Goal: Task Accomplishment & Management: Use online tool/utility

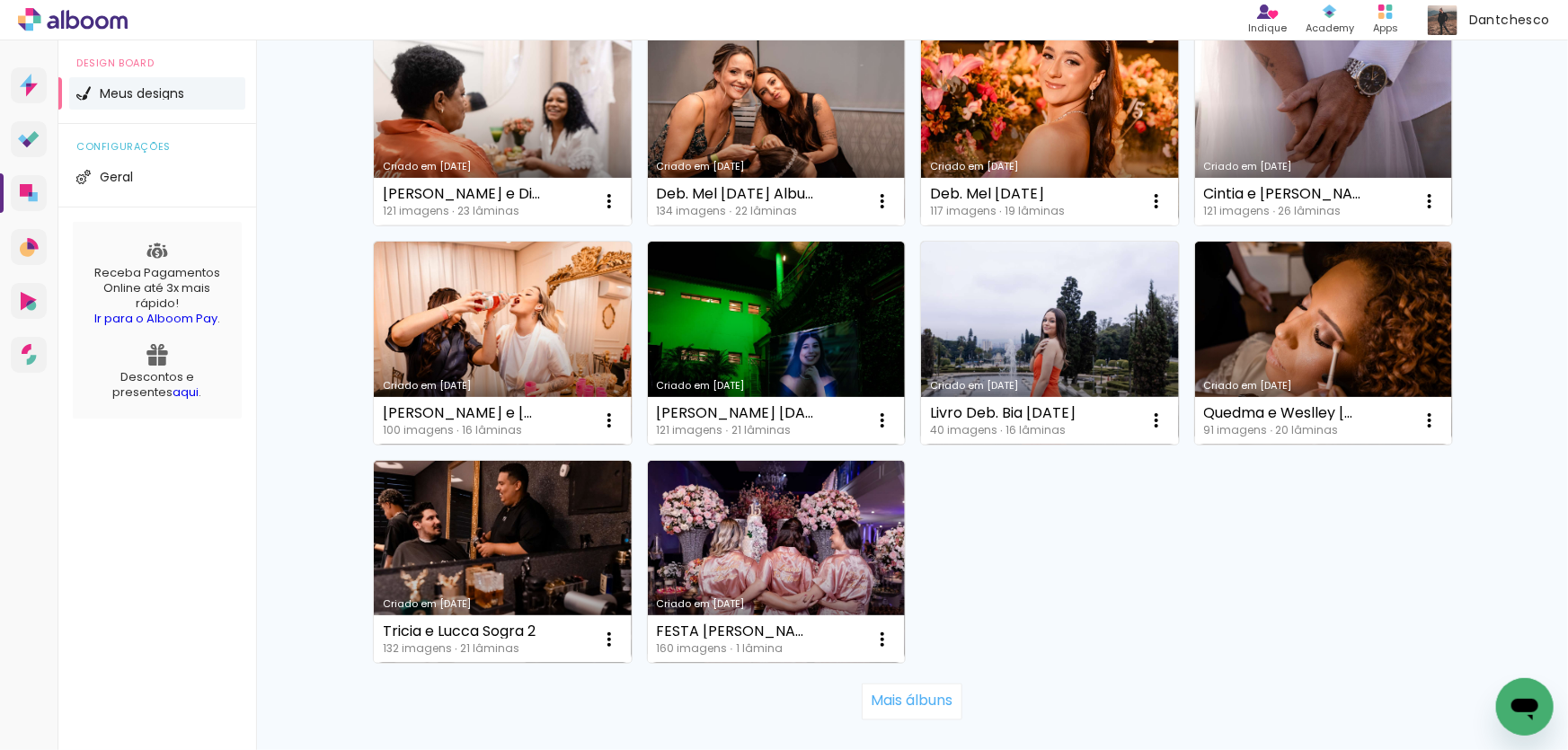
scroll to position [1143, 0]
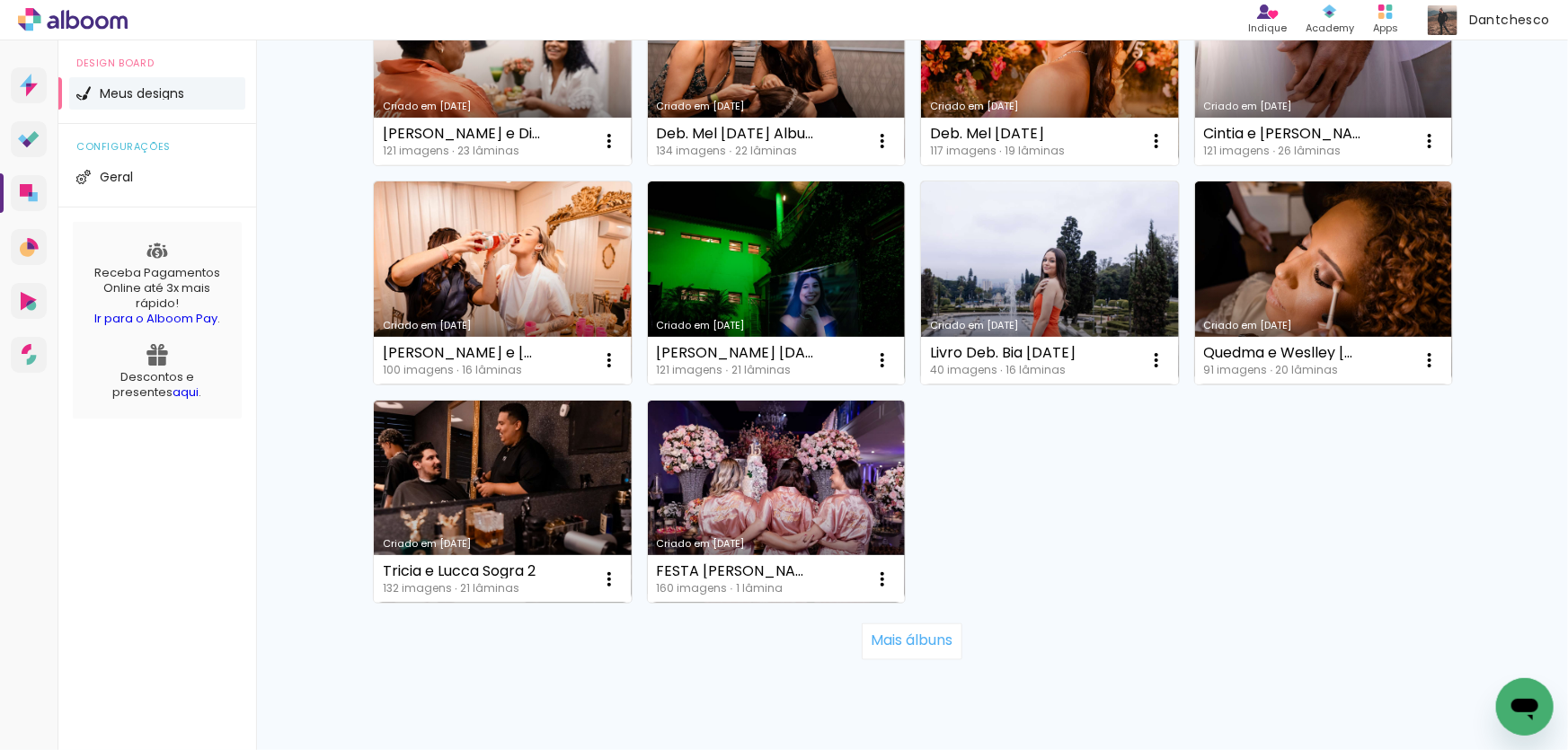
click at [789, 484] on link "Criado em [DATE]" at bounding box center [777, 503] width 258 height 203
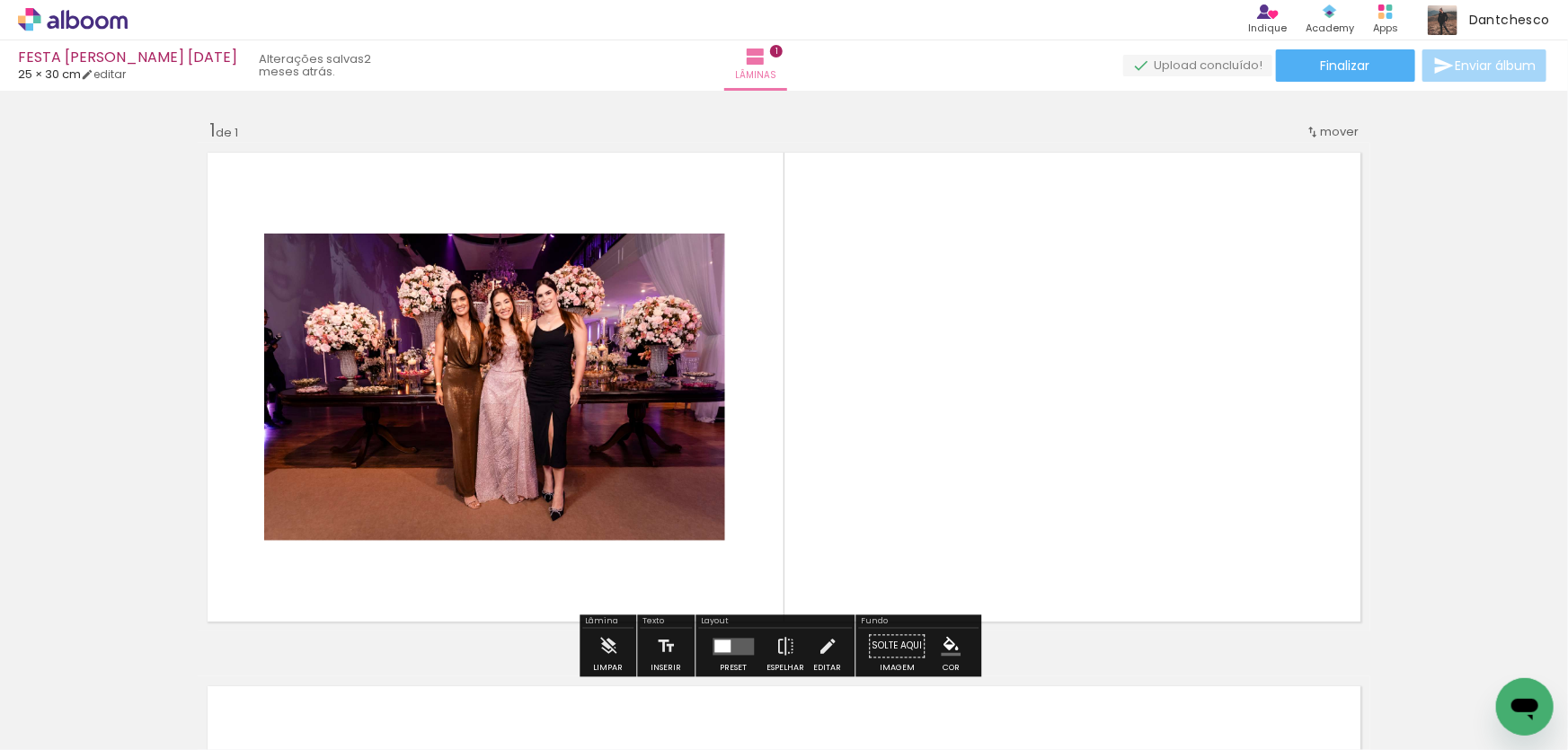
click at [75, 19] on icon at bounding box center [73, 19] width 14 height 19
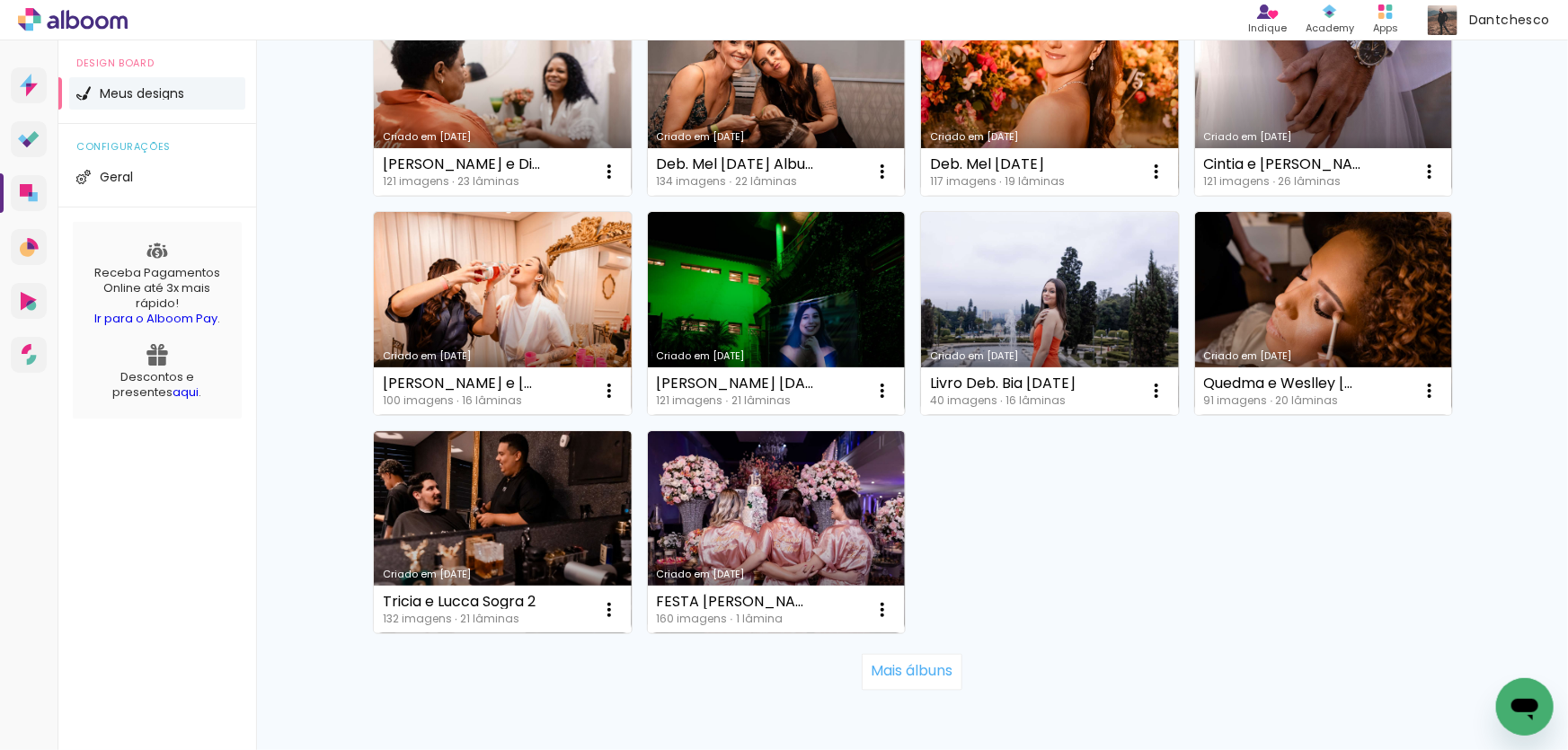
scroll to position [1143, 0]
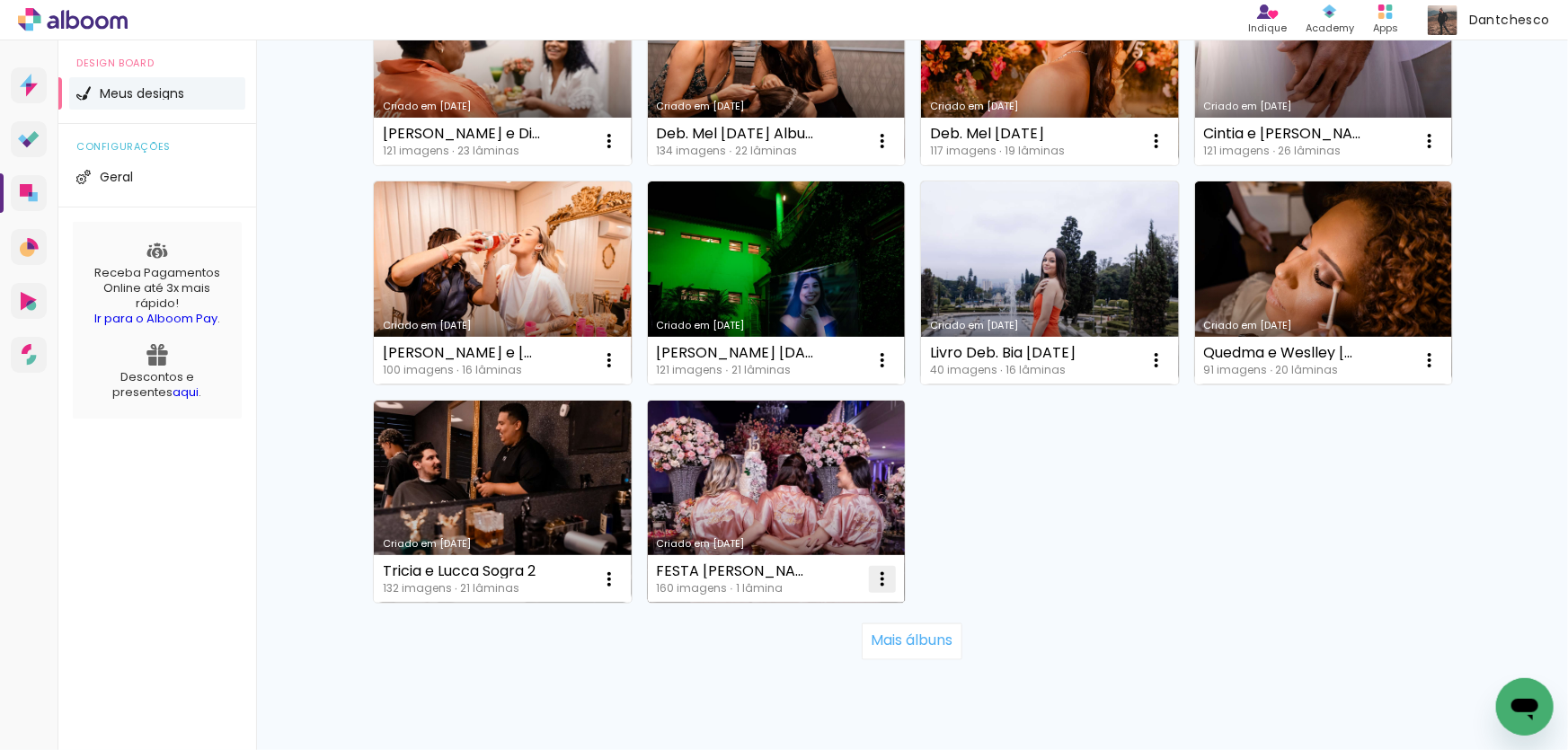
click at [816, 698] on paper-item "Excluir" at bounding box center [805, 697] width 177 height 36
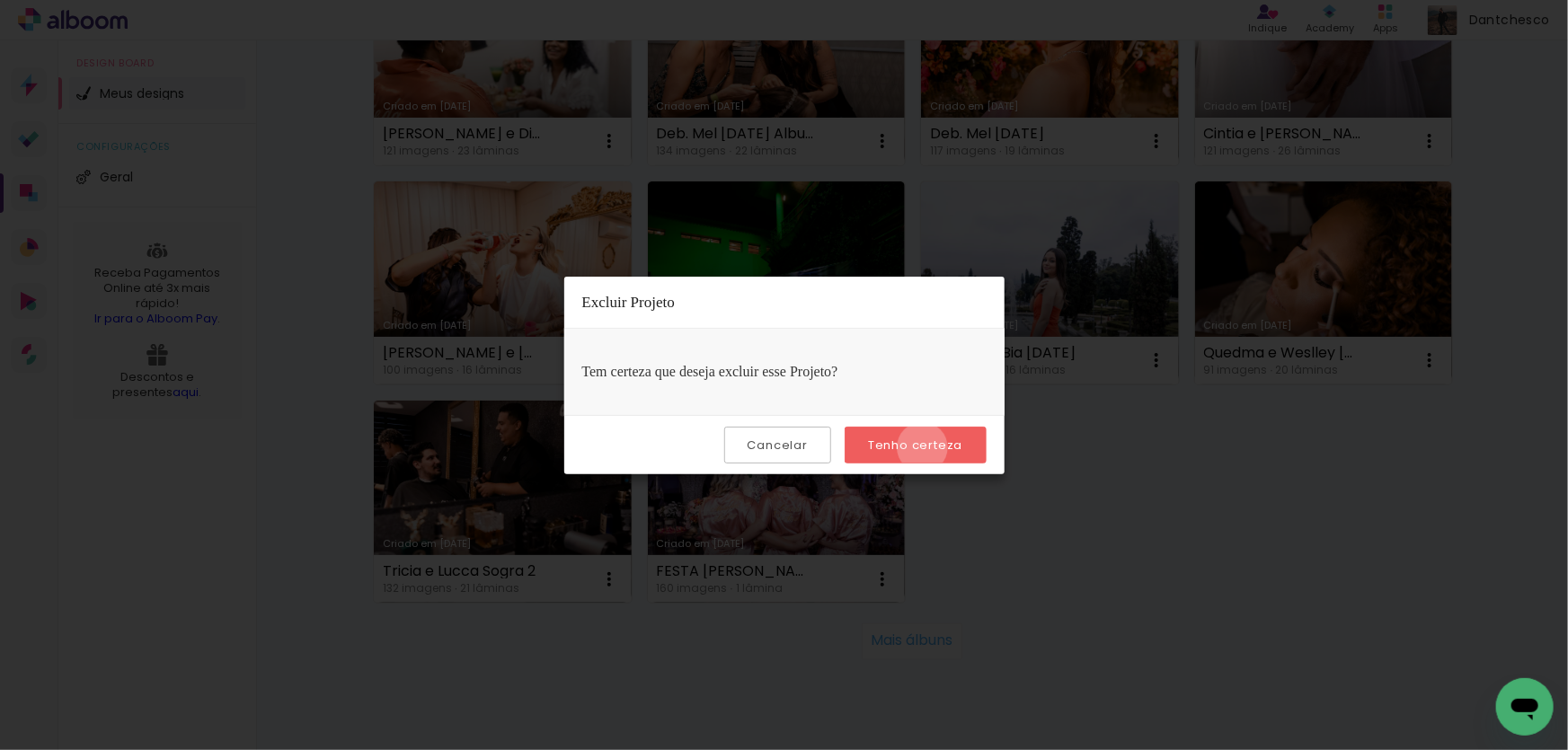
click at [0, 0] on slot "Tenho certeza" at bounding box center [0, 0] width 0 height 0
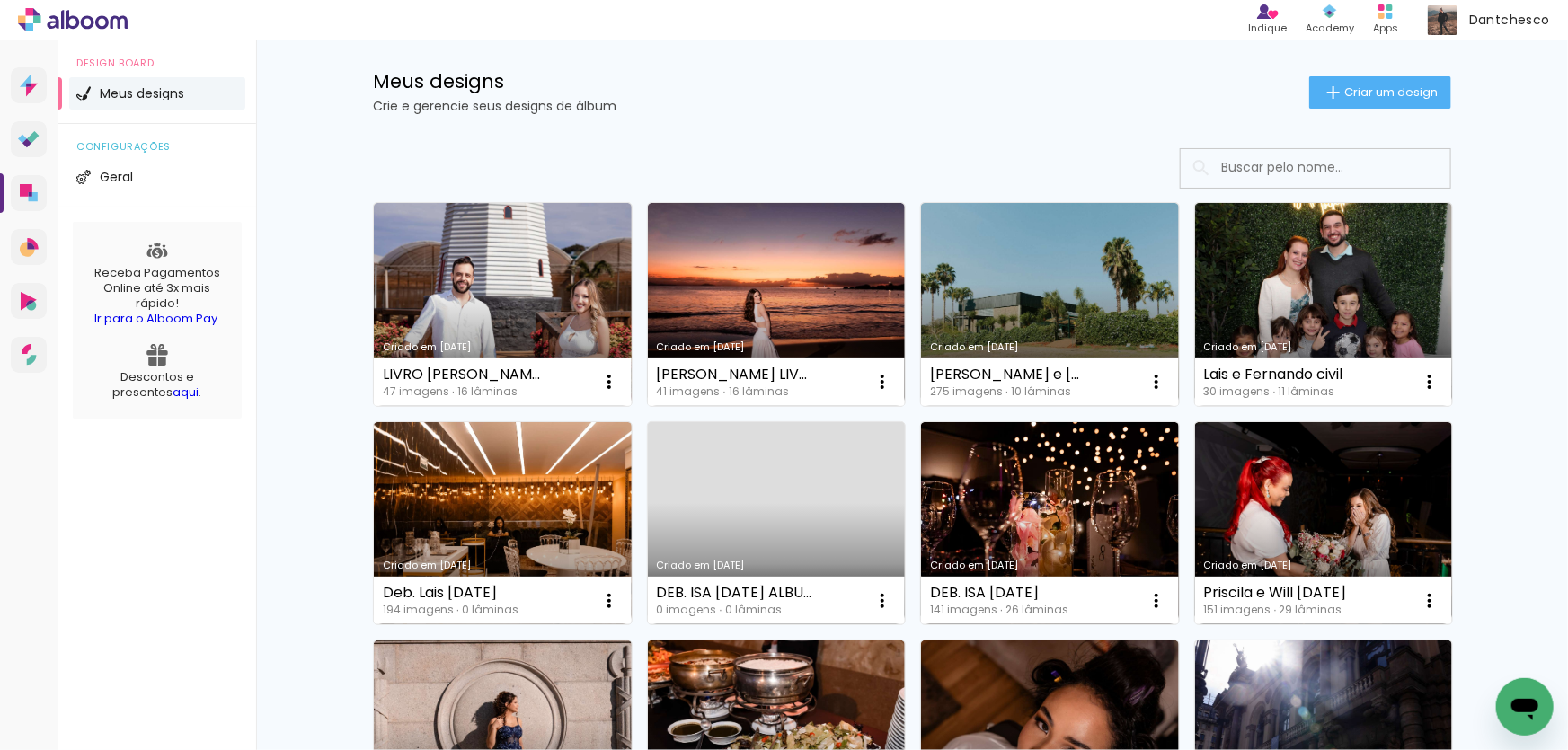
scroll to position [0, 0]
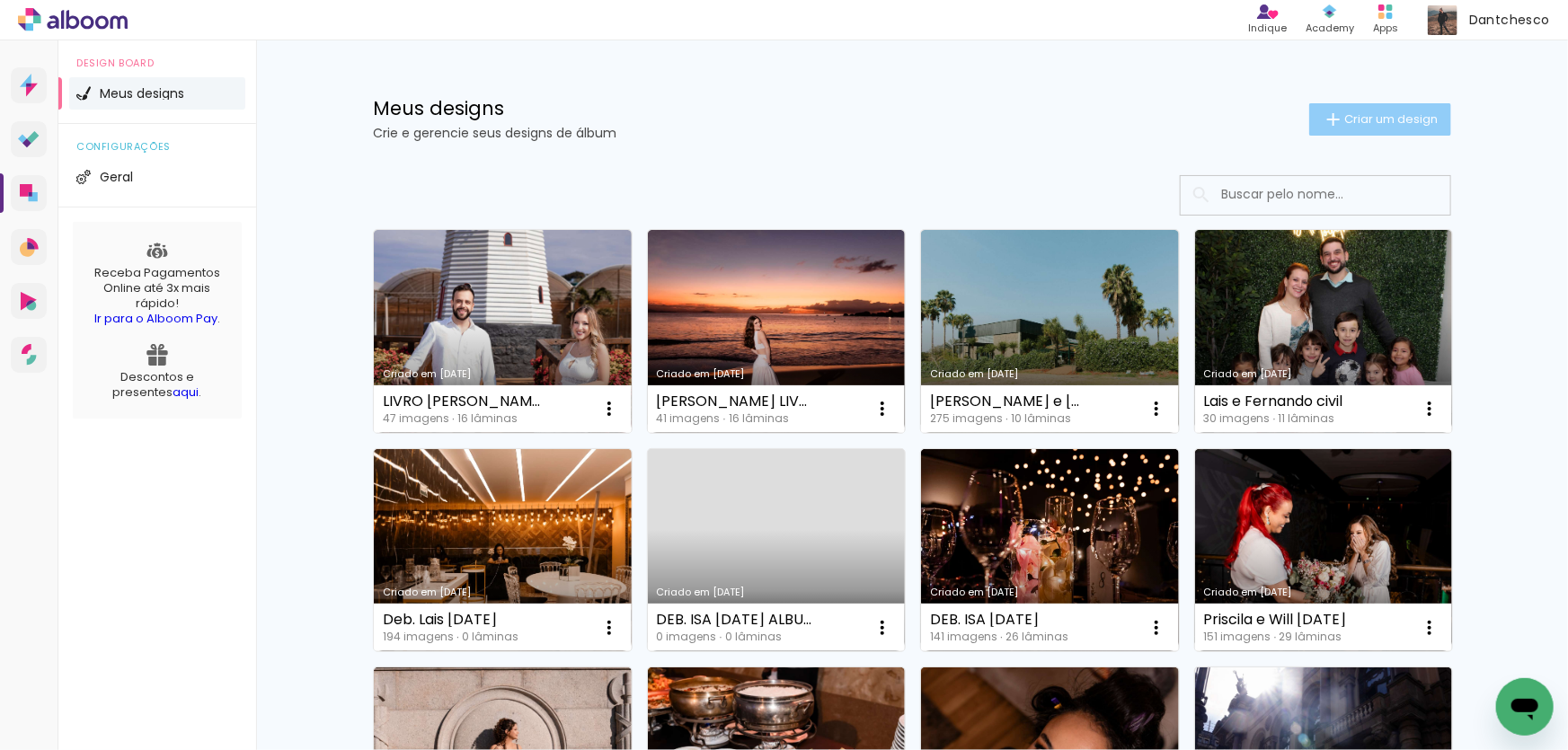
click at [1345, 125] on span "Criar um design" at bounding box center [1391, 119] width 93 height 12
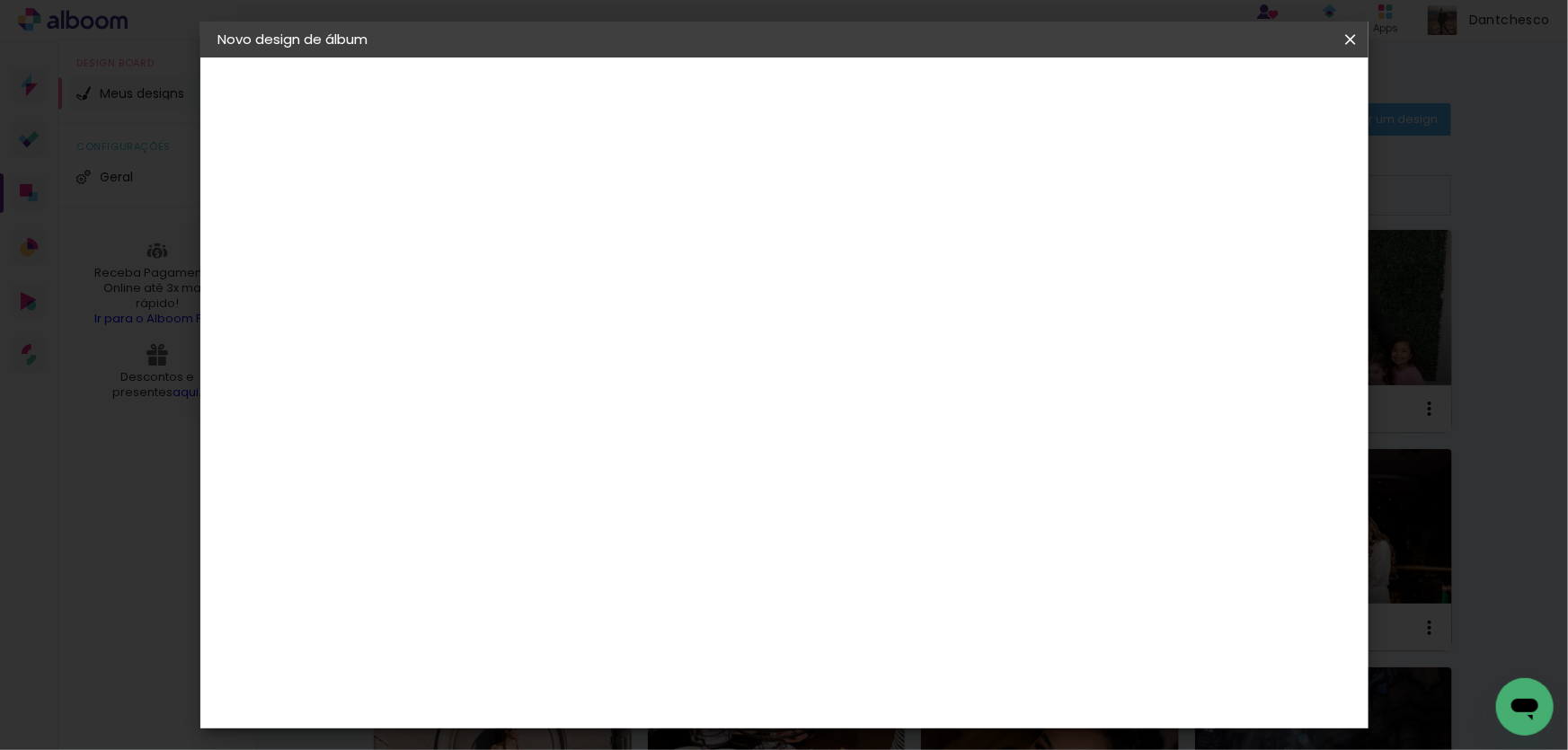
click at [512, 243] on input at bounding box center [512, 241] width 0 height 27
paste input "FESTA DEB LAURA 18OUT24"
drag, startPoint x: 786, startPoint y: 237, endPoint x: 719, endPoint y: 249, distance: 68.1
click at [0, 0] on div at bounding box center [0, 0] width 0 height 0
click at [512, 240] on input "[PERSON_NAME] [DATE]" at bounding box center [512, 241] width 0 height 27
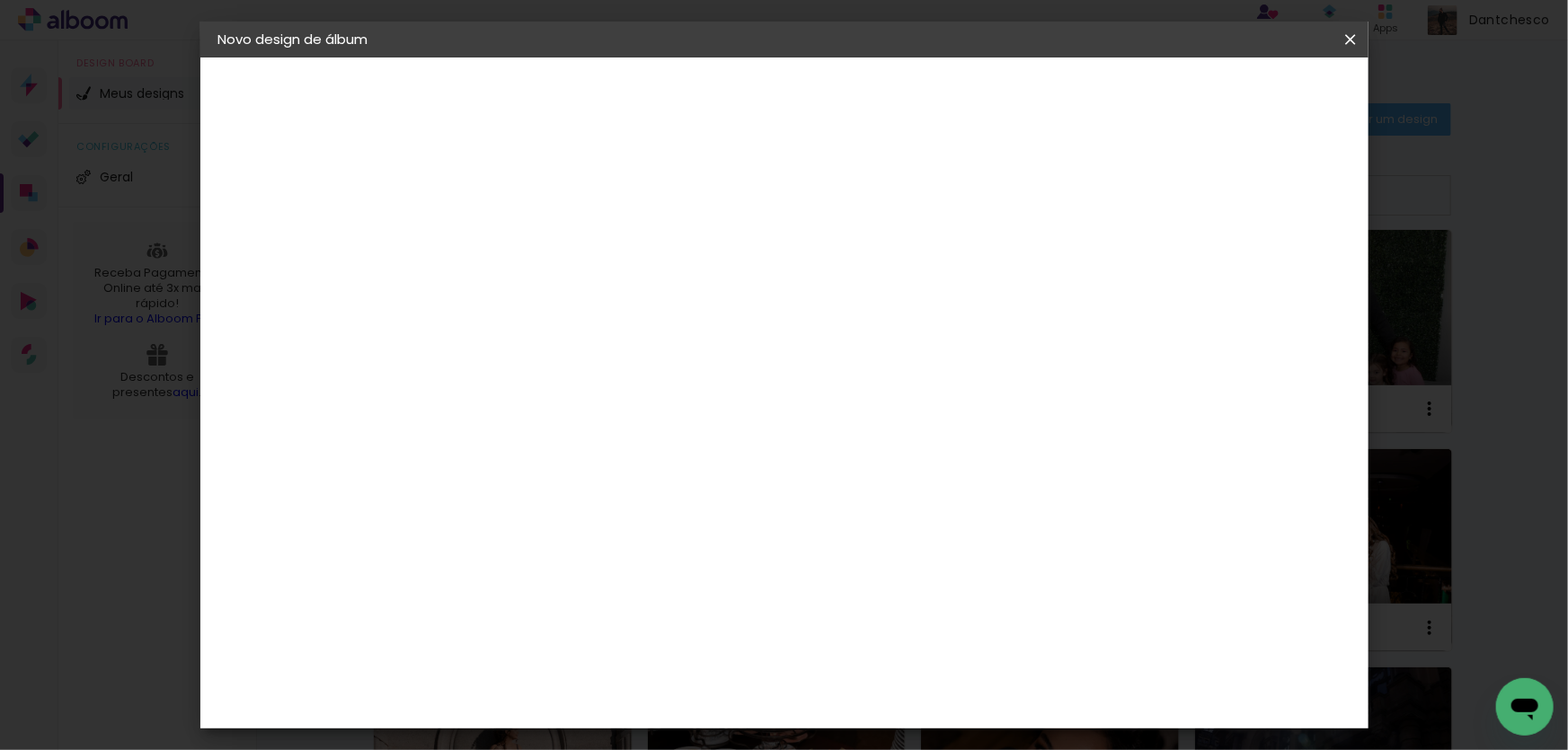
drag, startPoint x: 728, startPoint y: 240, endPoint x: 702, endPoint y: 248, distance: 27.2
click at [0, 0] on div at bounding box center [0, 0] width 0 height 0
type input "[PERSON_NAME] [DATE]"
type paper-input "[PERSON_NAME] [DATE]"
click at [0, 0] on slot "Avançar" at bounding box center [0, 0] width 0 height 0
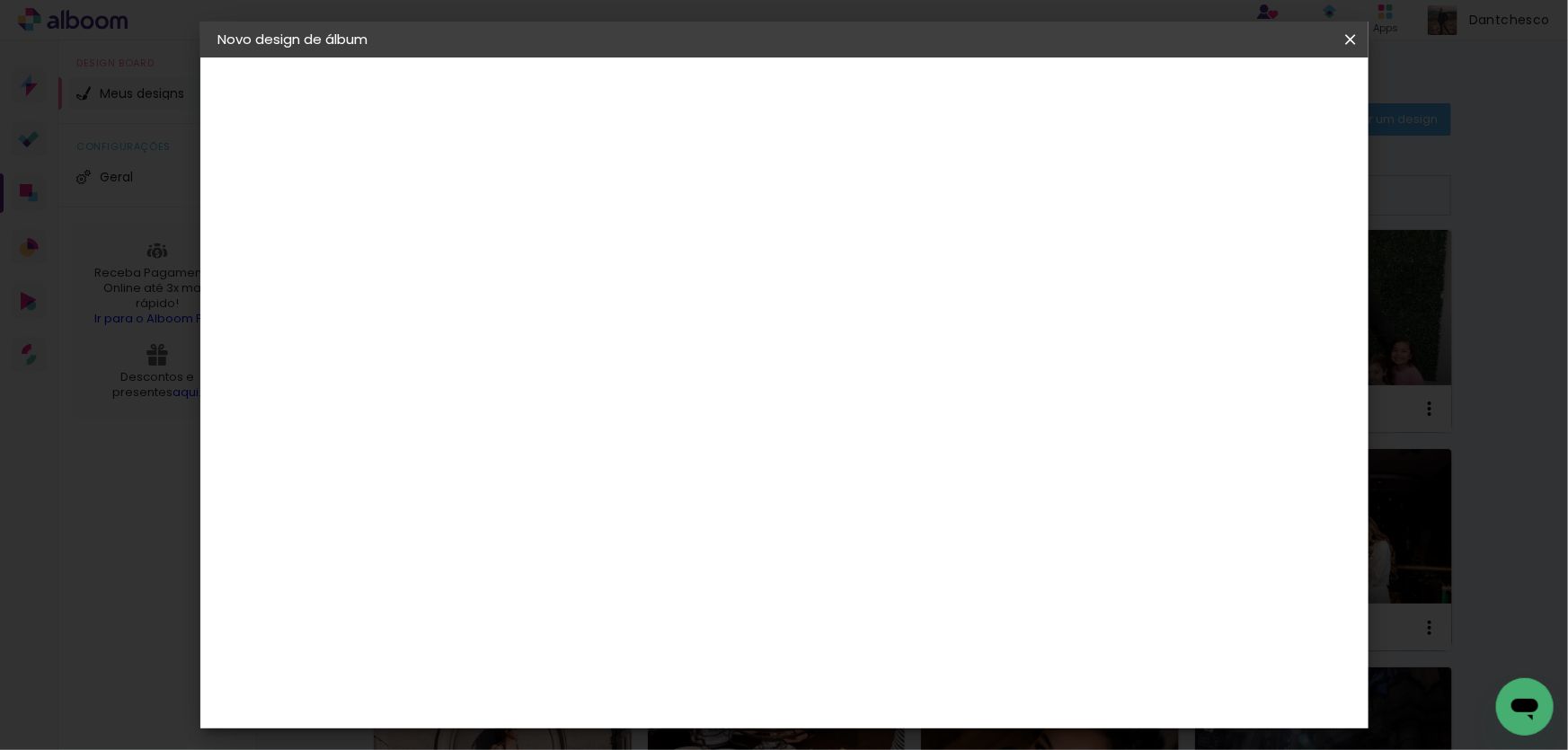
click at [0, 0] on slot "Tamanho Livre" at bounding box center [0, 0] width 0 height 0
click at [0, 0] on slot "Avançar" at bounding box center [0, 0] width 0 height 0
drag, startPoint x: 477, startPoint y: 509, endPoint x: 446, endPoint y: 503, distance: 31.6
click at [450, 510] on input "30" at bounding box center [455, 510] width 47 height 27
type input "25"
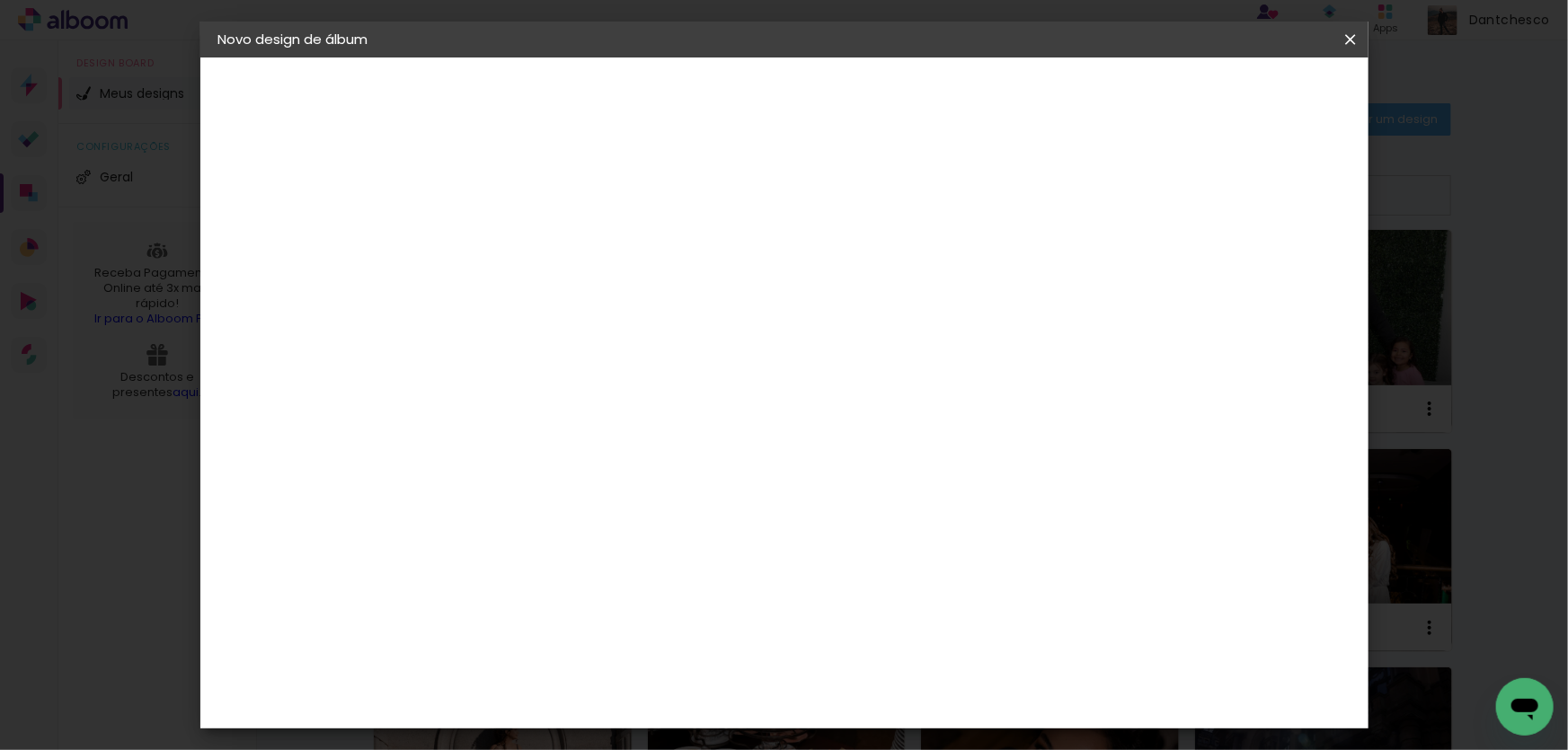
type paper-input "25"
click at [1239, 95] on span "Iniciar design" at bounding box center [1198, 95] width 82 height 13
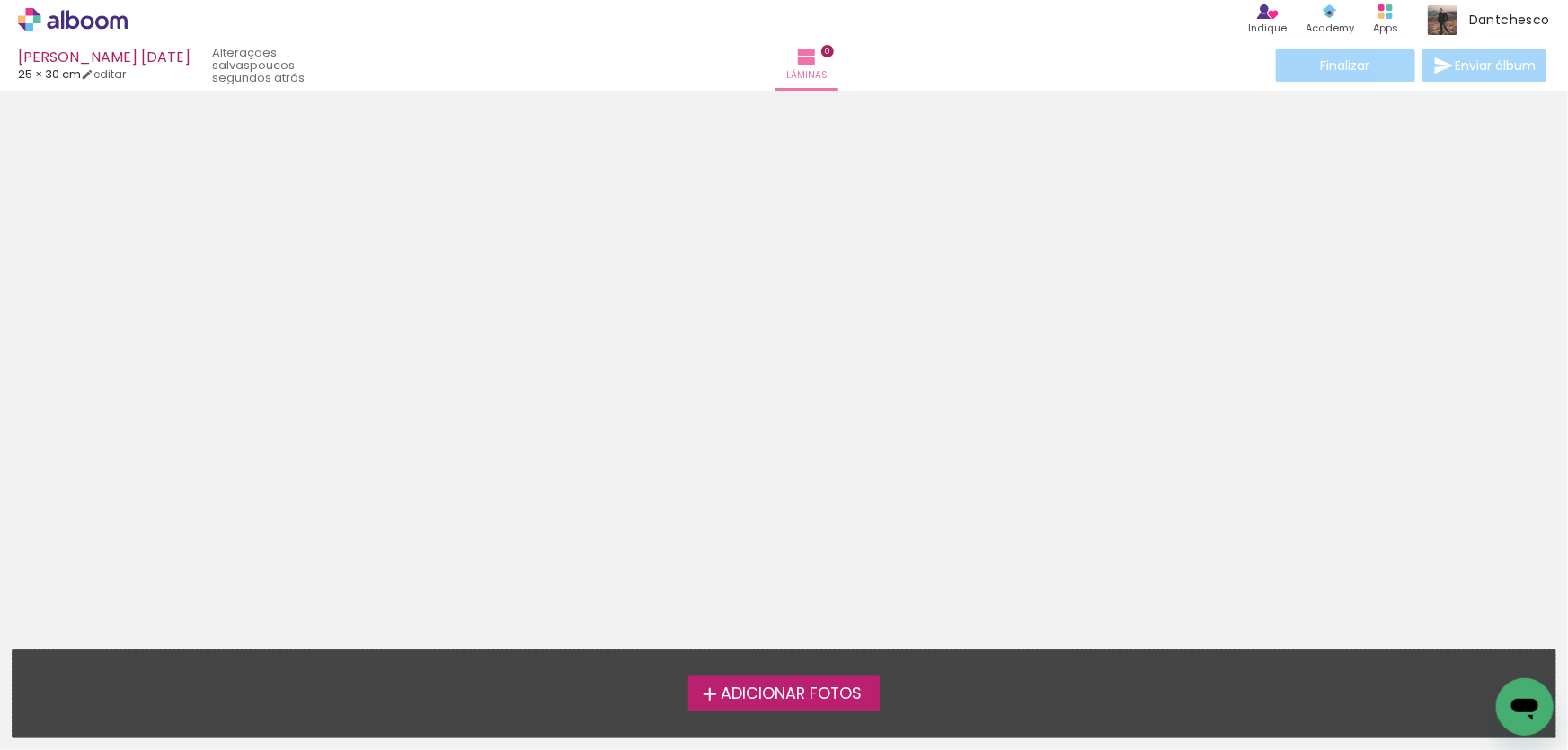
click at [817, 694] on span "Adicionar Fotos" at bounding box center [791, 695] width 141 height 16
click at [0, 0] on input "file" at bounding box center [0, 0] width 0 height 0
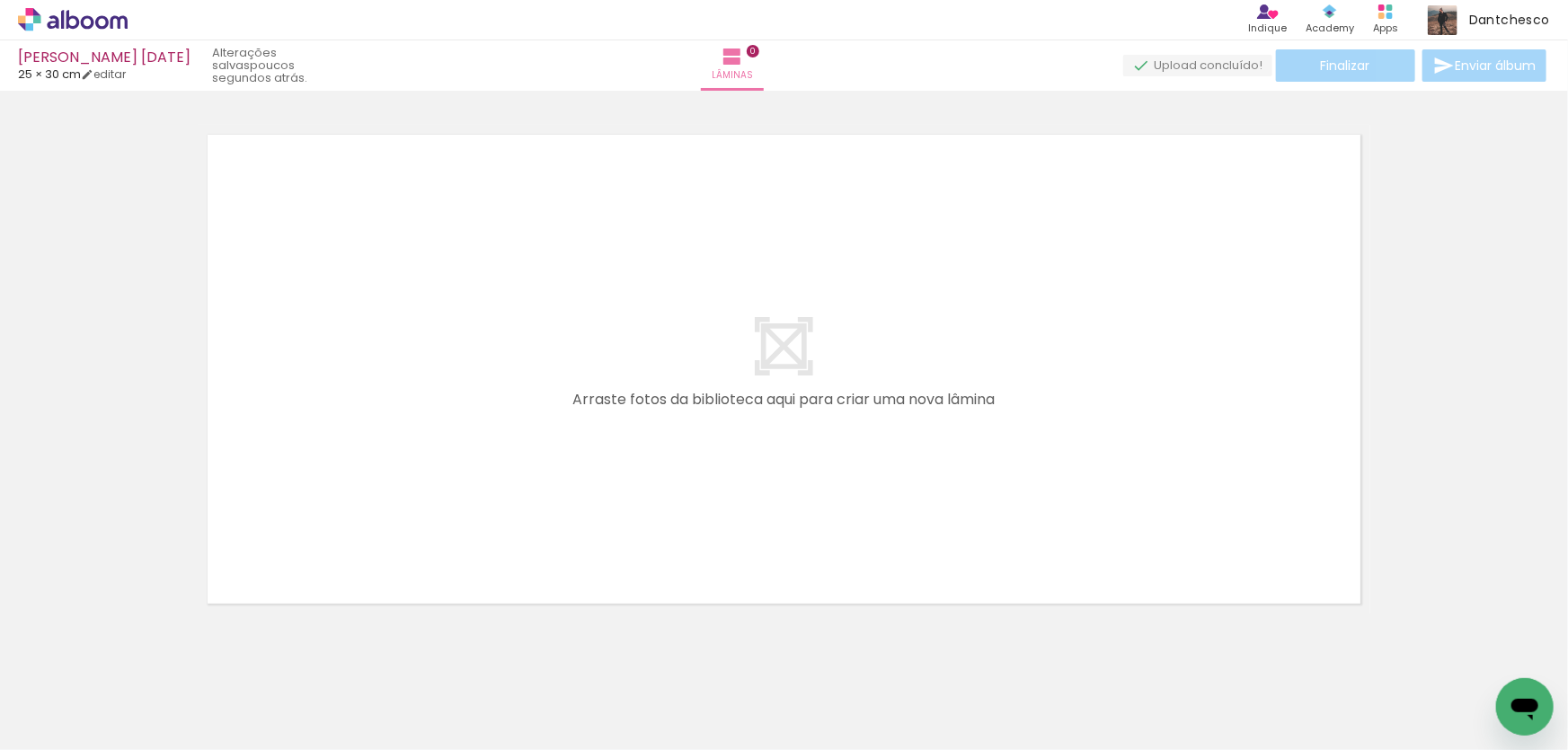
scroll to position [23, 0]
click at [46, 720] on span "Adicionar Fotos" at bounding box center [63, 726] width 54 height 20
click at [0, 0] on input "file" at bounding box center [0, 0] width 0 height 0
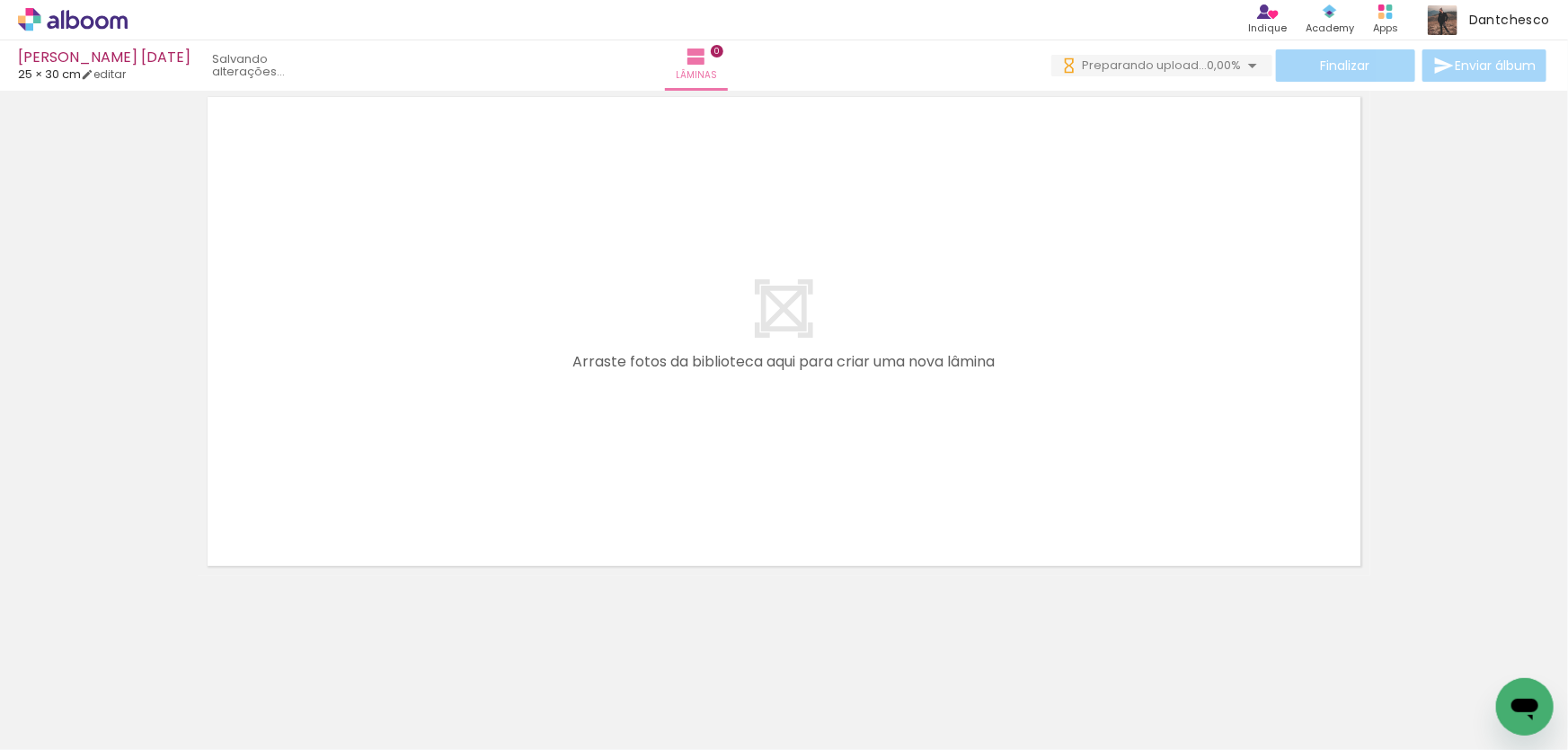
scroll to position [0, 0]
drag, startPoint x: 225, startPoint y: 658, endPoint x: 378, endPoint y: 480, distance: 234.7
click at [378, 480] on quentale-workspace at bounding box center [784, 375] width 1568 height 750
drag, startPoint x: 252, startPoint y: 662, endPoint x: 401, endPoint y: 590, distance: 165.5
click at [436, 485] on quentale-workspace at bounding box center [784, 375] width 1568 height 750
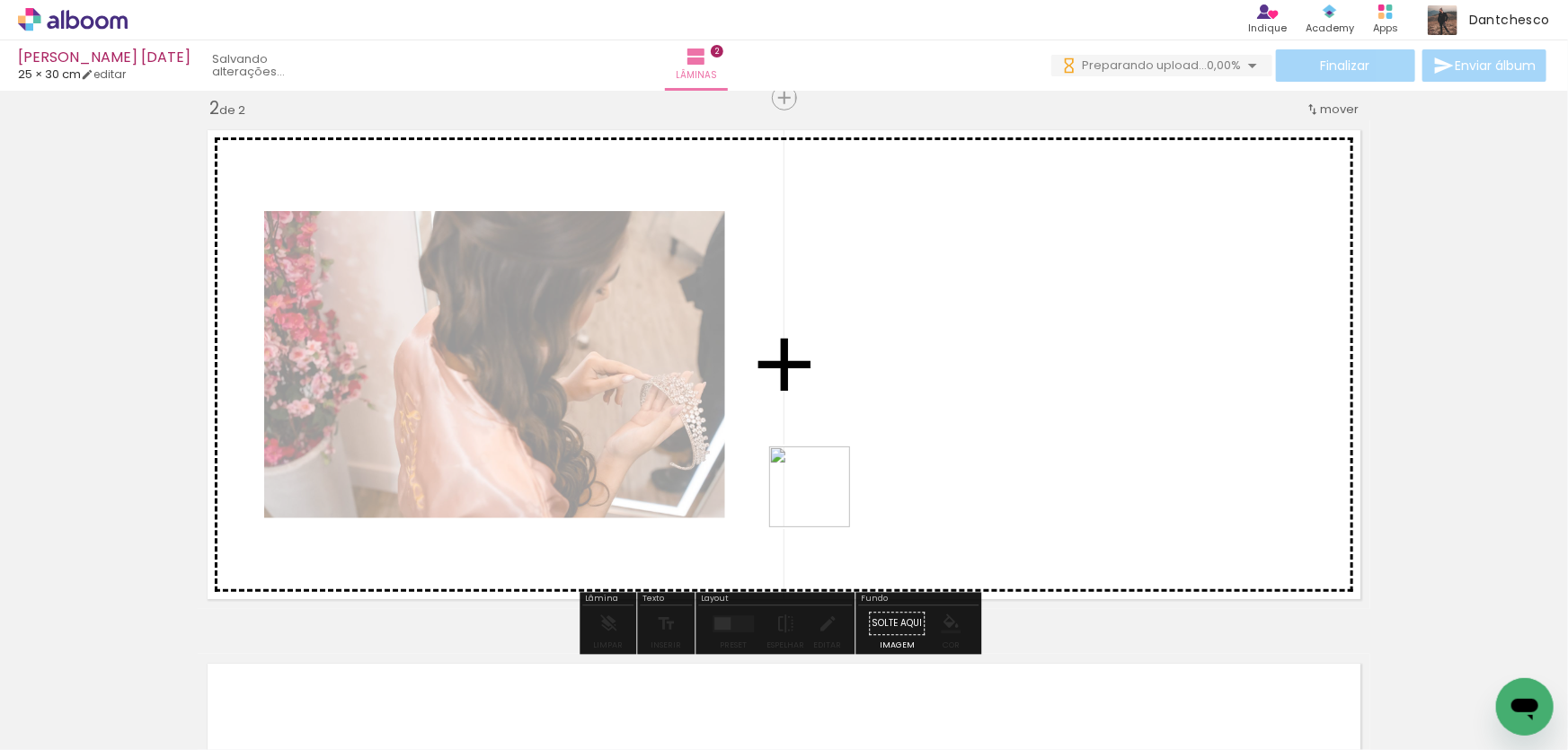
drag, startPoint x: 649, startPoint y: 592, endPoint x: 825, endPoint y: 500, distance: 198.6
click at [825, 500] on quentale-workspace at bounding box center [784, 375] width 1568 height 750
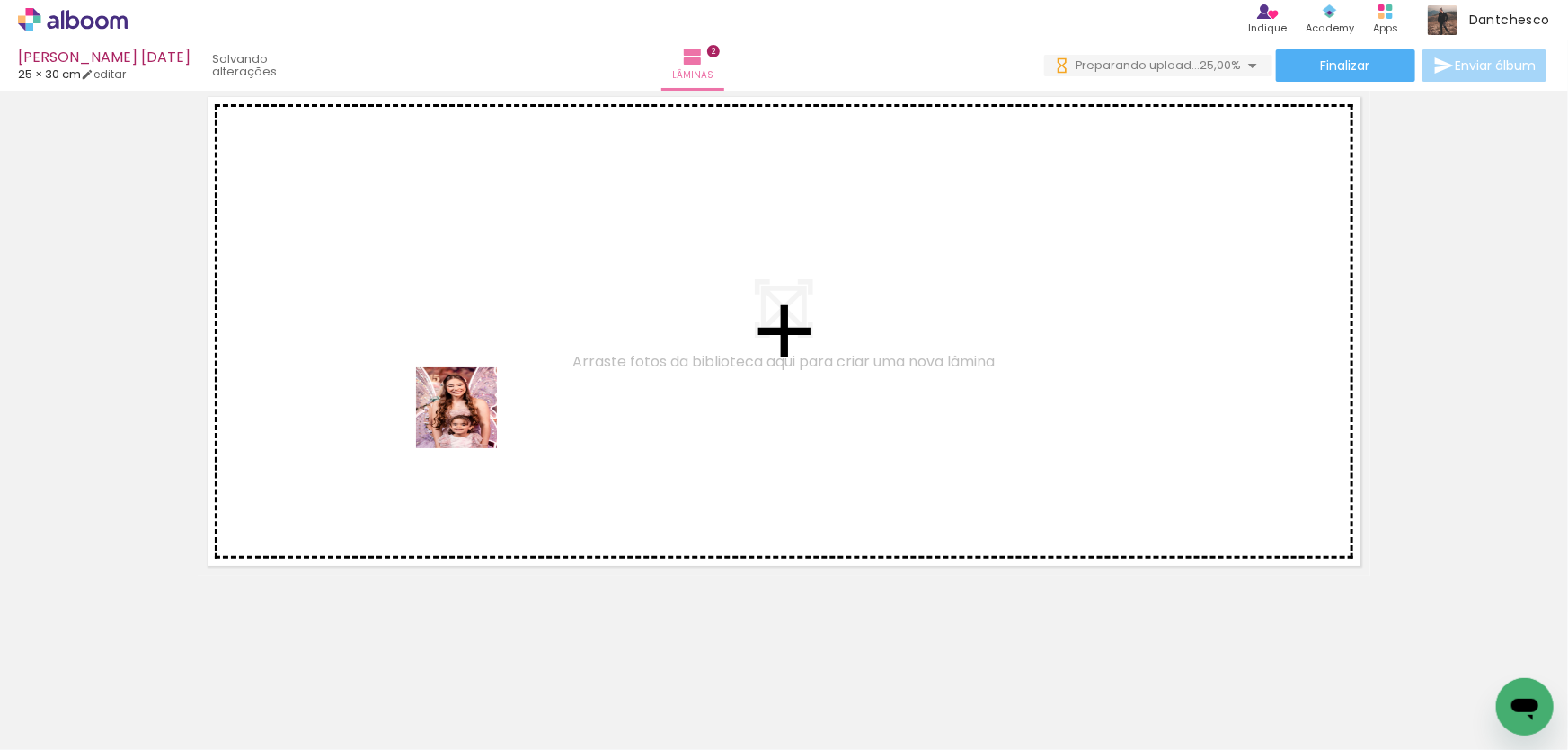
drag, startPoint x: 383, startPoint y: 686, endPoint x: 470, endPoint y: 421, distance: 278.9
click at [470, 421] on quentale-workspace at bounding box center [784, 375] width 1568 height 750
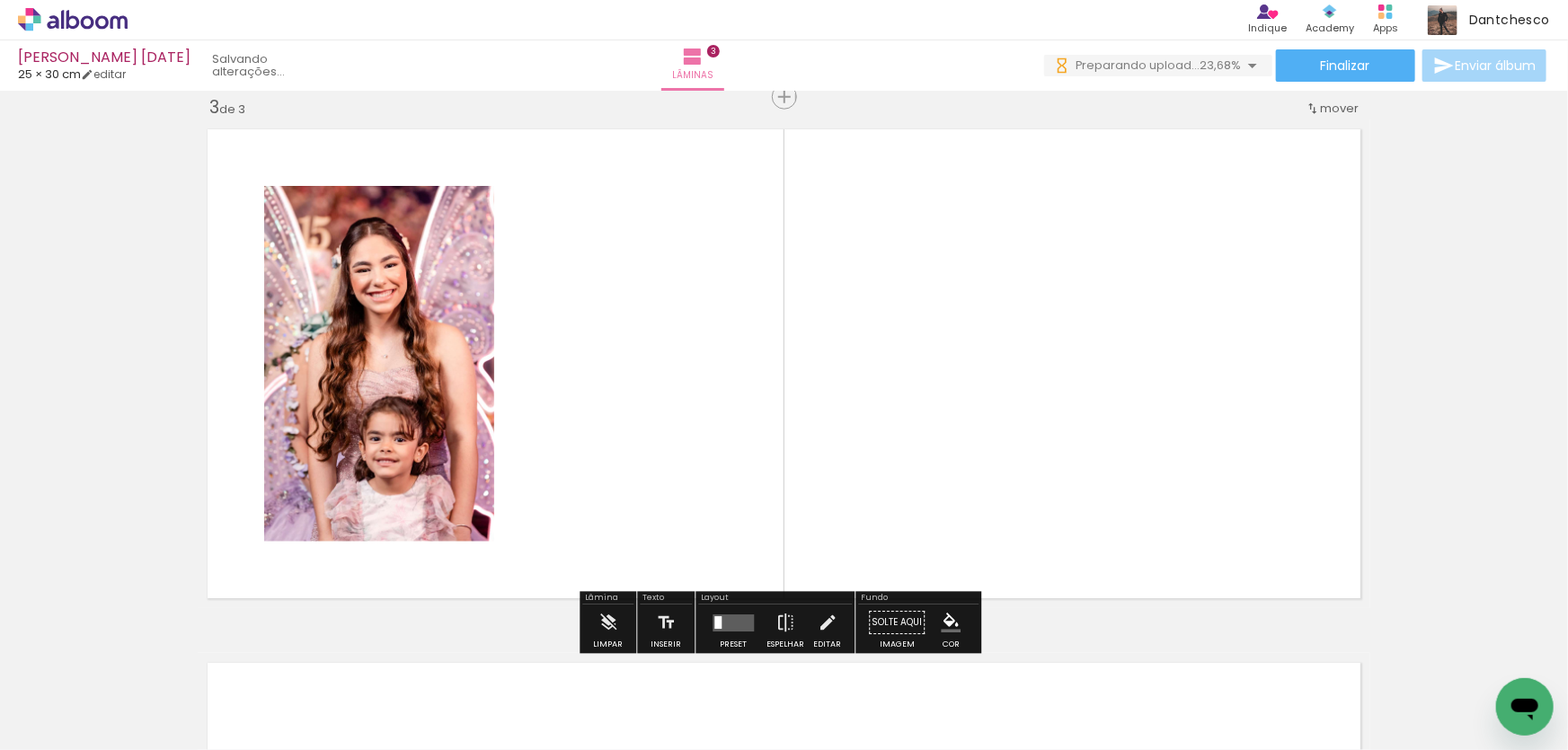
scroll to position [1090, 0]
drag, startPoint x: 474, startPoint y: 701, endPoint x: 615, endPoint y: 516, distance: 232.6
click at [615, 516] on quentale-workspace at bounding box center [784, 375] width 1568 height 750
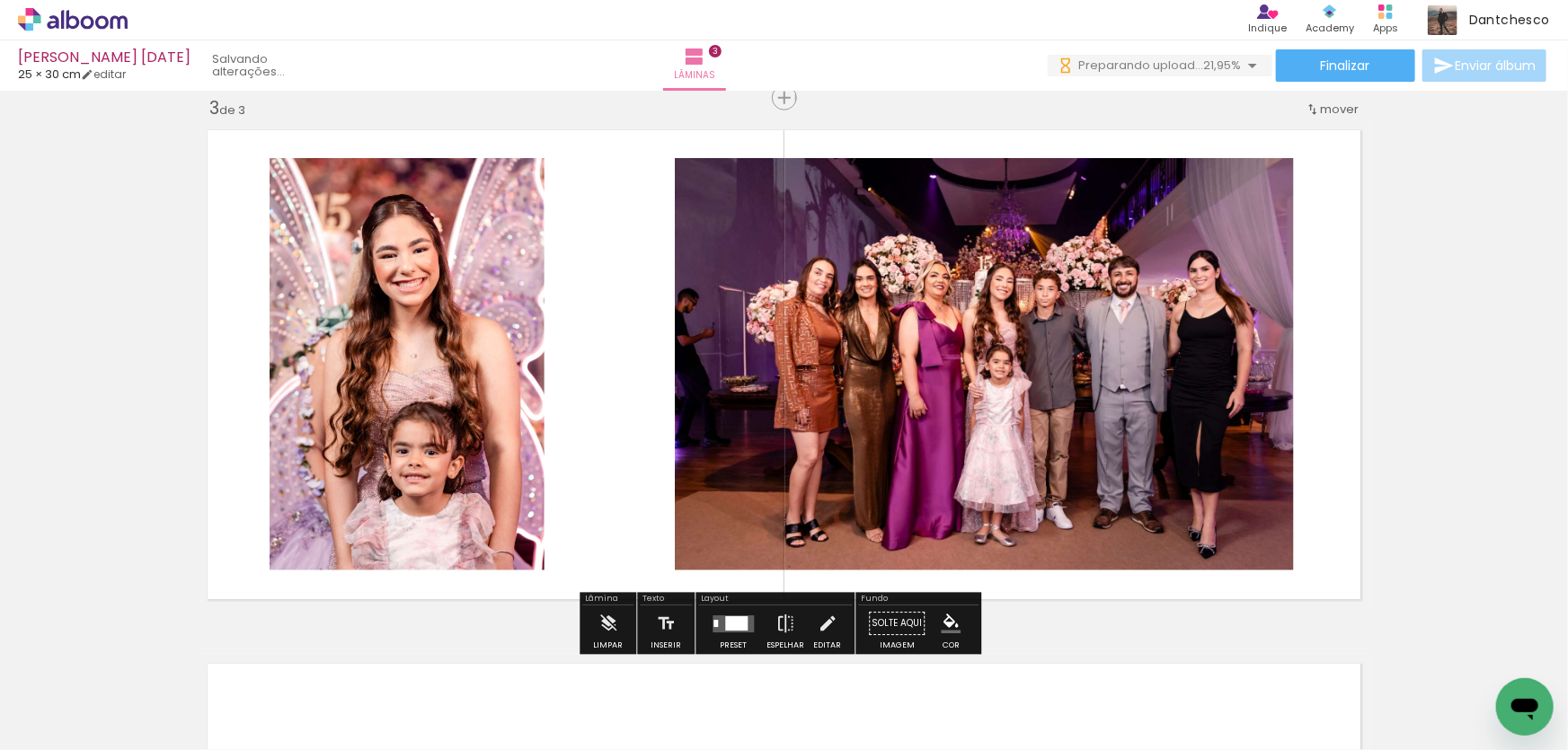
scroll to position [0, 0]
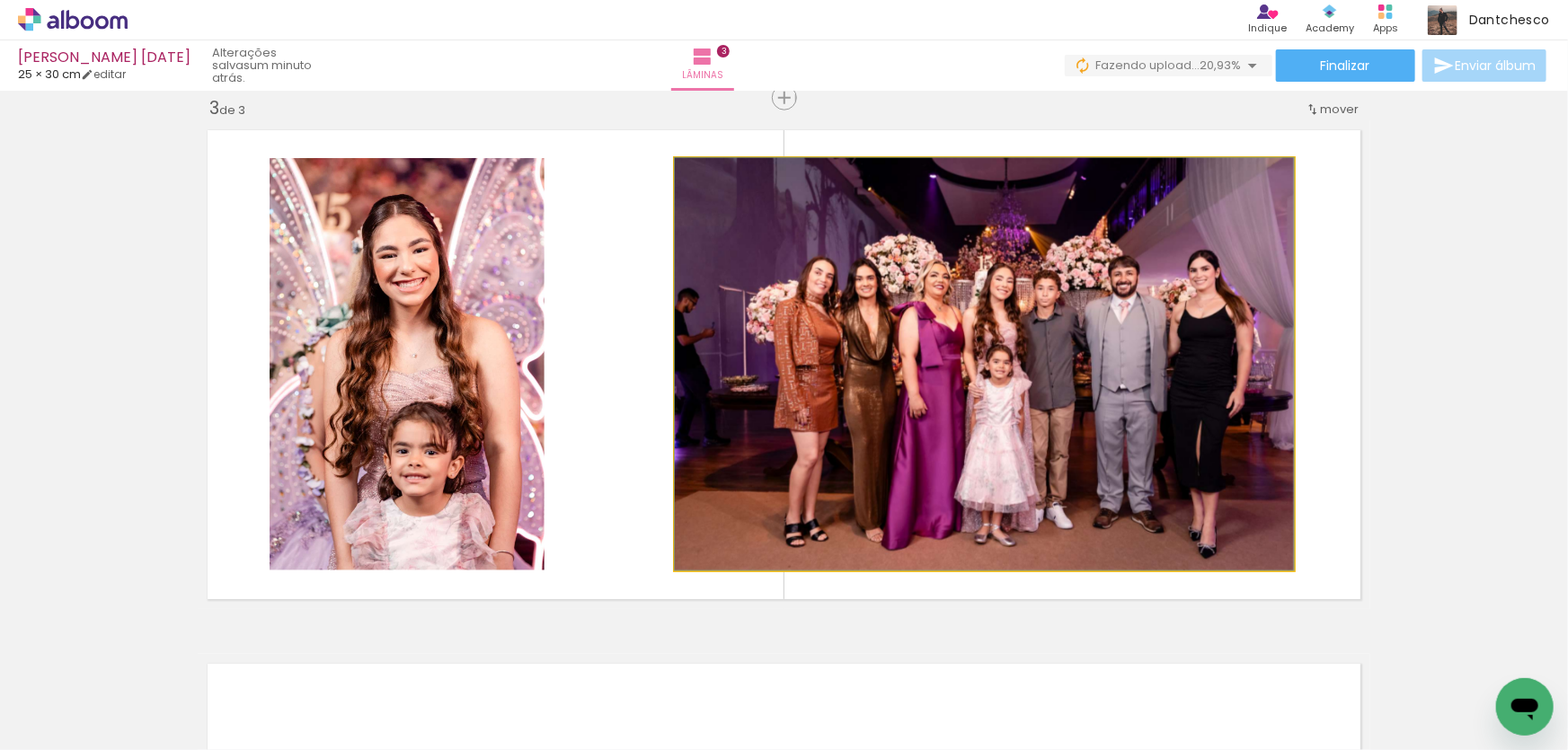
drag, startPoint x: 874, startPoint y: 452, endPoint x: 1149, endPoint y: 400, distance: 279.9
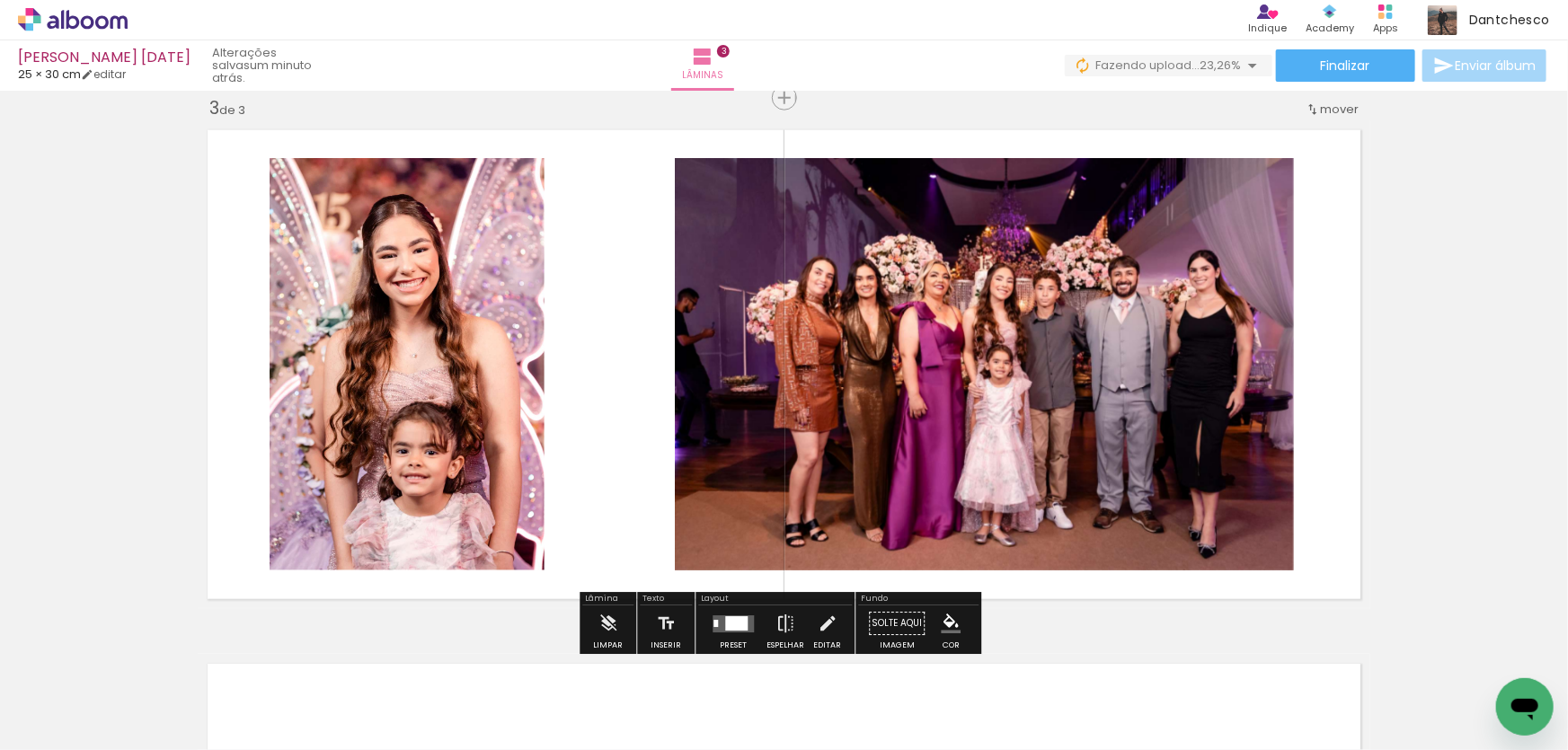
scroll to position [927, 0]
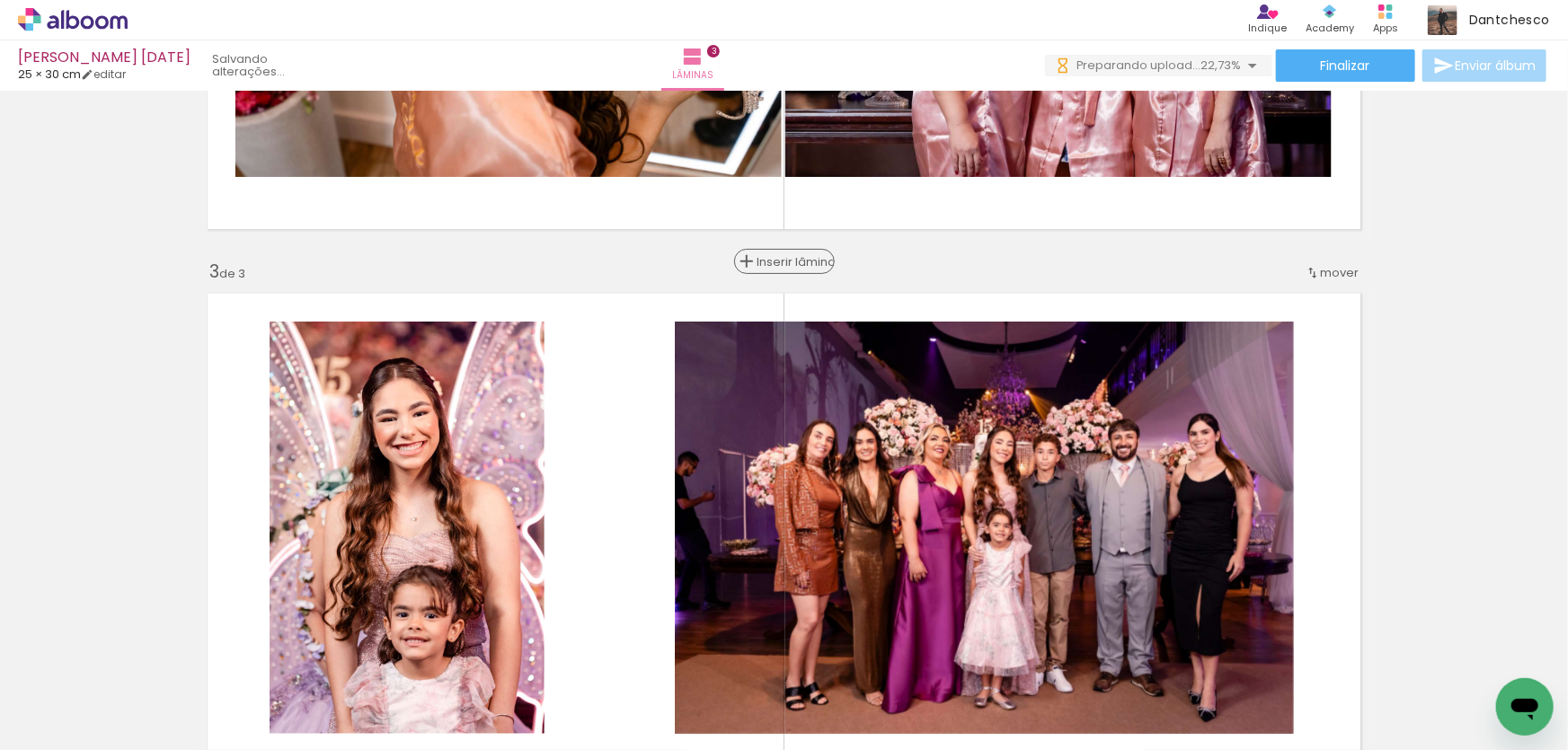
click at [774, 259] on span "Inserir lâmina" at bounding box center [792, 262] width 71 height 12
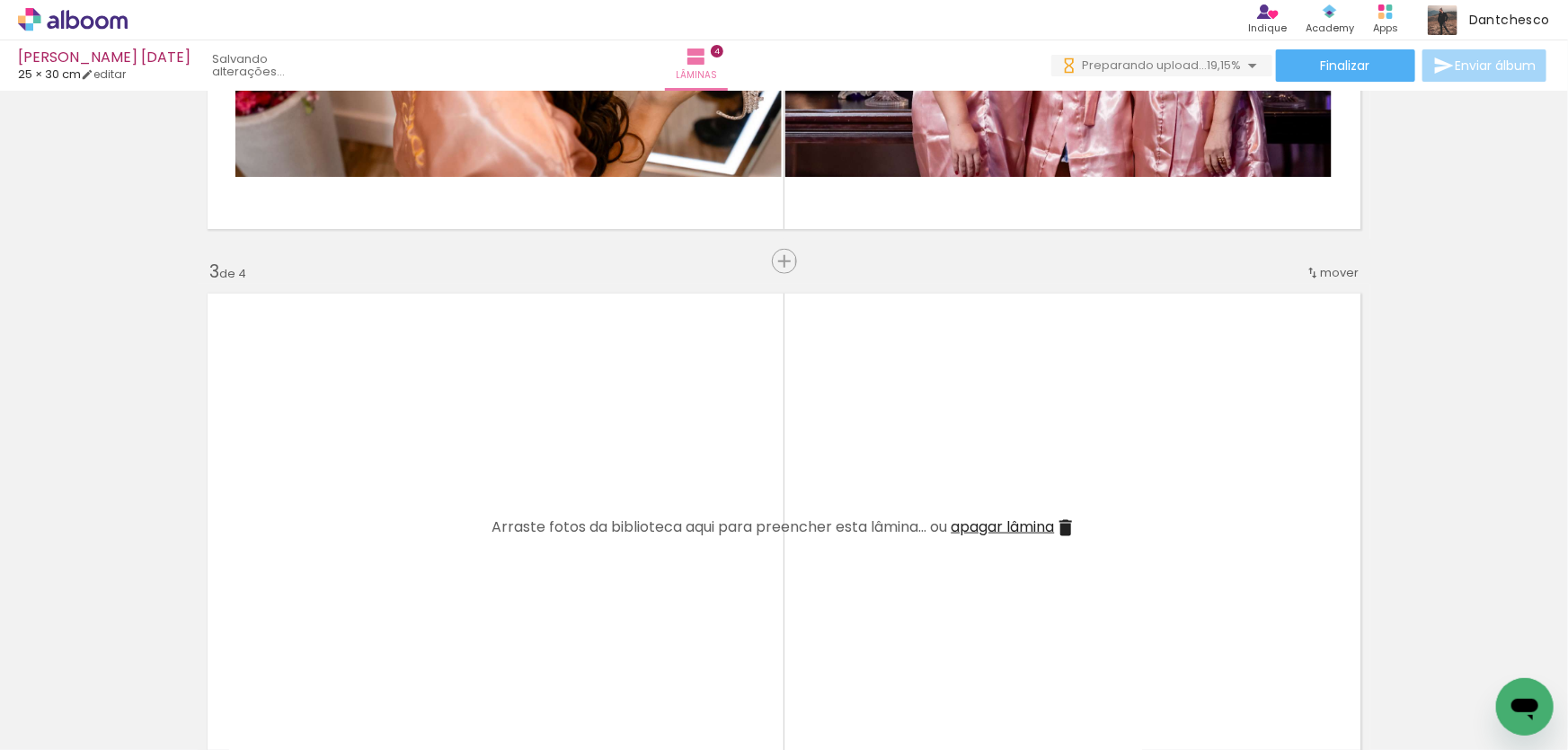
scroll to position [0, 0]
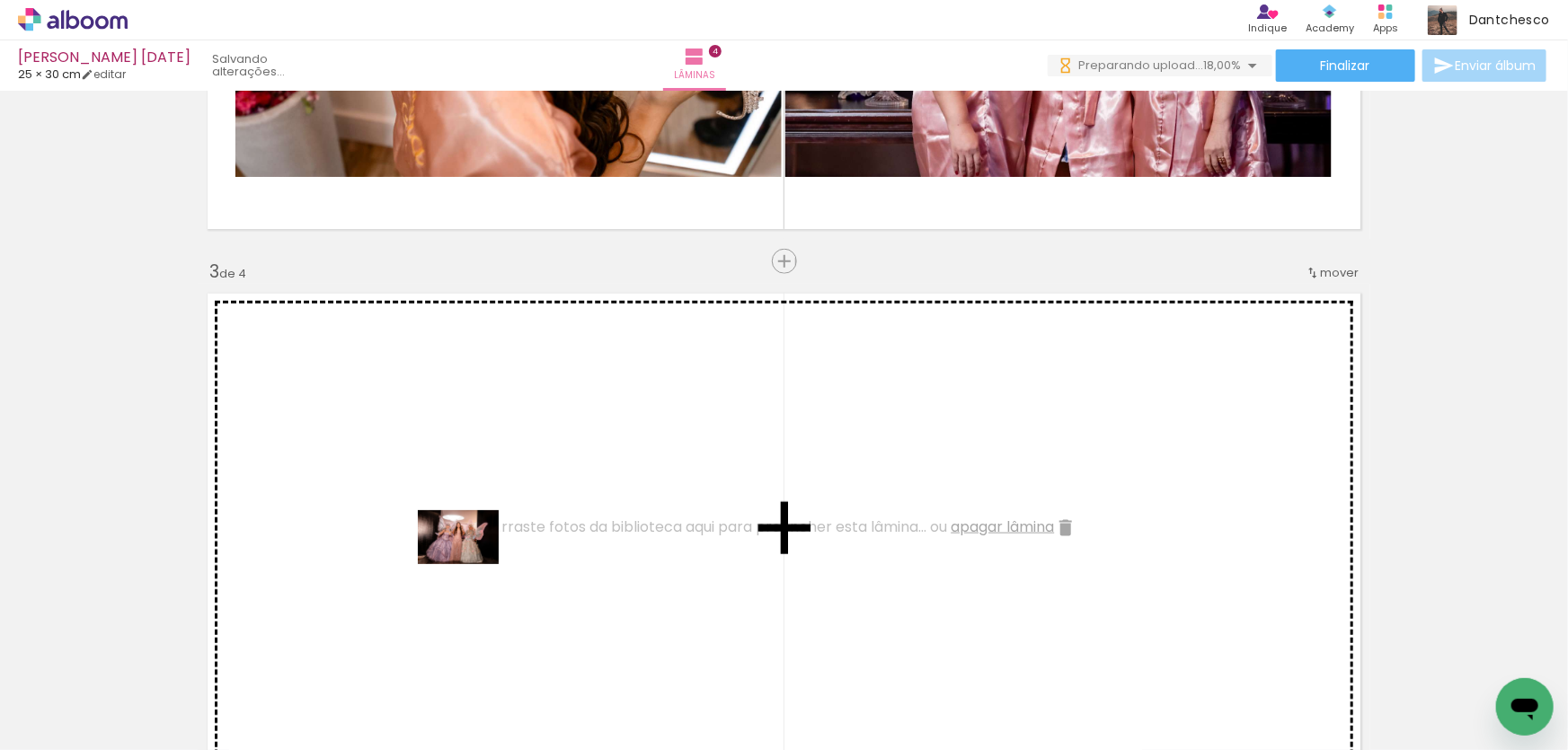
drag, startPoint x: 353, startPoint y: 695, endPoint x: 472, endPoint y: 564, distance: 177.0
click at [472, 564] on quentale-workspace at bounding box center [784, 375] width 1568 height 750
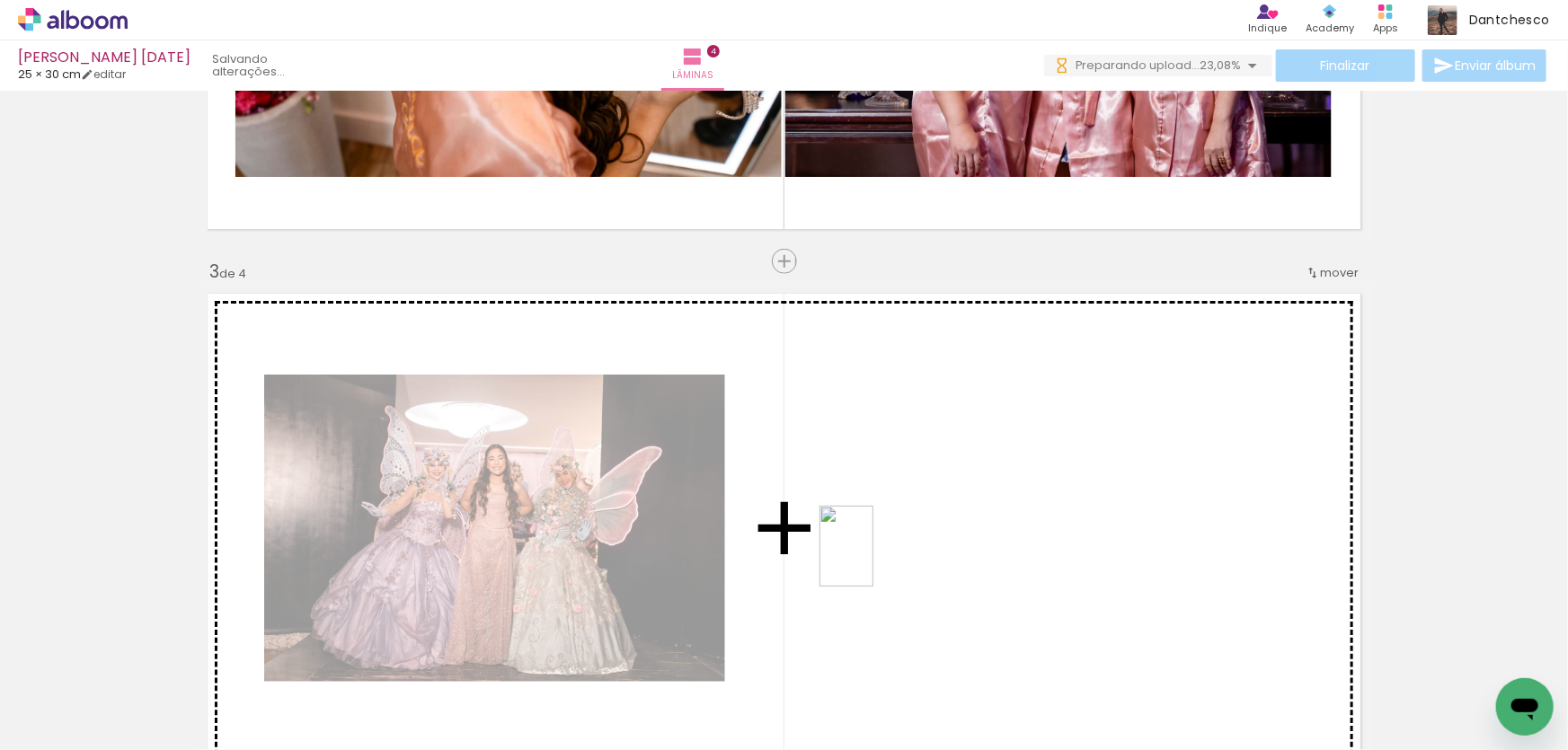
drag, startPoint x: 798, startPoint y: 693, endPoint x: 874, endPoint y: 558, distance: 154.9
click at [874, 558] on quentale-workspace at bounding box center [784, 375] width 1568 height 750
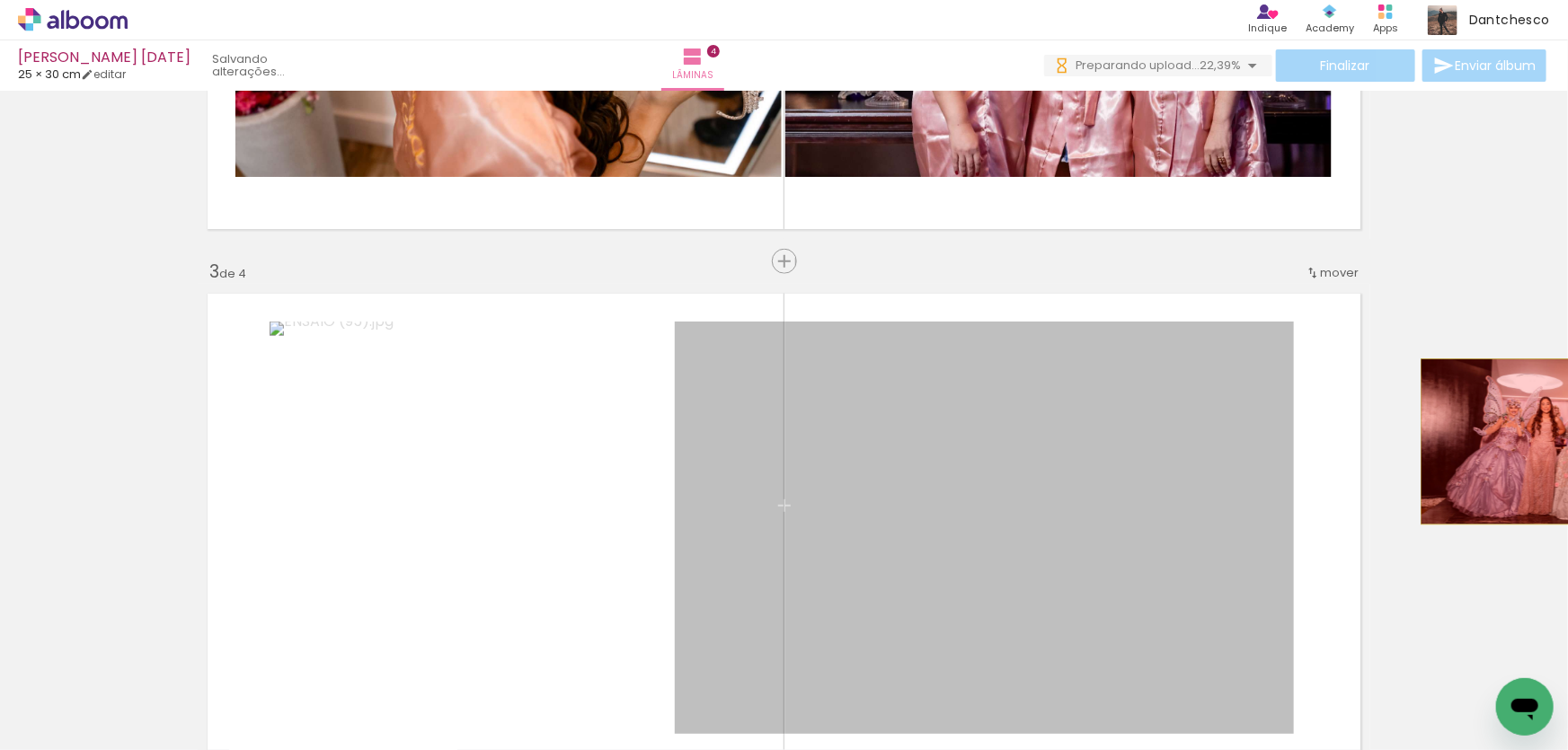
drag, startPoint x: 959, startPoint y: 497, endPoint x: 1540, endPoint y: 441, distance: 583.7
click at [1540, 441] on div "Inserir lâmina 1 de 4 Inserir lâmina 2 de 4 Inserir lâmina 3 de 4 Inserir lâmin…" at bounding box center [784, 505] width 1568 height 2669
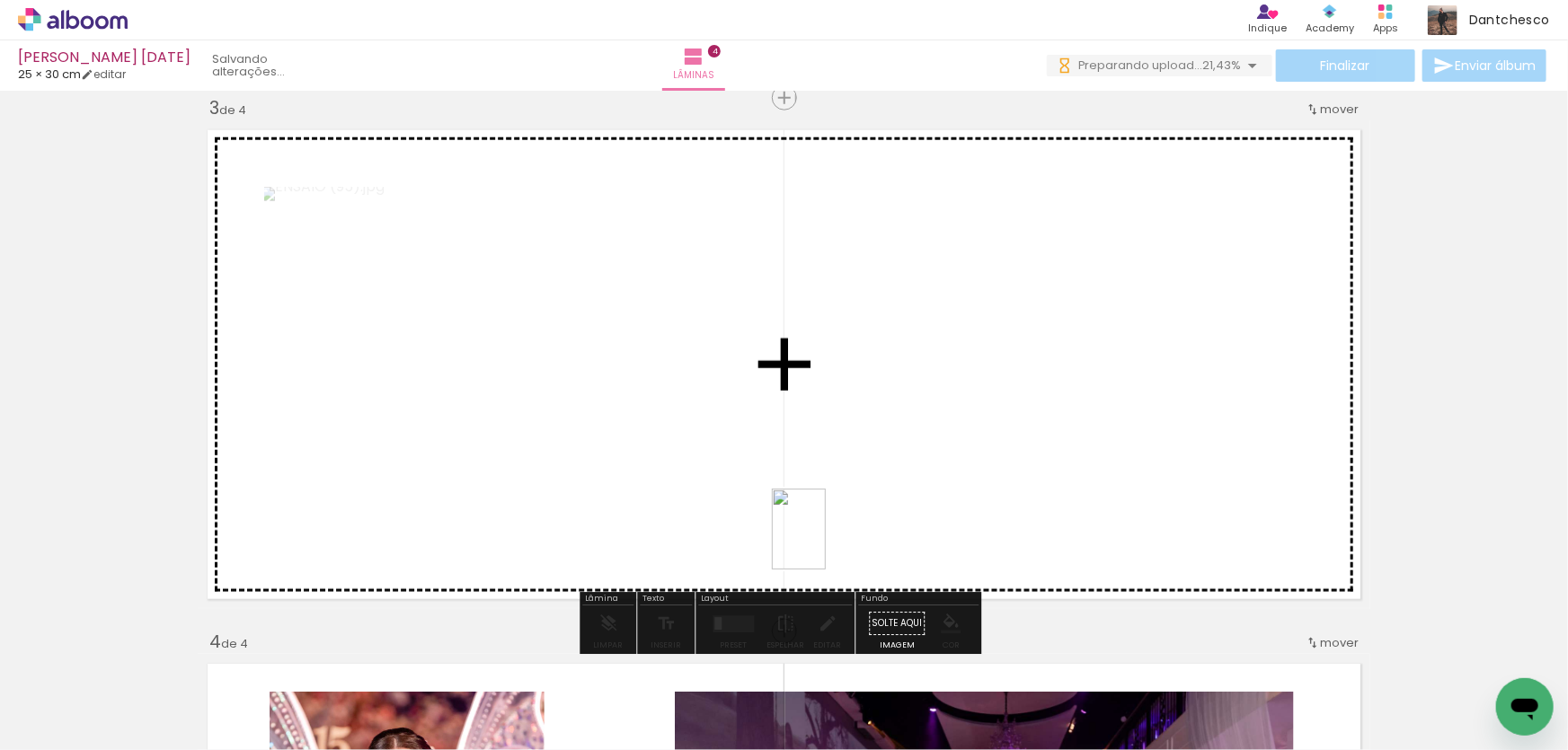
drag, startPoint x: 895, startPoint y: 697, endPoint x: 826, endPoint y: 543, distance: 168.8
click at [826, 543] on quentale-workspace at bounding box center [784, 375] width 1568 height 750
drag, startPoint x: 1307, startPoint y: 693, endPoint x: 998, endPoint y: 505, distance: 361.7
click at [998, 505] on quentale-workspace at bounding box center [784, 375] width 1568 height 750
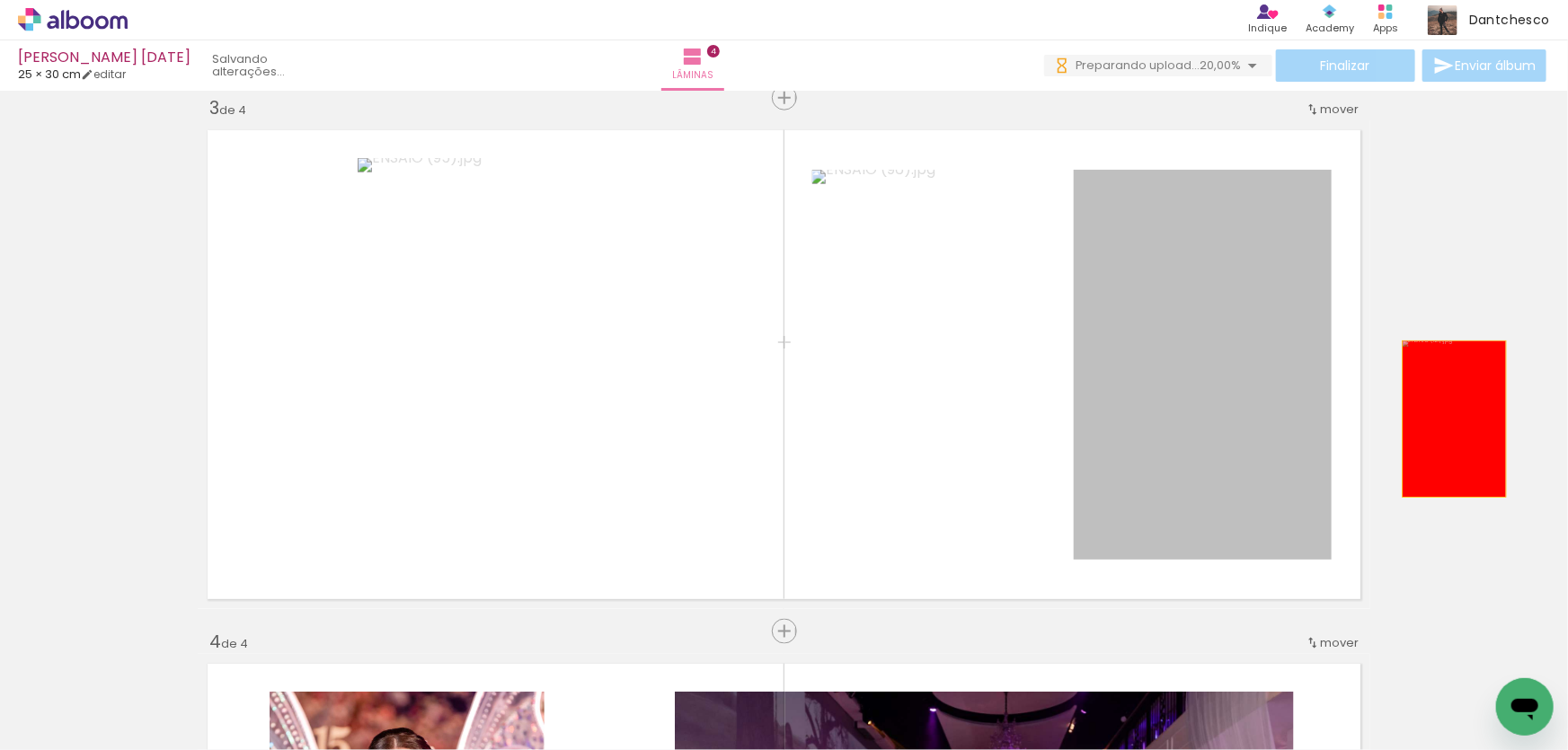
drag, startPoint x: 1249, startPoint y: 441, endPoint x: 1470, endPoint y: 411, distance: 223.0
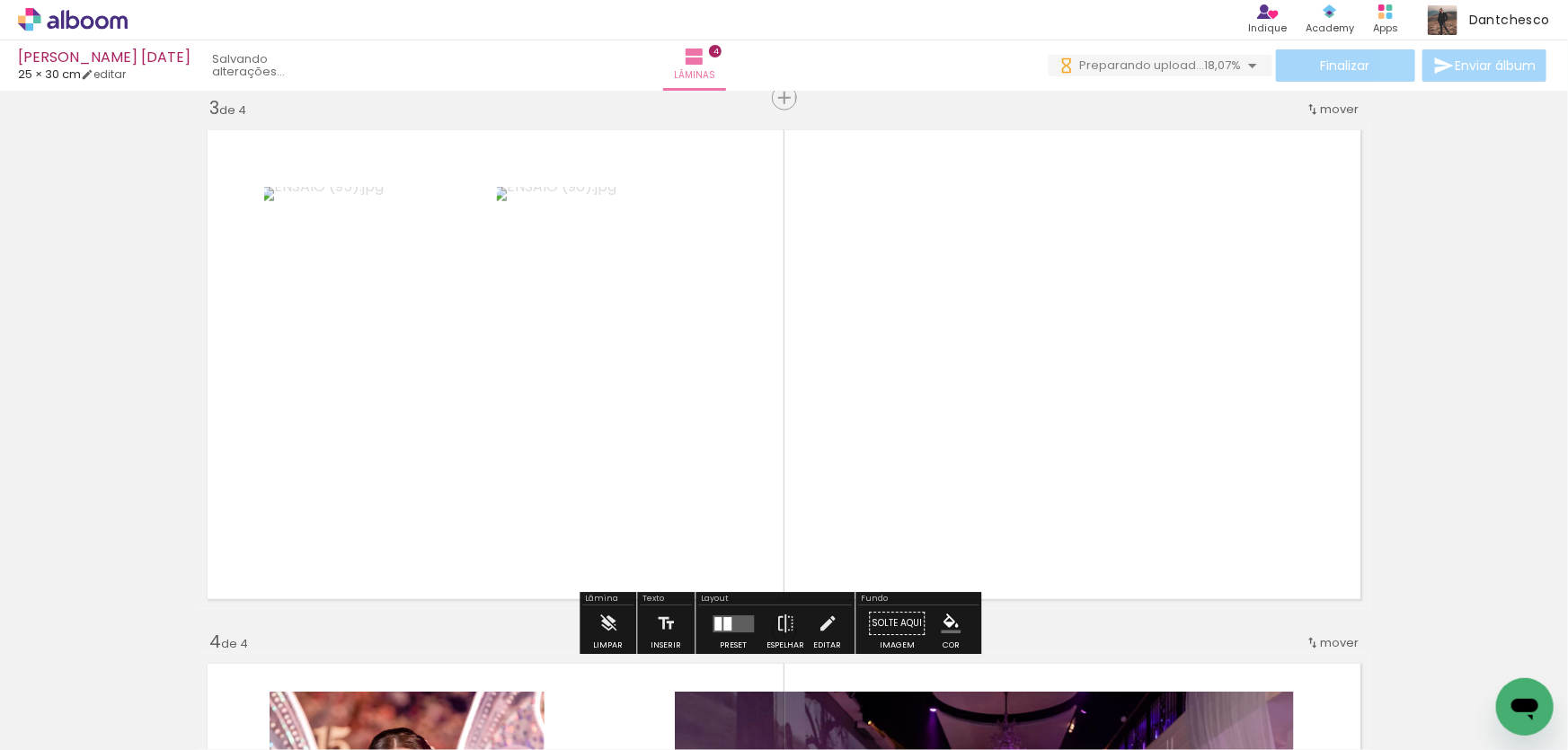
click at [733, 623] on quentale-layouter at bounding box center [733, 624] width 41 height 17
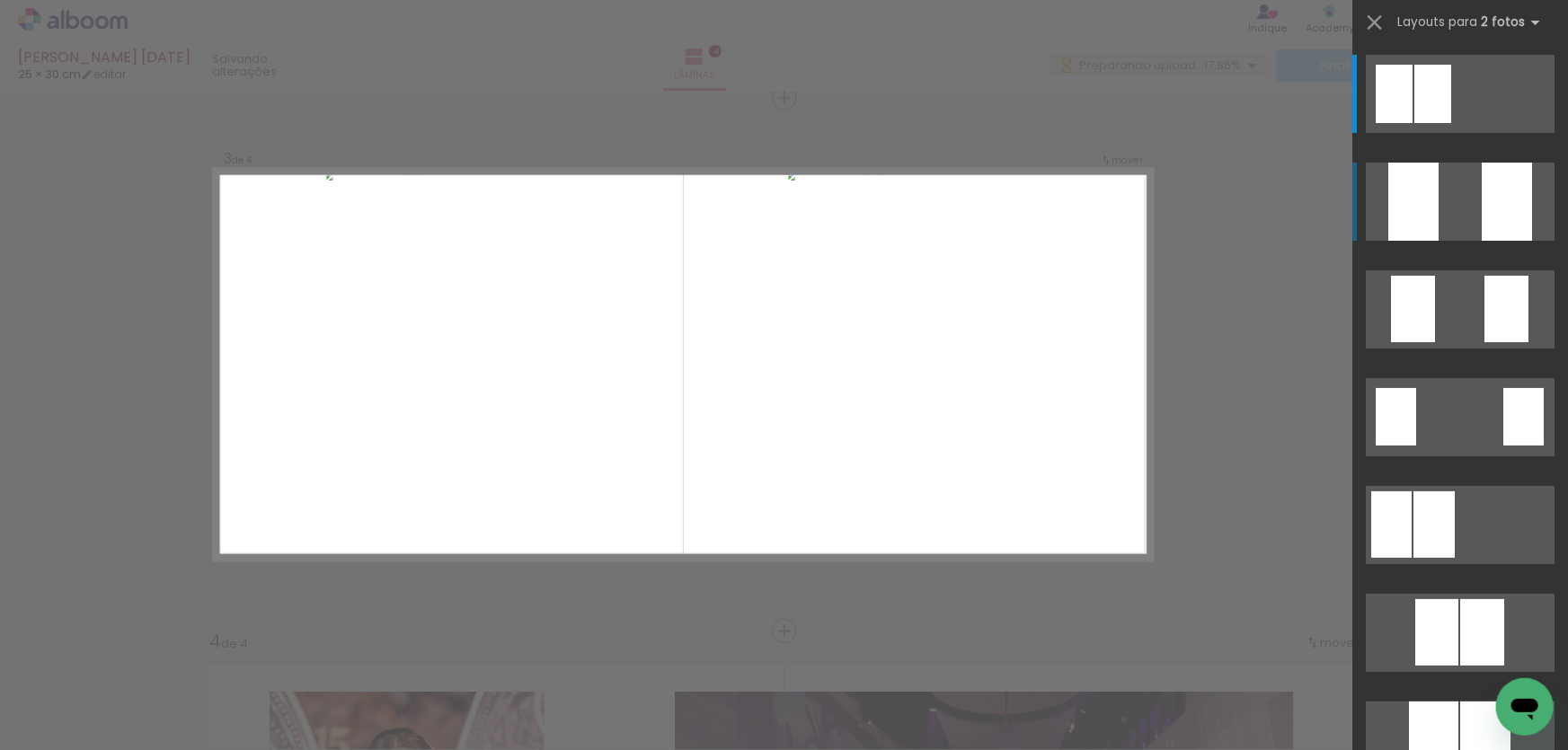
click at [1463, 133] on quentale-layouter at bounding box center [1460, 93] width 189 height 78
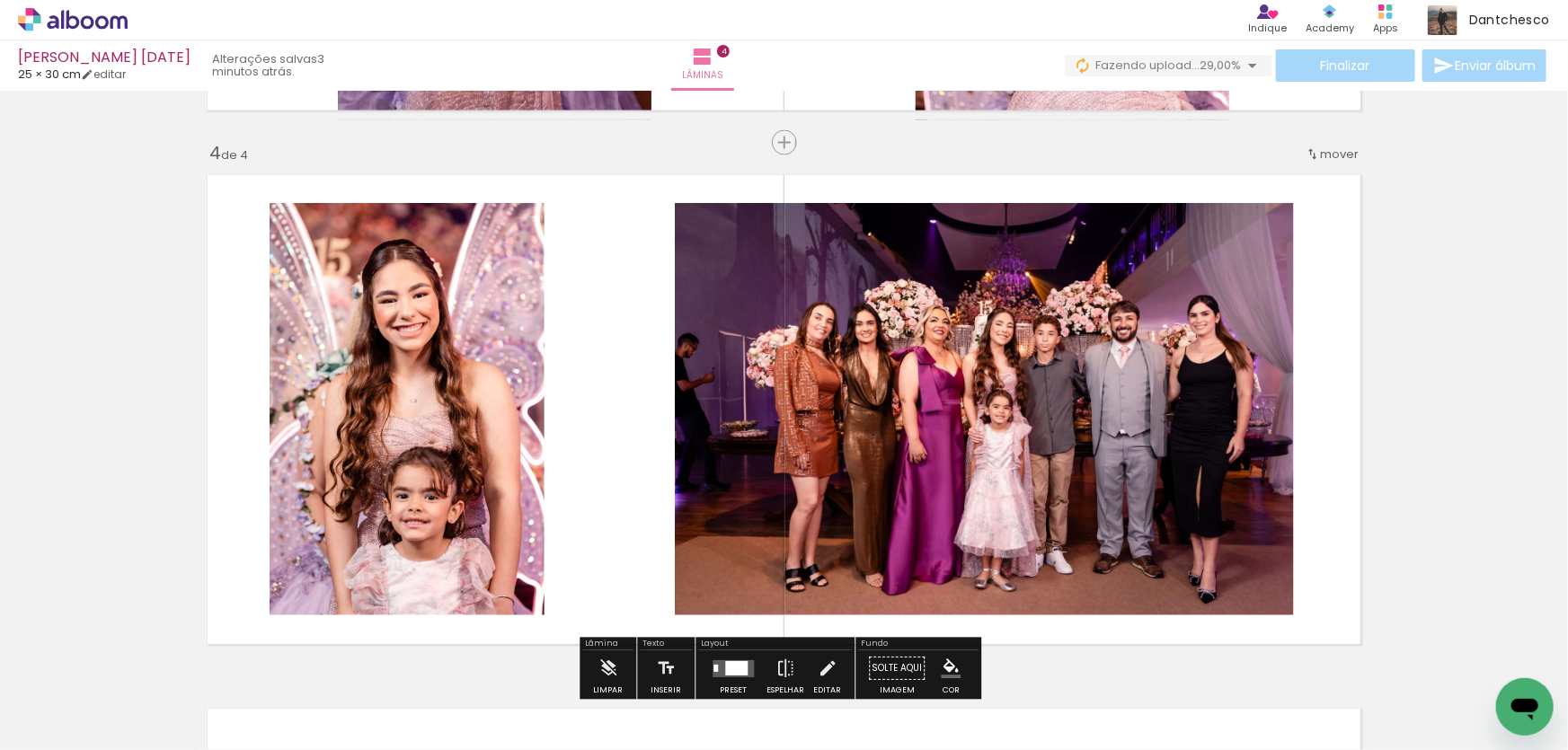
scroll to position [1417, 0]
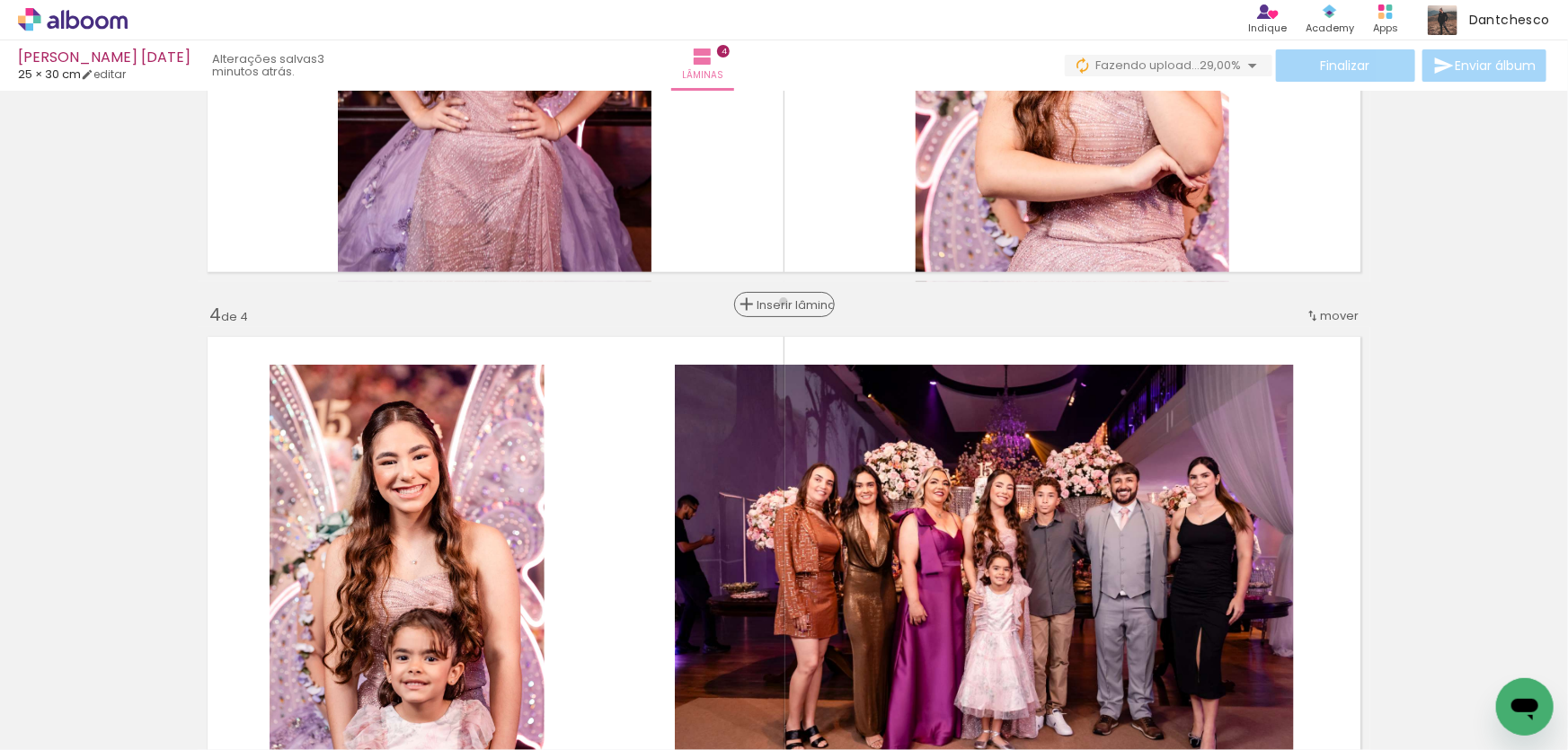
drag, startPoint x: 780, startPoint y: 302, endPoint x: 807, endPoint y: 308, distance: 27.7
click at [780, 302] on span "Inserir lâmina" at bounding box center [792, 305] width 71 height 12
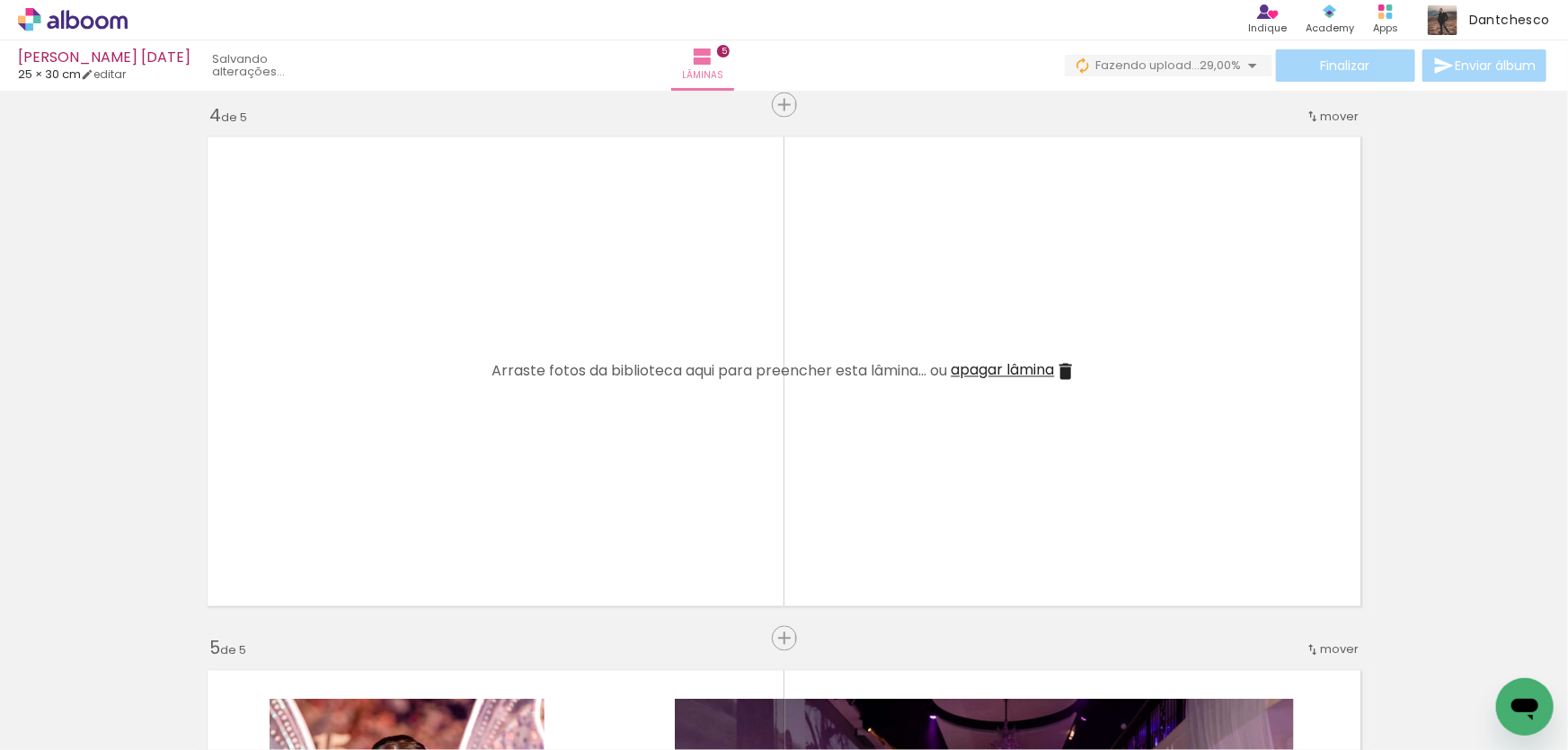
scroll to position [1662, 0]
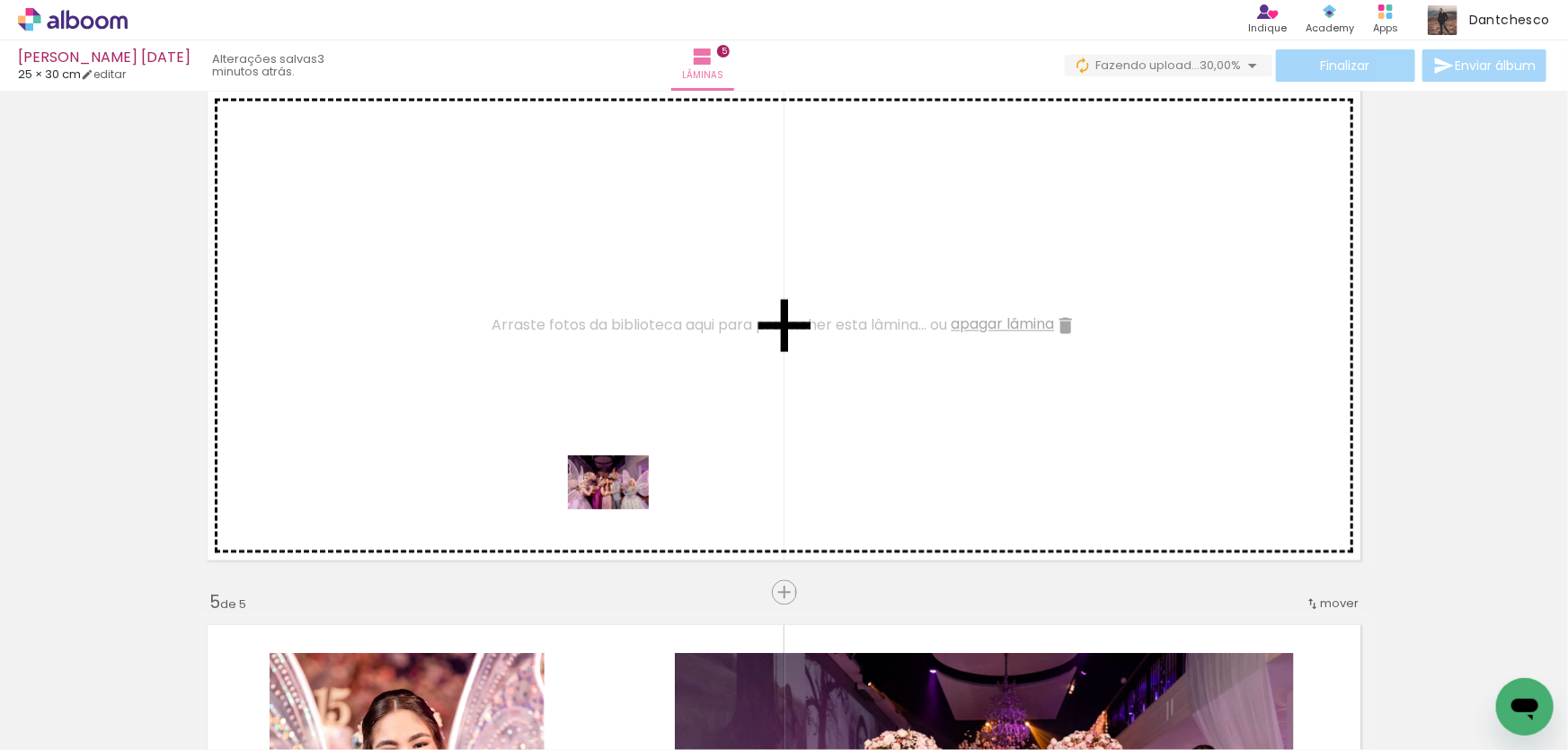
drag, startPoint x: 602, startPoint y: 698, endPoint x: 622, endPoint y: 509, distance: 190.1
click at [622, 509] on quentale-workspace at bounding box center [784, 375] width 1568 height 750
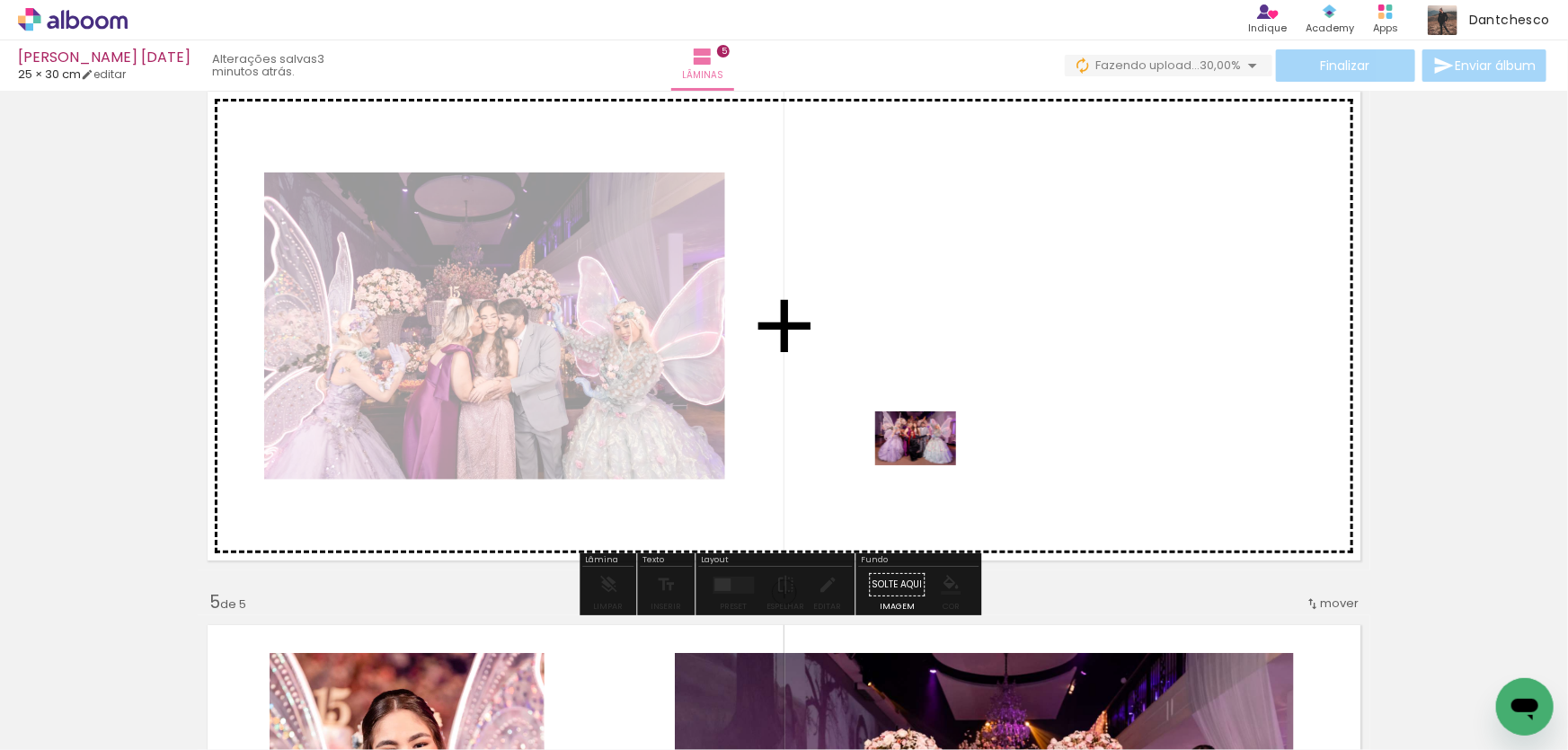
drag, startPoint x: 691, startPoint y: 691, endPoint x: 930, endPoint y: 465, distance: 328.9
click at [930, 465] on quentale-workspace at bounding box center [784, 375] width 1568 height 750
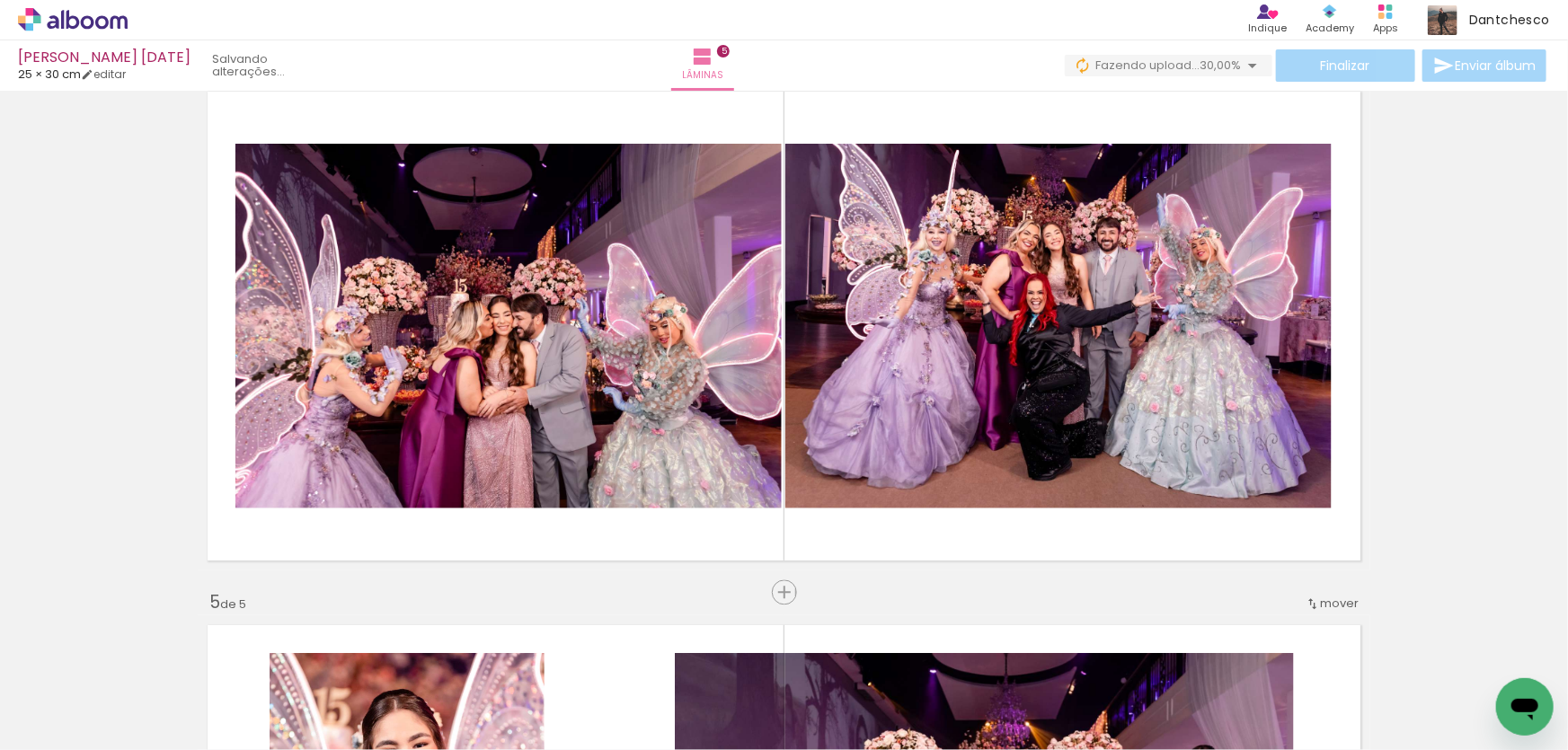
scroll to position [0, 1084]
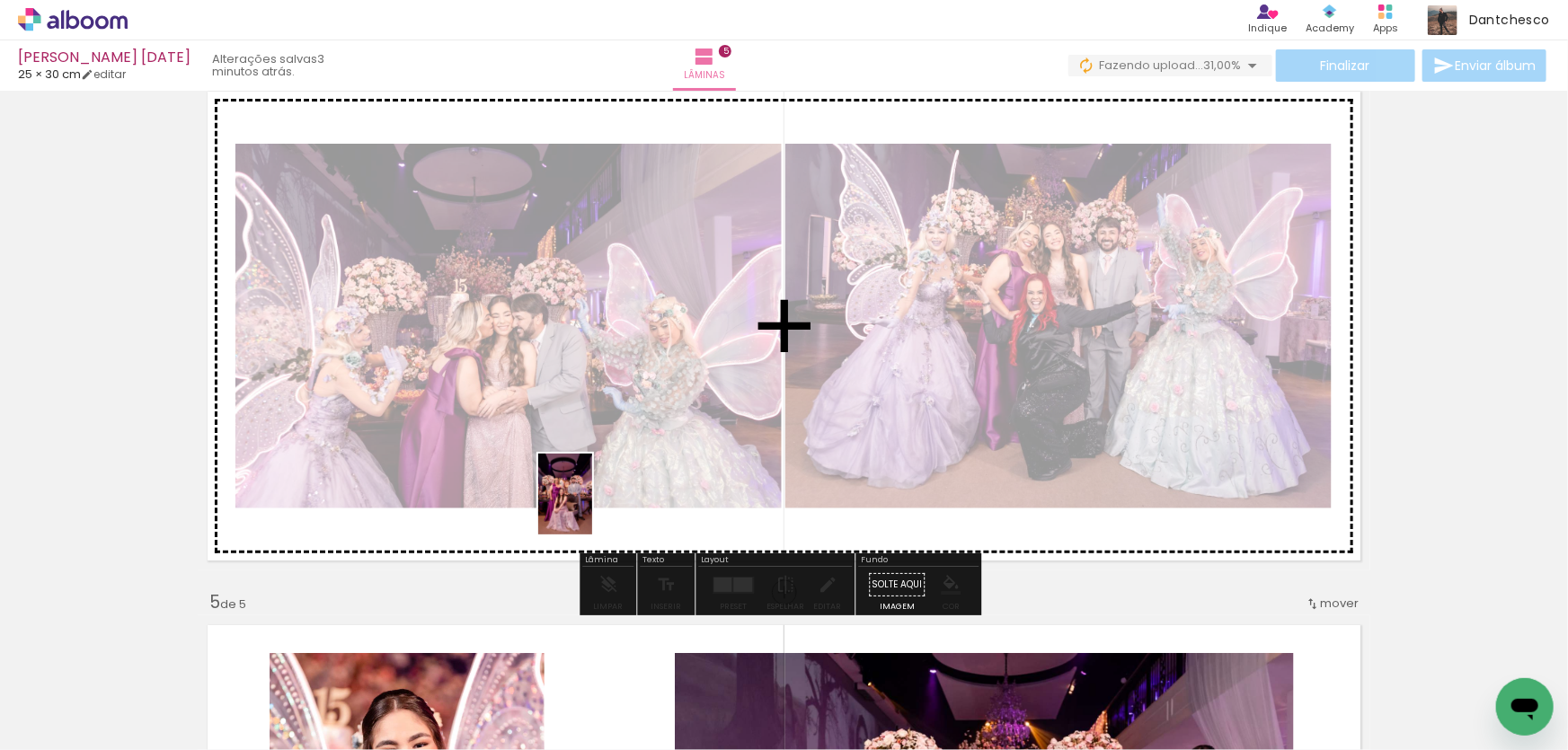
drag, startPoint x: 296, startPoint y: 690, endPoint x: 593, endPoint y: 507, distance: 348.9
click at [593, 507] on quentale-workspace at bounding box center [784, 375] width 1568 height 750
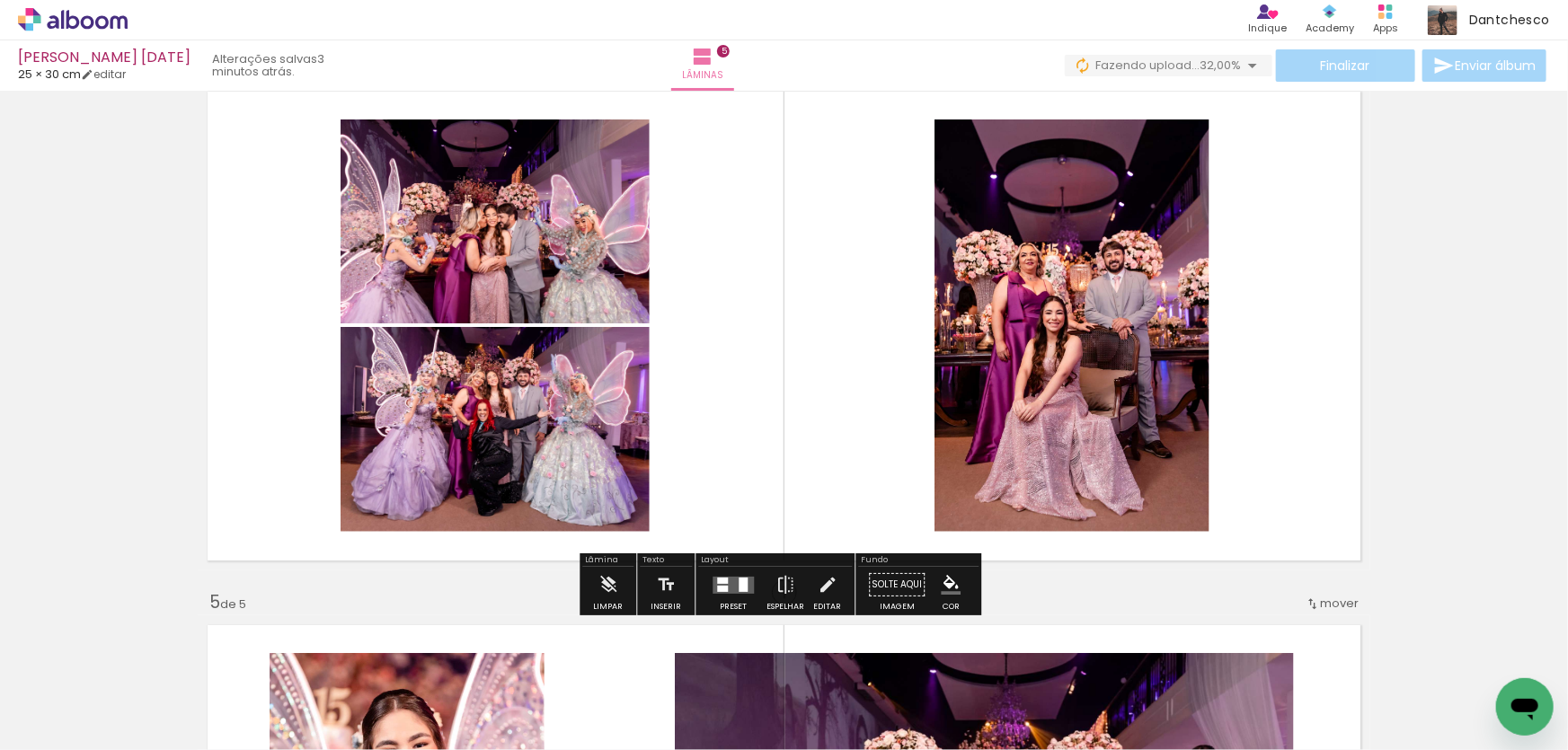
click at [724, 590] on div at bounding box center [723, 589] width 11 height 6
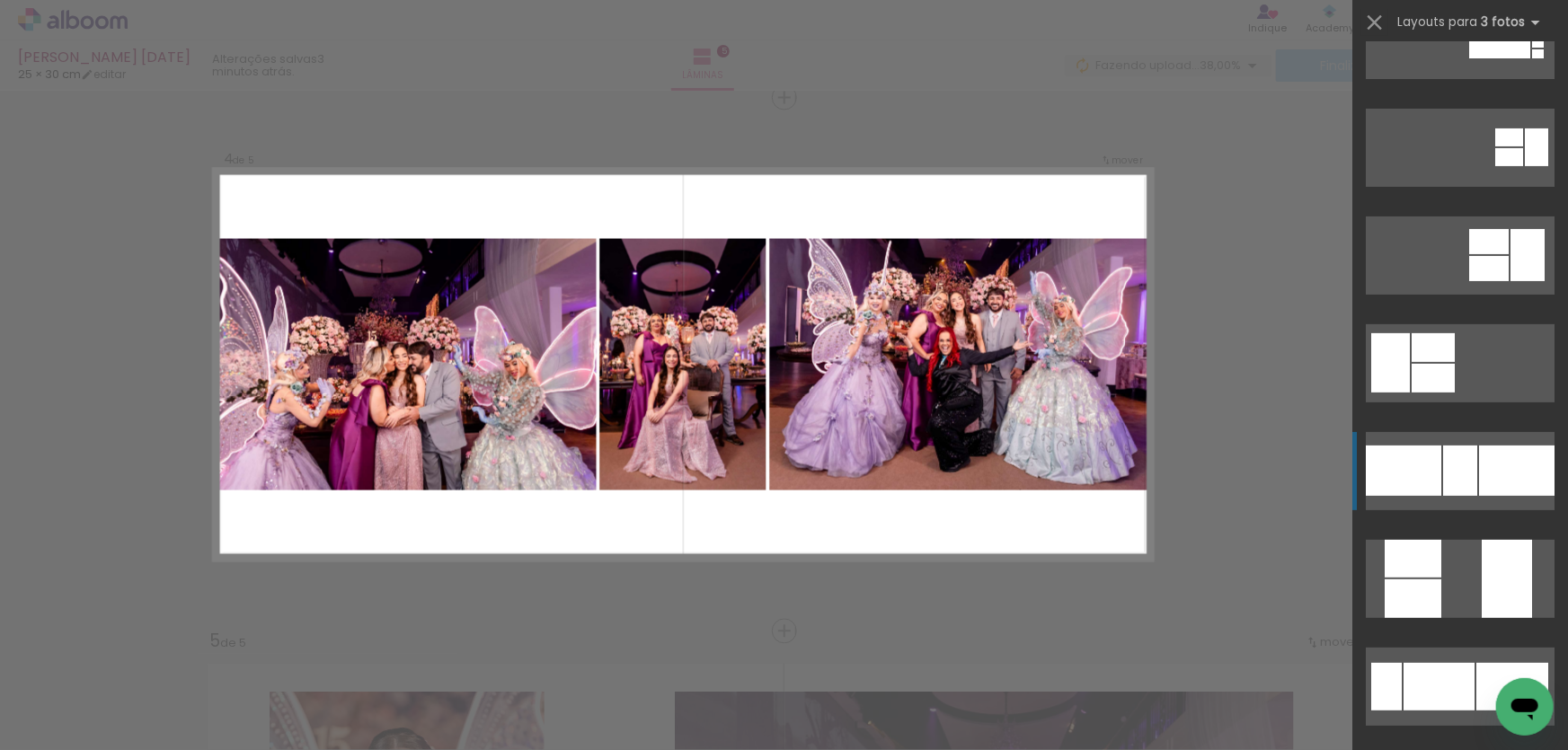
scroll to position [163, 0]
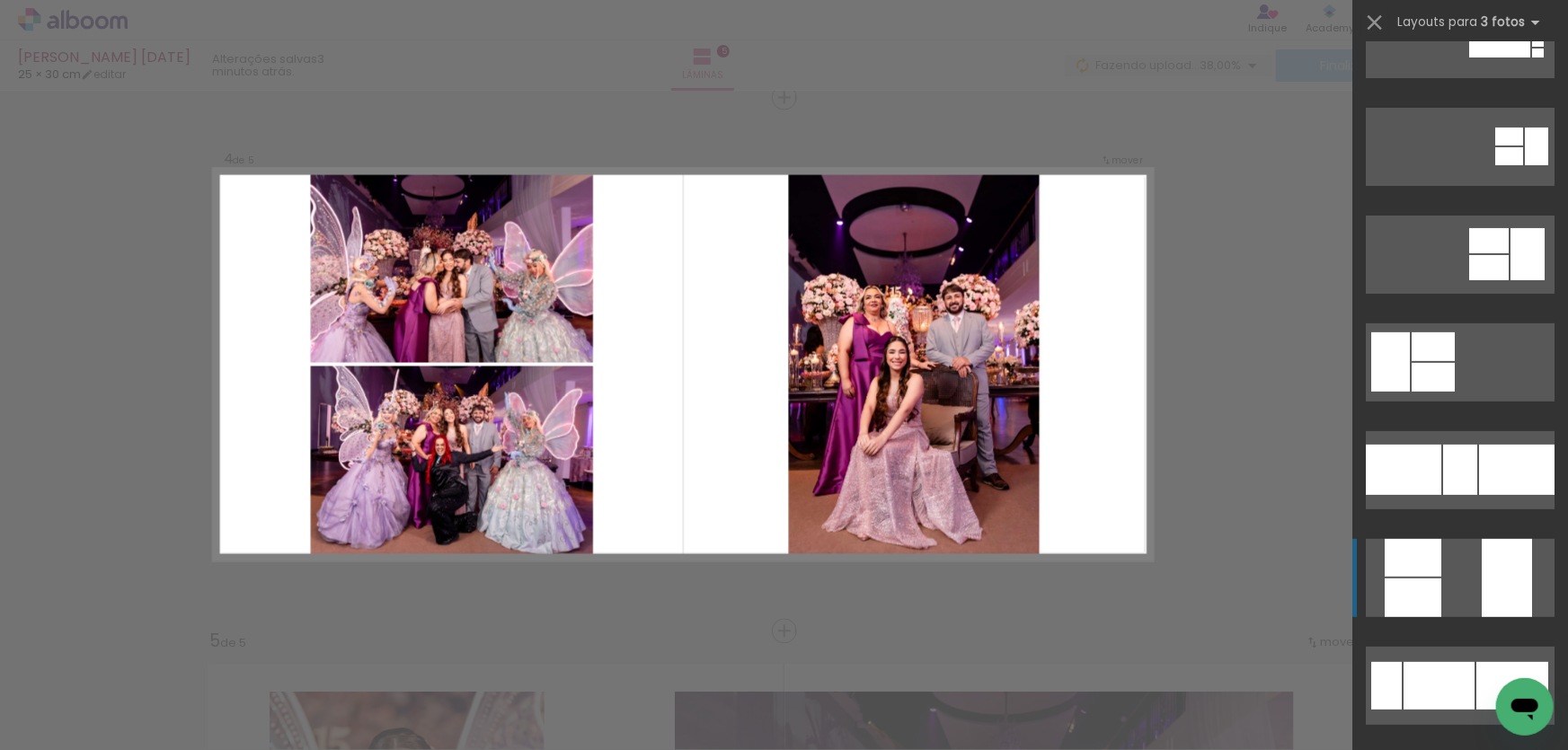
click at [1423, 592] on div at bounding box center [1413, 598] width 57 height 38
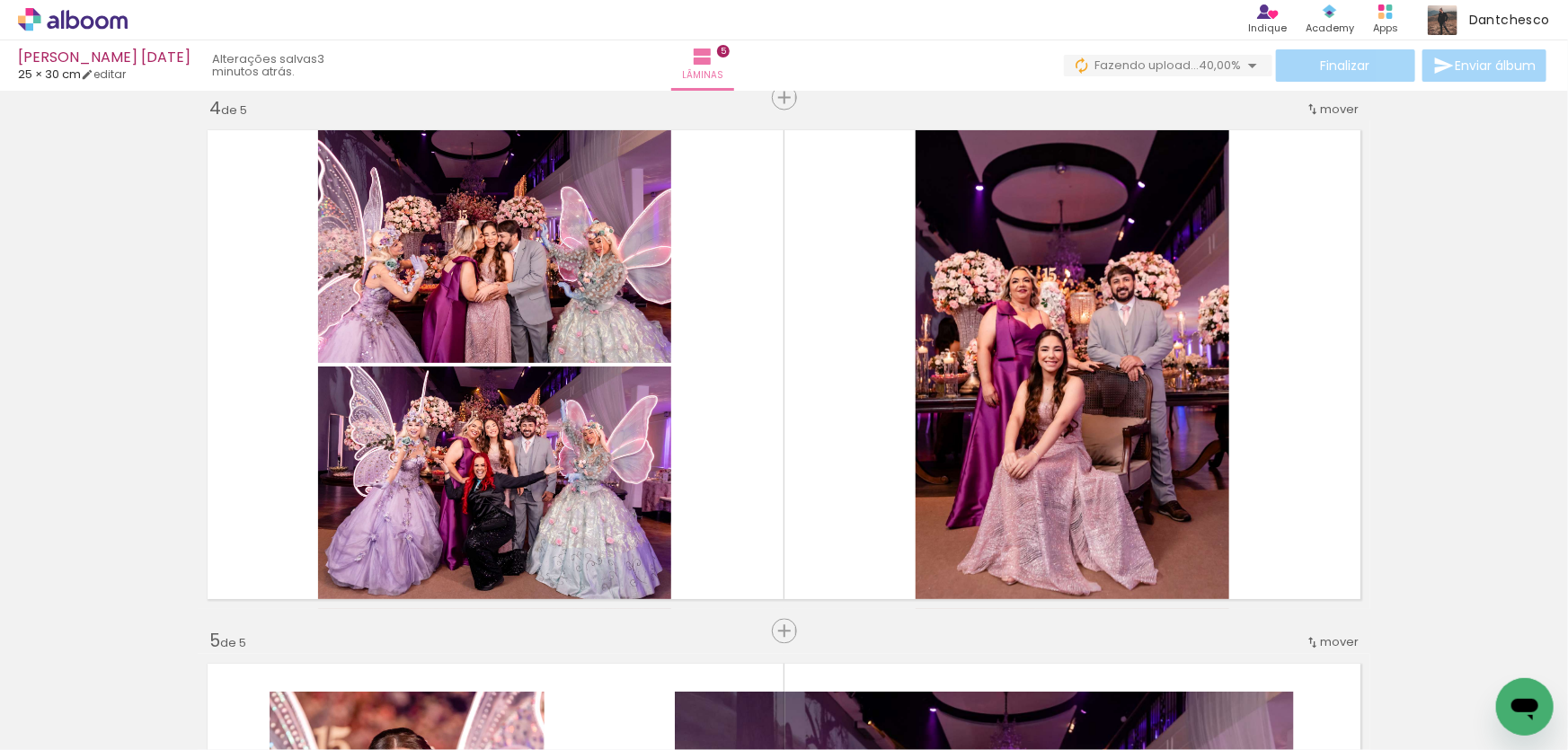
scroll to position [0, 1009]
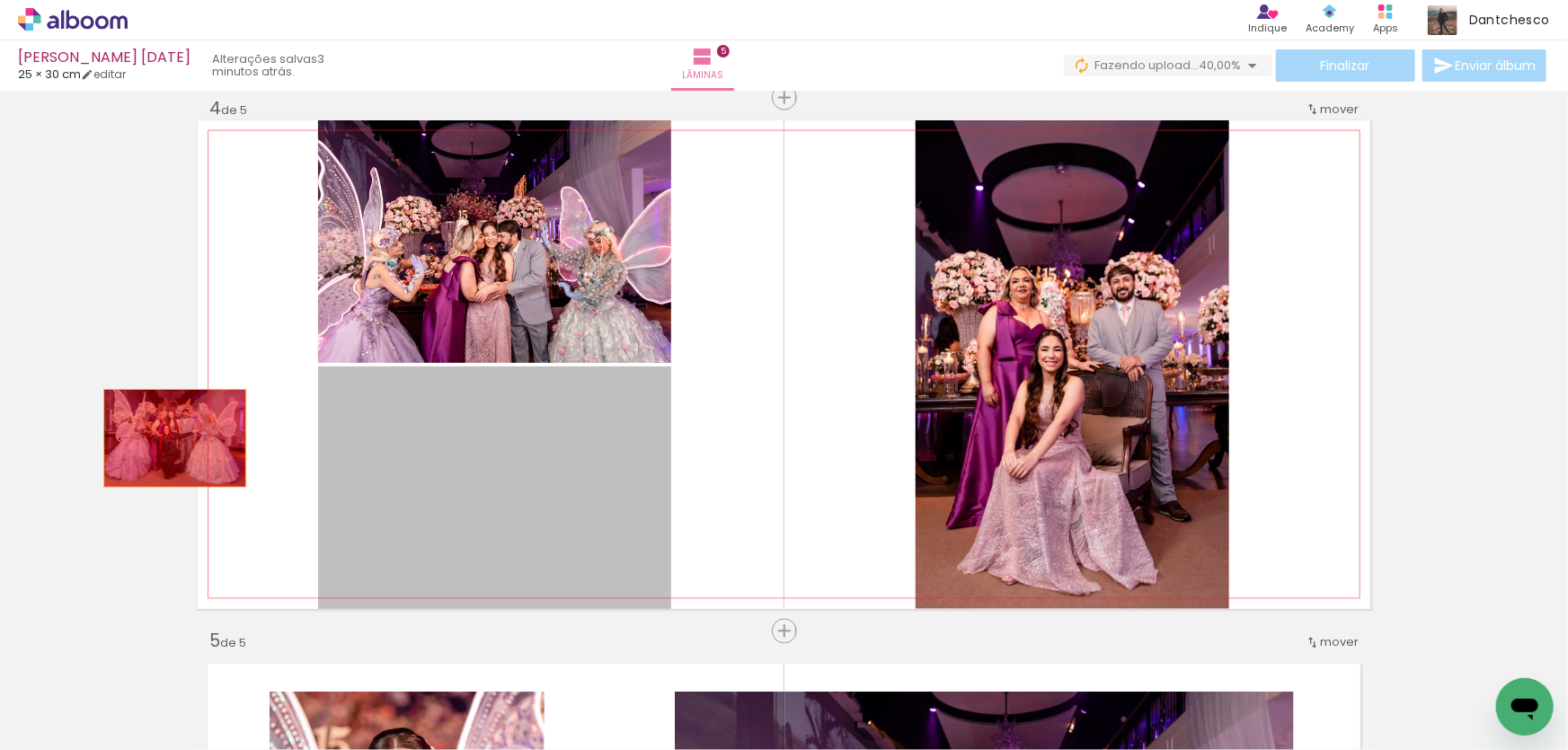
drag, startPoint x: 548, startPoint y: 491, endPoint x: 169, endPoint y: 438, distance: 382.7
click at [169, 438] on div "Inserir lâmina 1 de 5 Inserir lâmina 2 de 5 Inserir lâmina 3 de 5 Inserir lâmin…" at bounding box center [784, 75] width 1568 height 3203
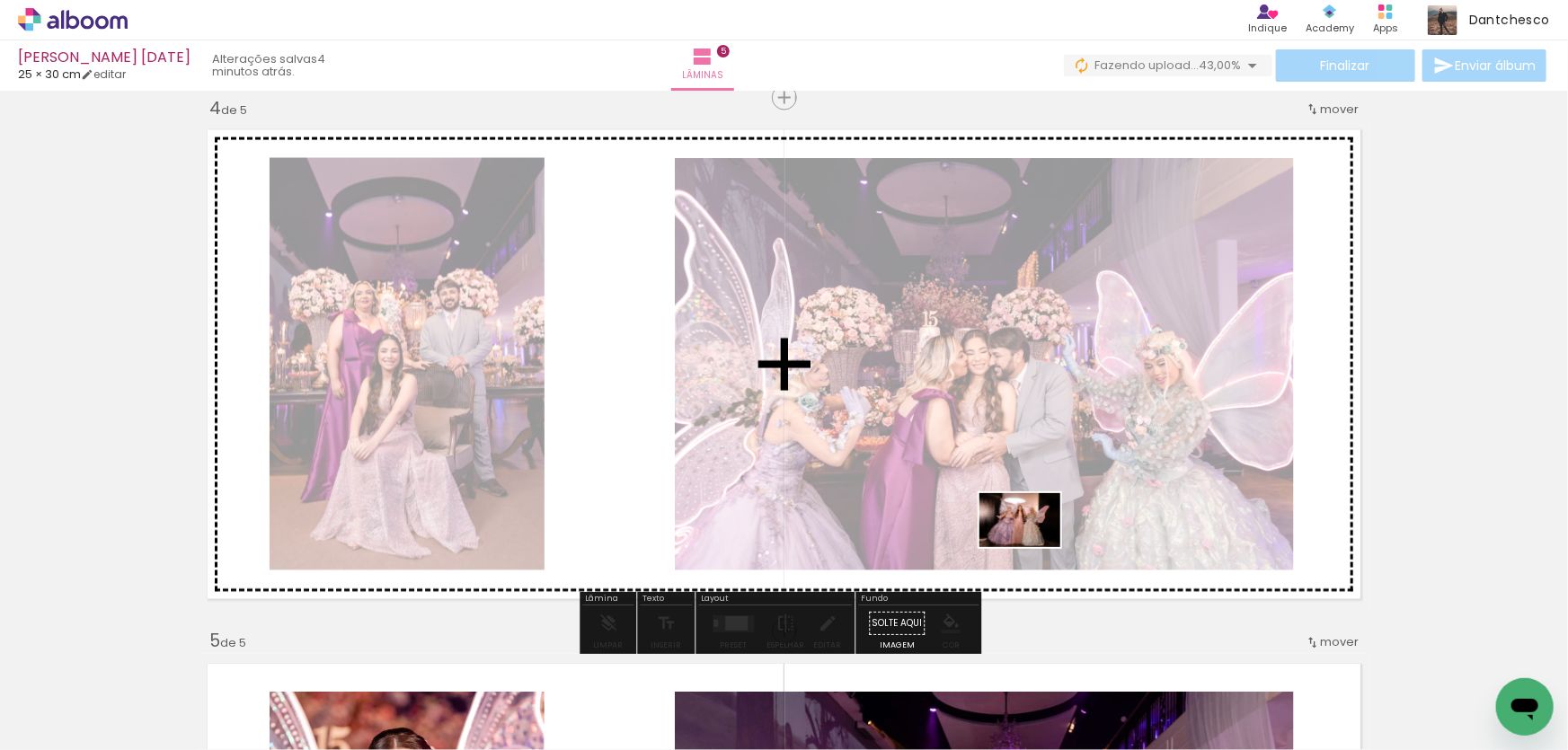
drag, startPoint x: 1102, startPoint y: 701, endPoint x: 1033, endPoint y: 548, distance: 167.8
click at [1033, 548] on quentale-workspace at bounding box center [784, 375] width 1568 height 750
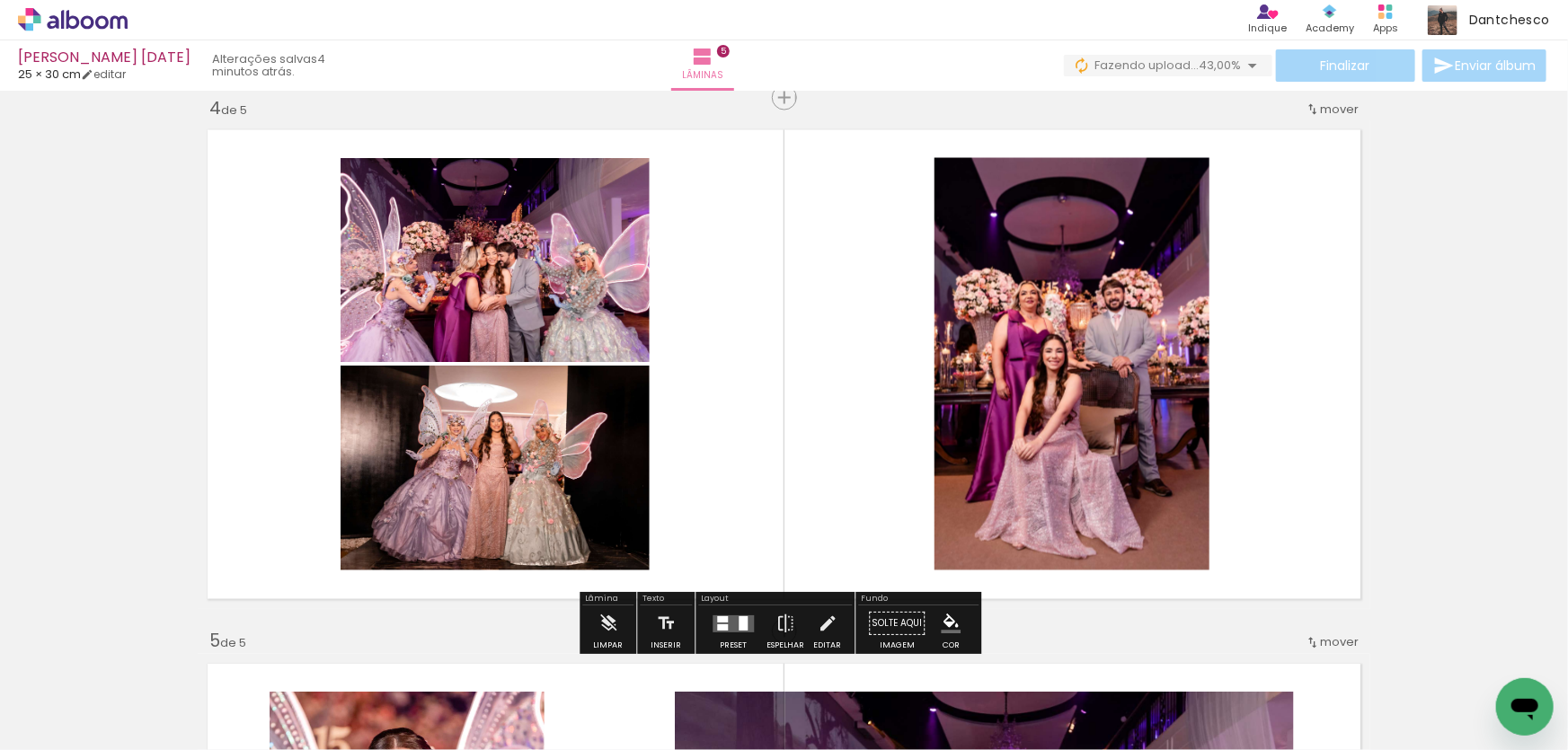
click at [725, 616] on quentale-layouter at bounding box center [733, 624] width 41 height 17
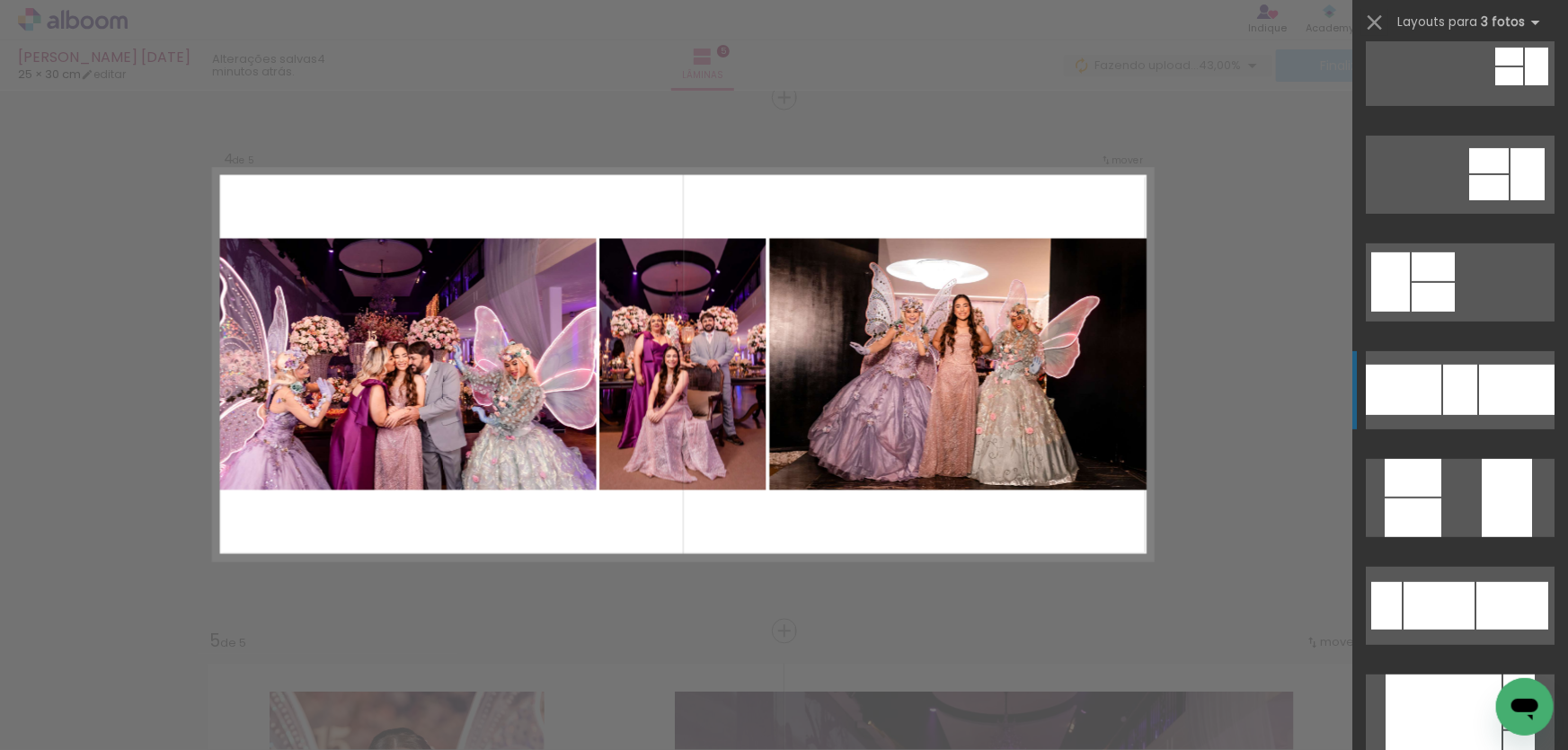
scroll to position [245, 0]
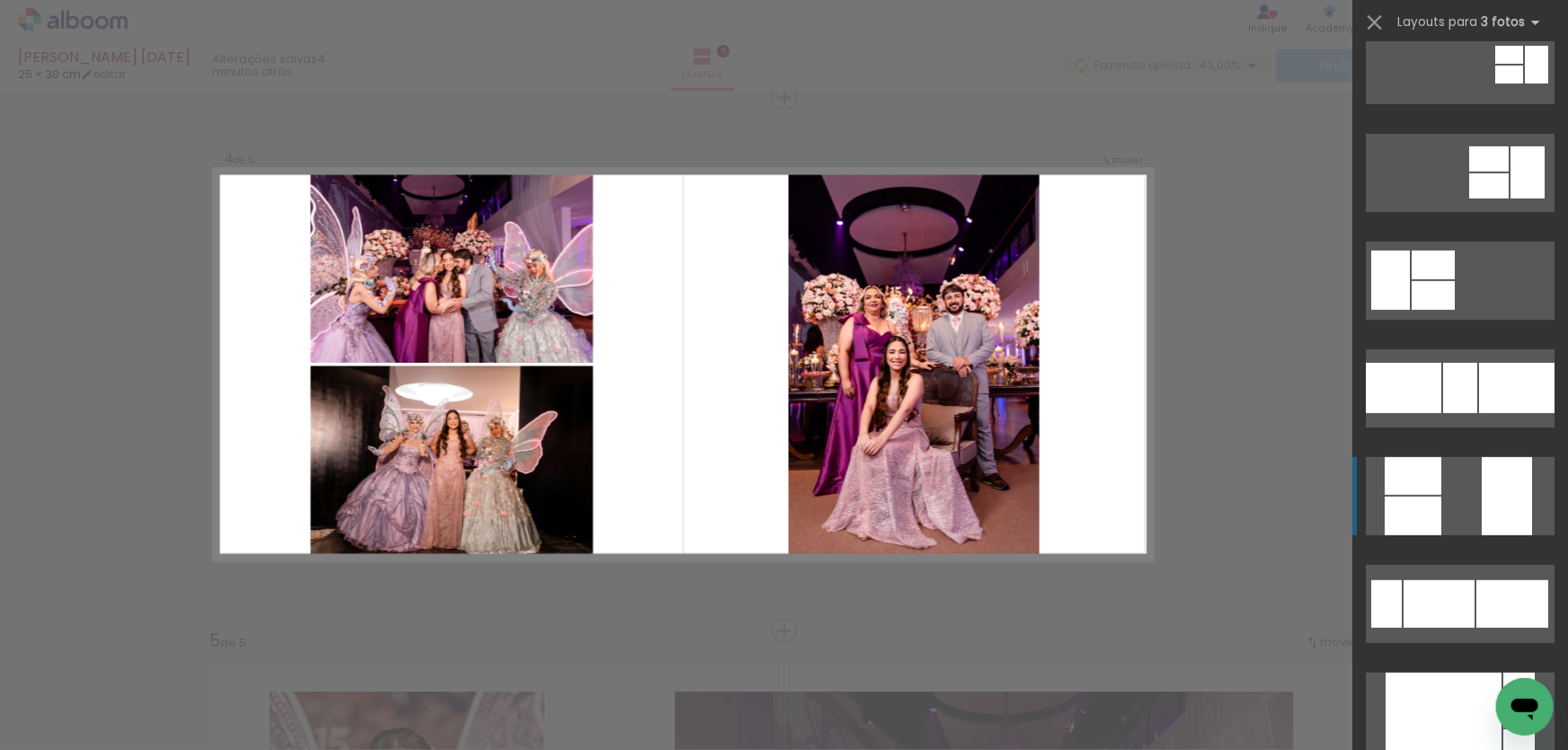
click at [1434, 517] on div at bounding box center [1413, 516] width 57 height 38
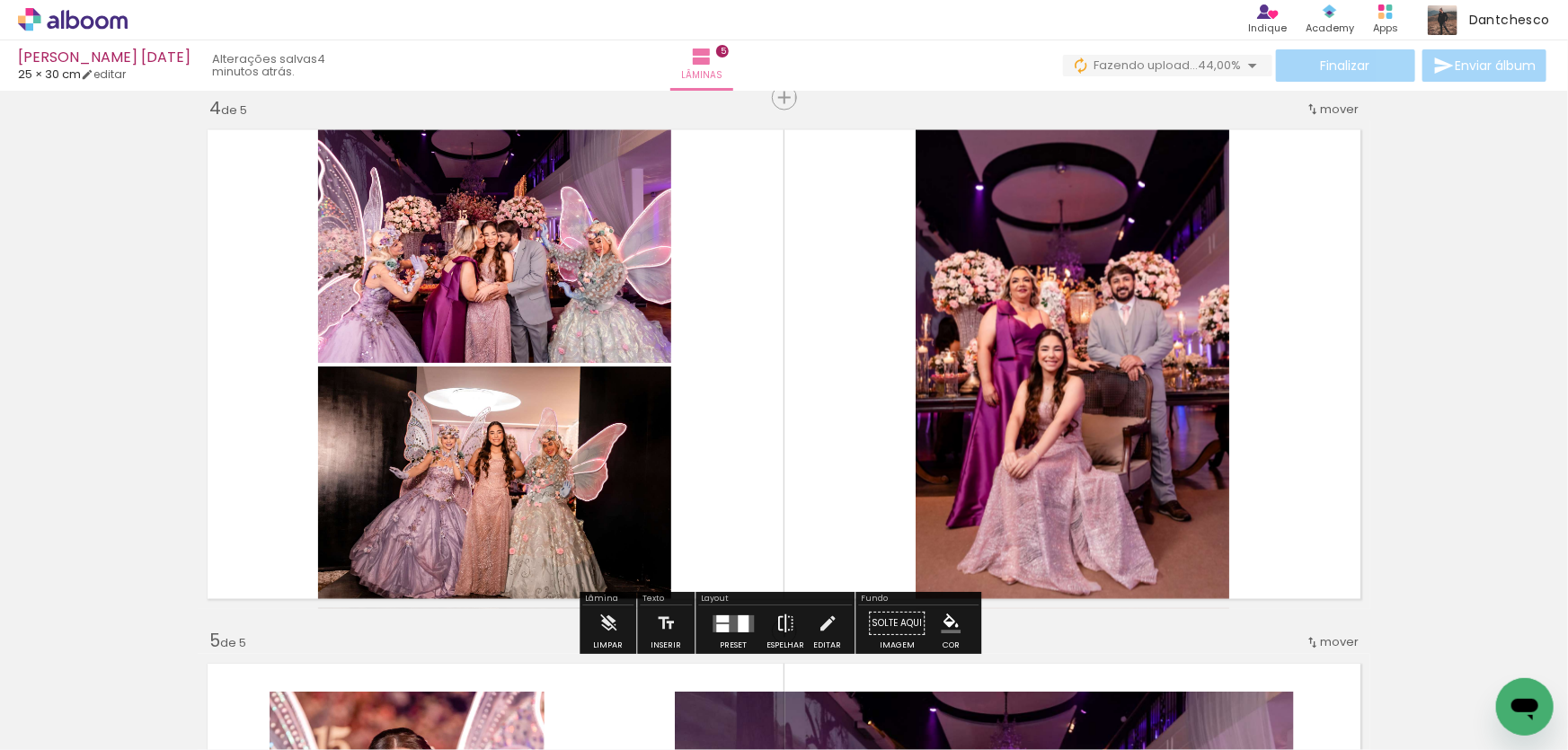
click at [781, 616] on iron-icon at bounding box center [786, 624] width 20 height 36
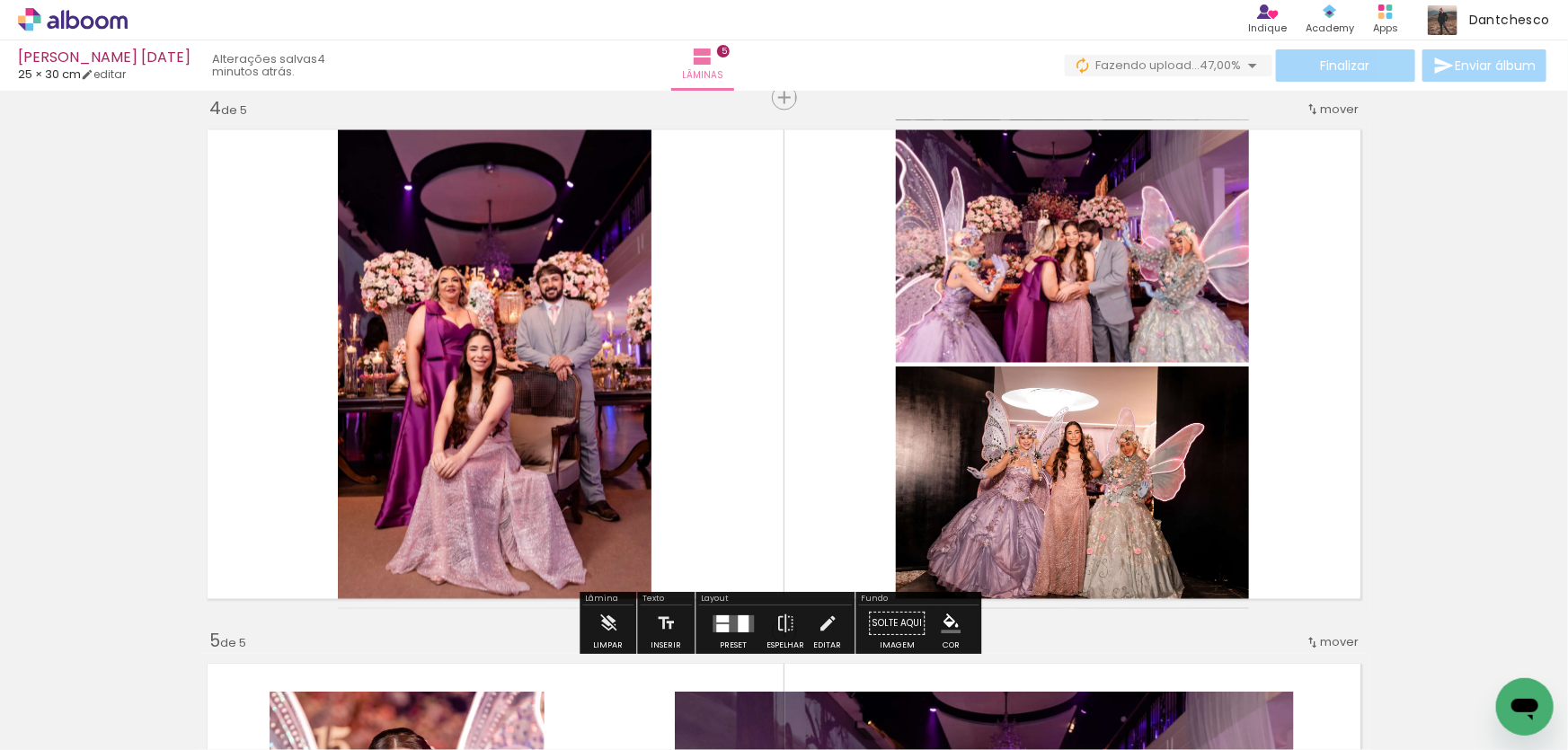
click at [1387, 333] on div "Inserir lâmina 1 de 5 Inserir lâmina 2 de 5 Inserir lâmina 3 de 5 Inserir lâmin…" at bounding box center [784, 75] width 1568 height 3203
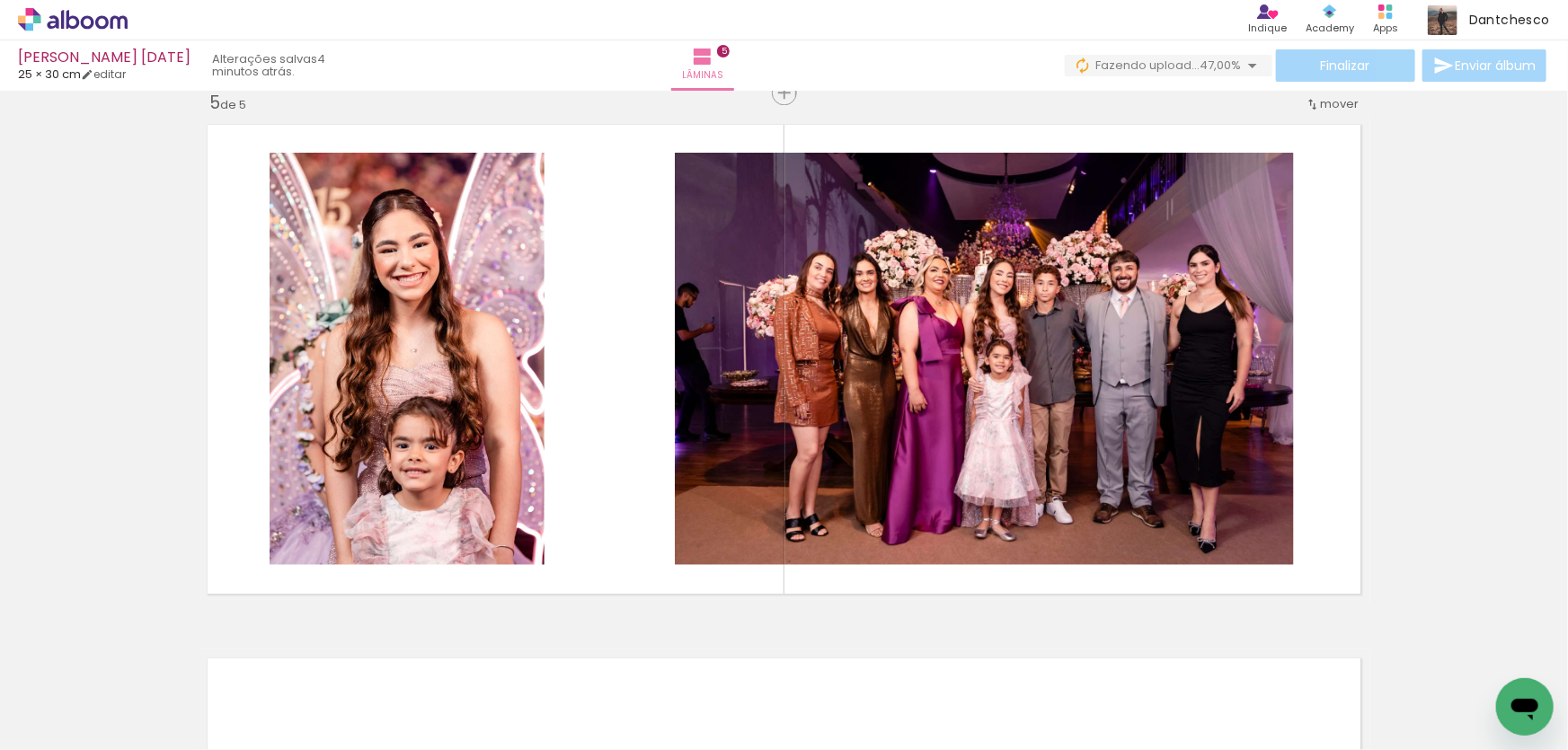
scroll to position [0, 58]
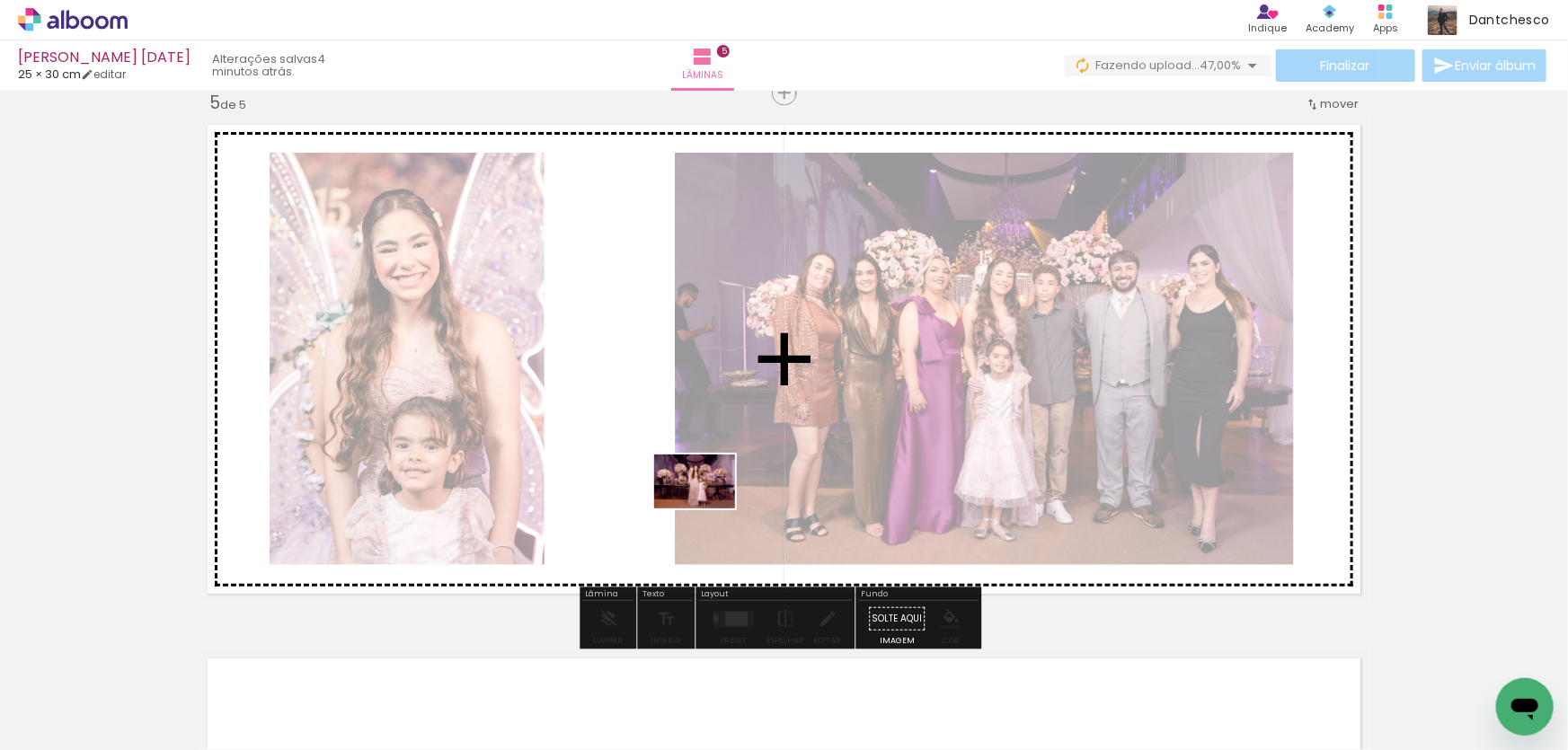
drag, startPoint x: 849, startPoint y: 703, endPoint x: 708, endPoint y: 508, distance: 240.6
click at [708, 508] on quentale-workspace at bounding box center [784, 375] width 1568 height 750
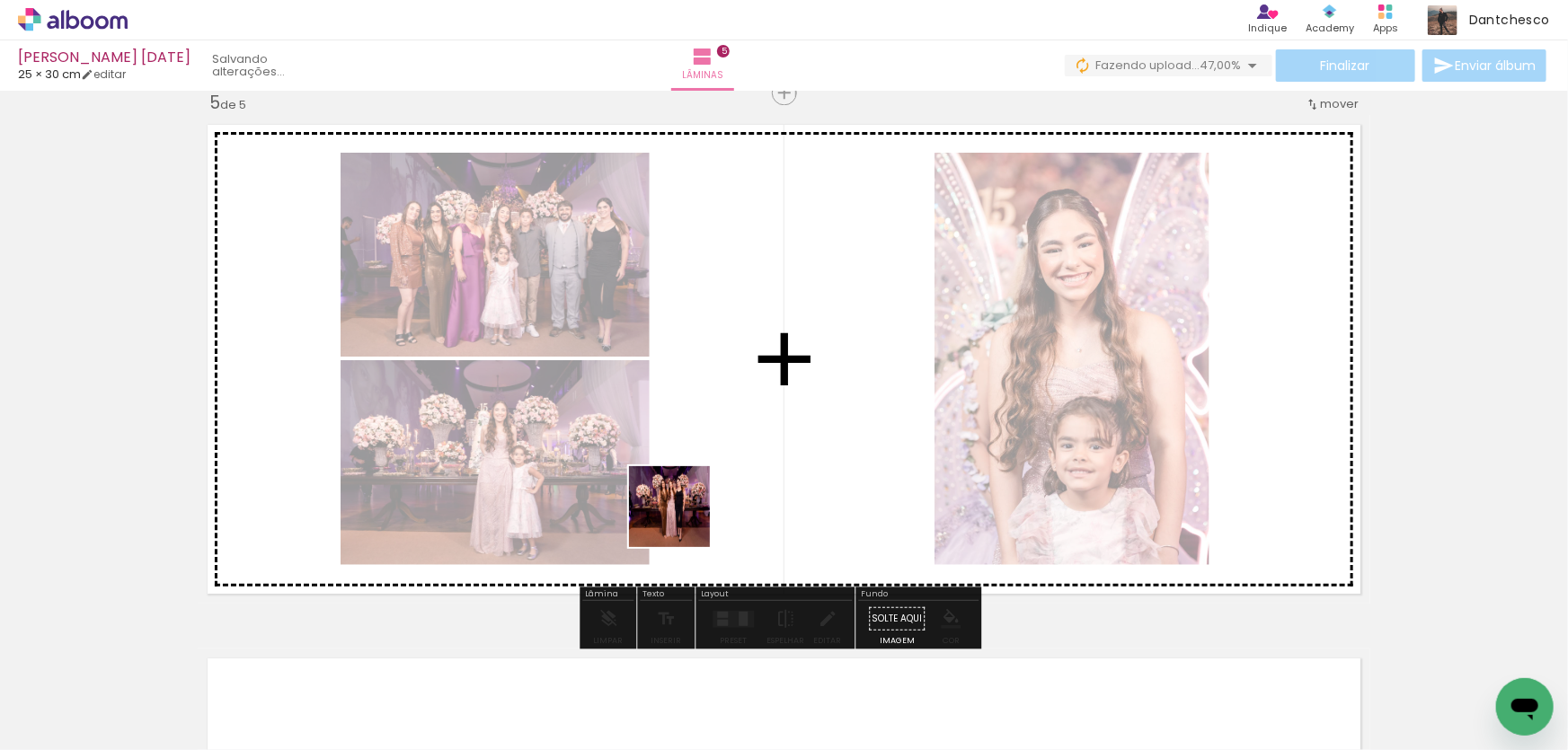
drag, startPoint x: 528, startPoint y: 700, endPoint x: 683, endPoint y: 520, distance: 237.5
click at [683, 520] on quentale-workspace at bounding box center [784, 375] width 1568 height 750
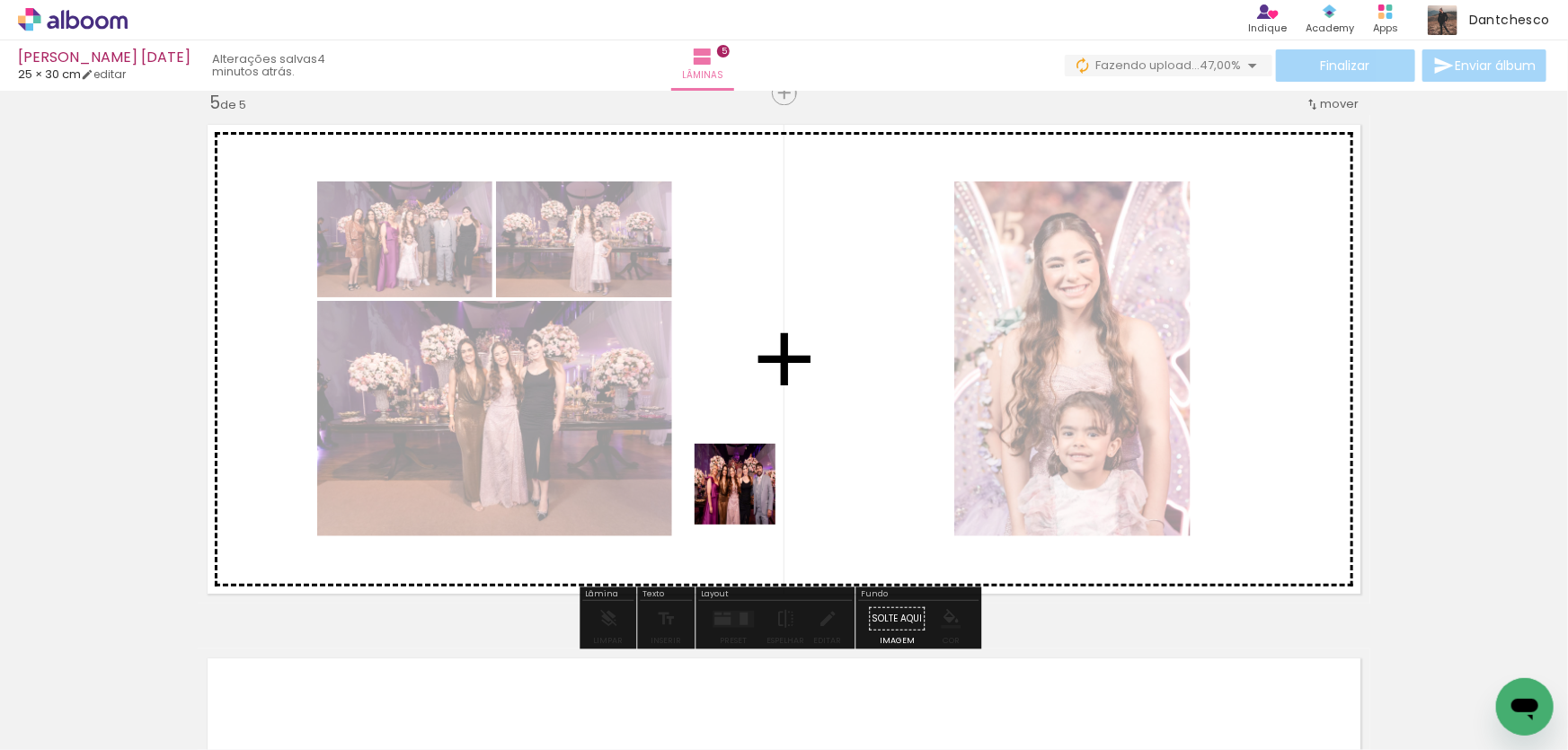
drag, startPoint x: 732, startPoint y: 539, endPoint x: 748, endPoint y: 497, distance: 44.9
click at [748, 497] on quentale-workspace at bounding box center [784, 375] width 1568 height 750
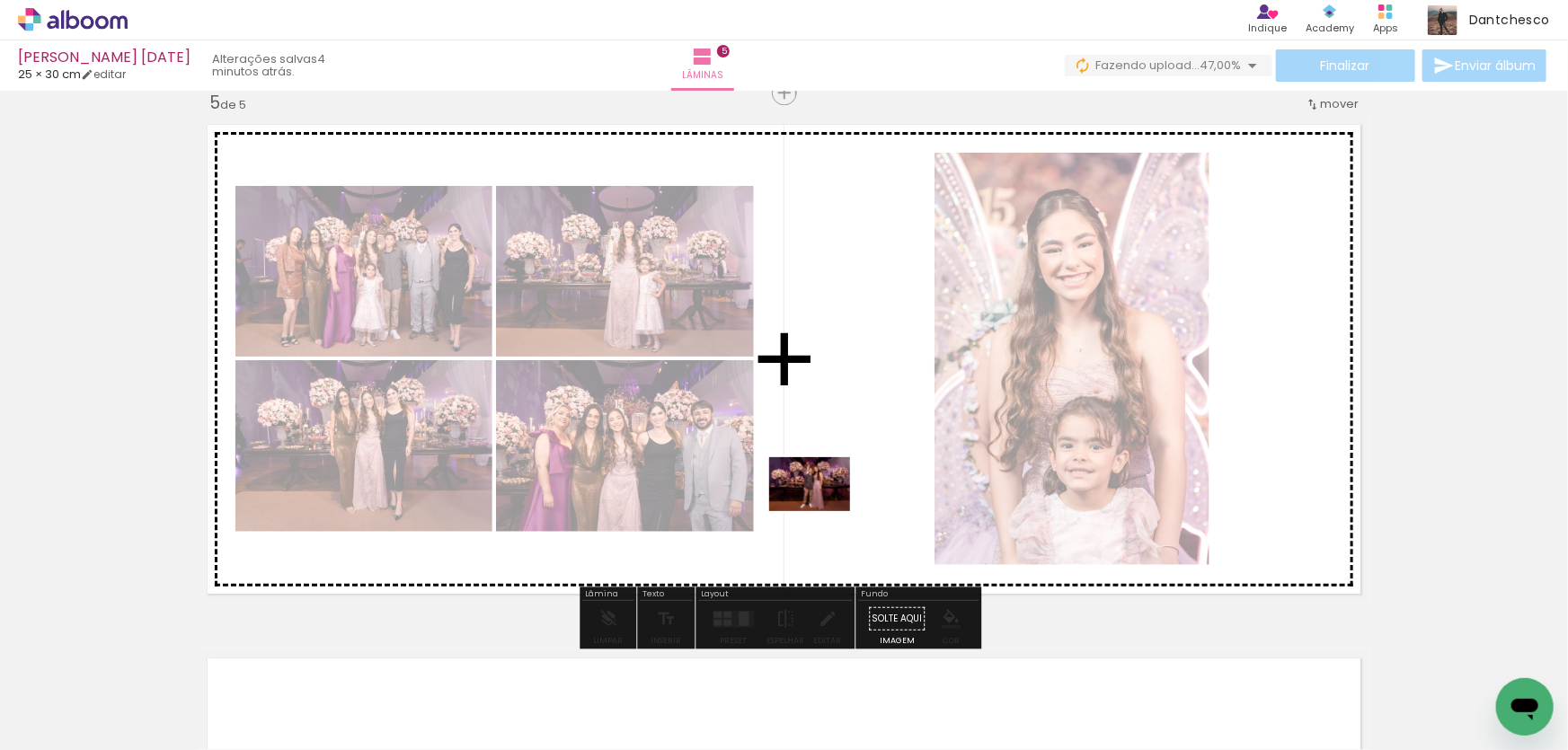
drag, startPoint x: 721, startPoint y: 693, endPoint x: 823, endPoint y: 510, distance: 209.5
click at [823, 510] on quentale-workspace at bounding box center [784, 375] width 1568 height 750
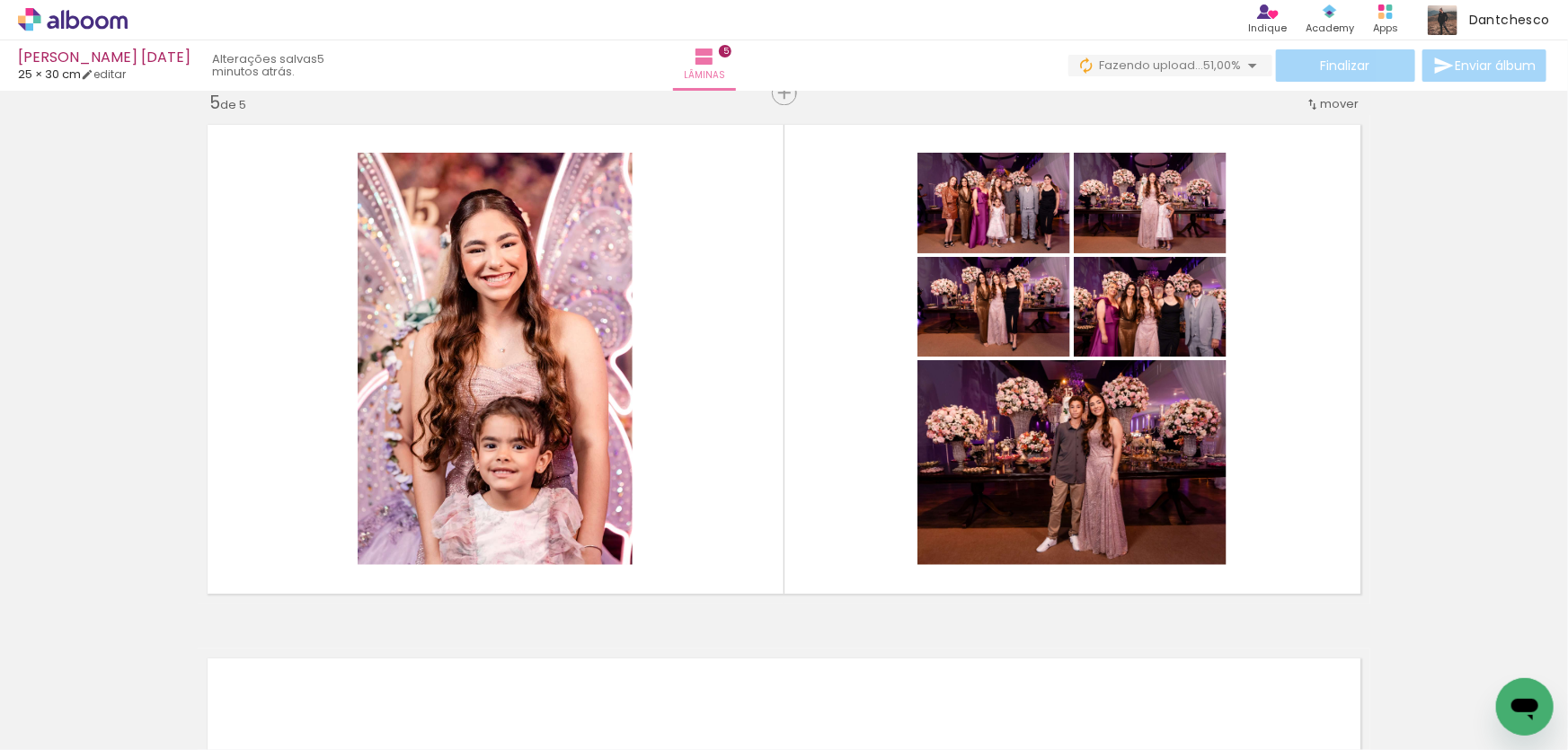
scroll to position [0, 435]
drag, startPoint x: 613, startPoint y: 658, endPoint x: 760, endPoint y: 448, distance: 256.3
click at [760, 448] on quentale-workspace at bounding box center [784, 375] width 1568 height 750
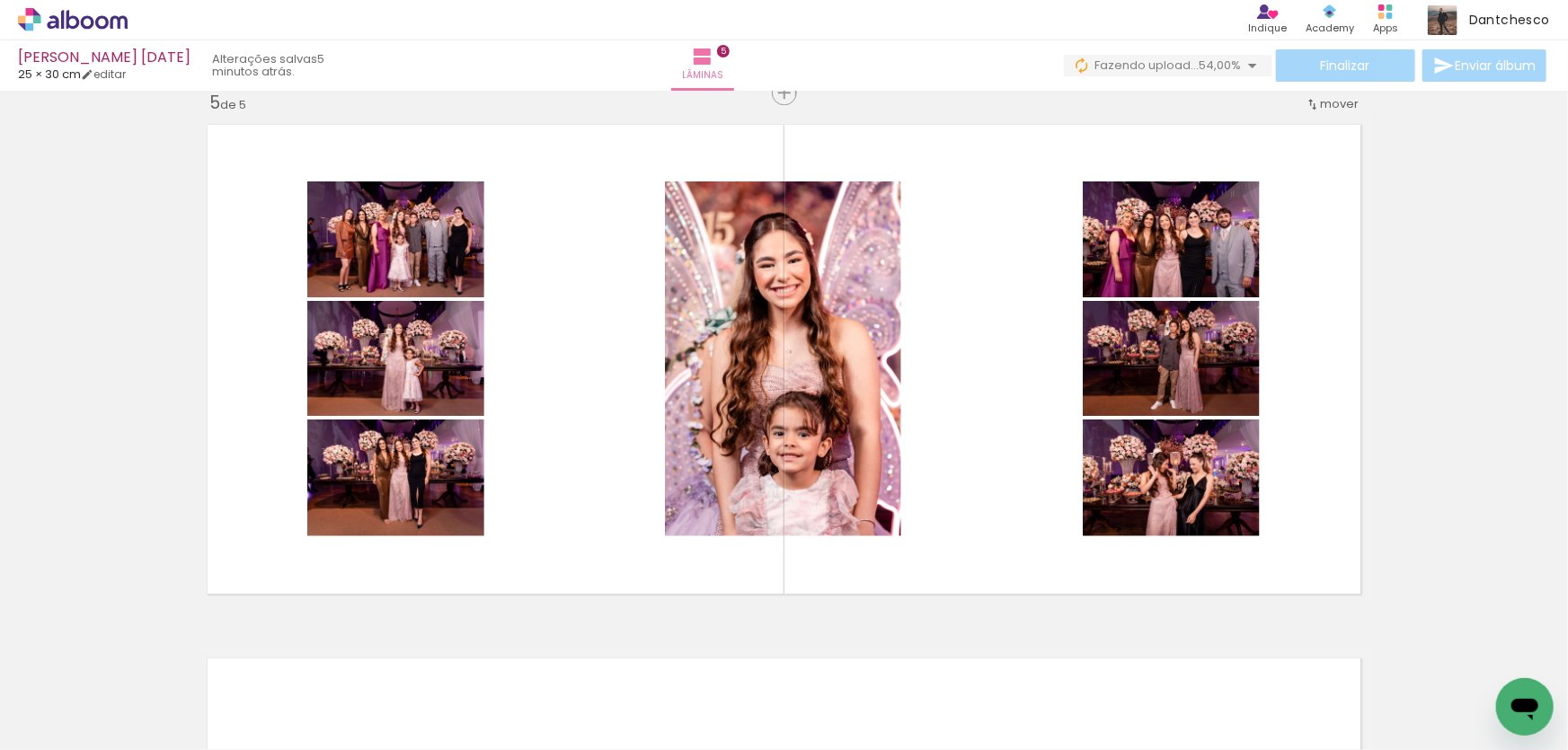
scroll to position [0, 435]
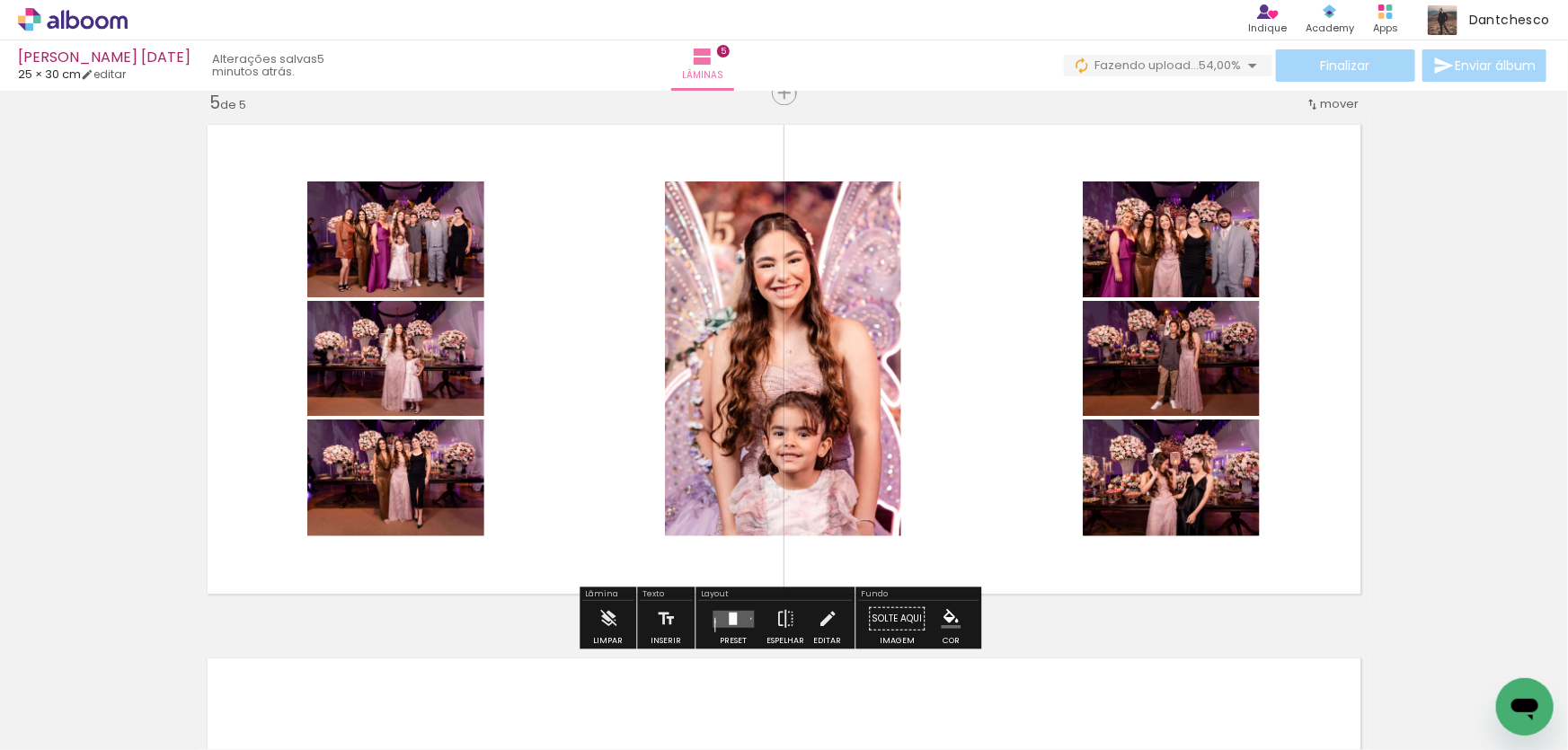
click at [742, 612] on quentale-layouter at bounding box center [733, 618] width 41 height 17
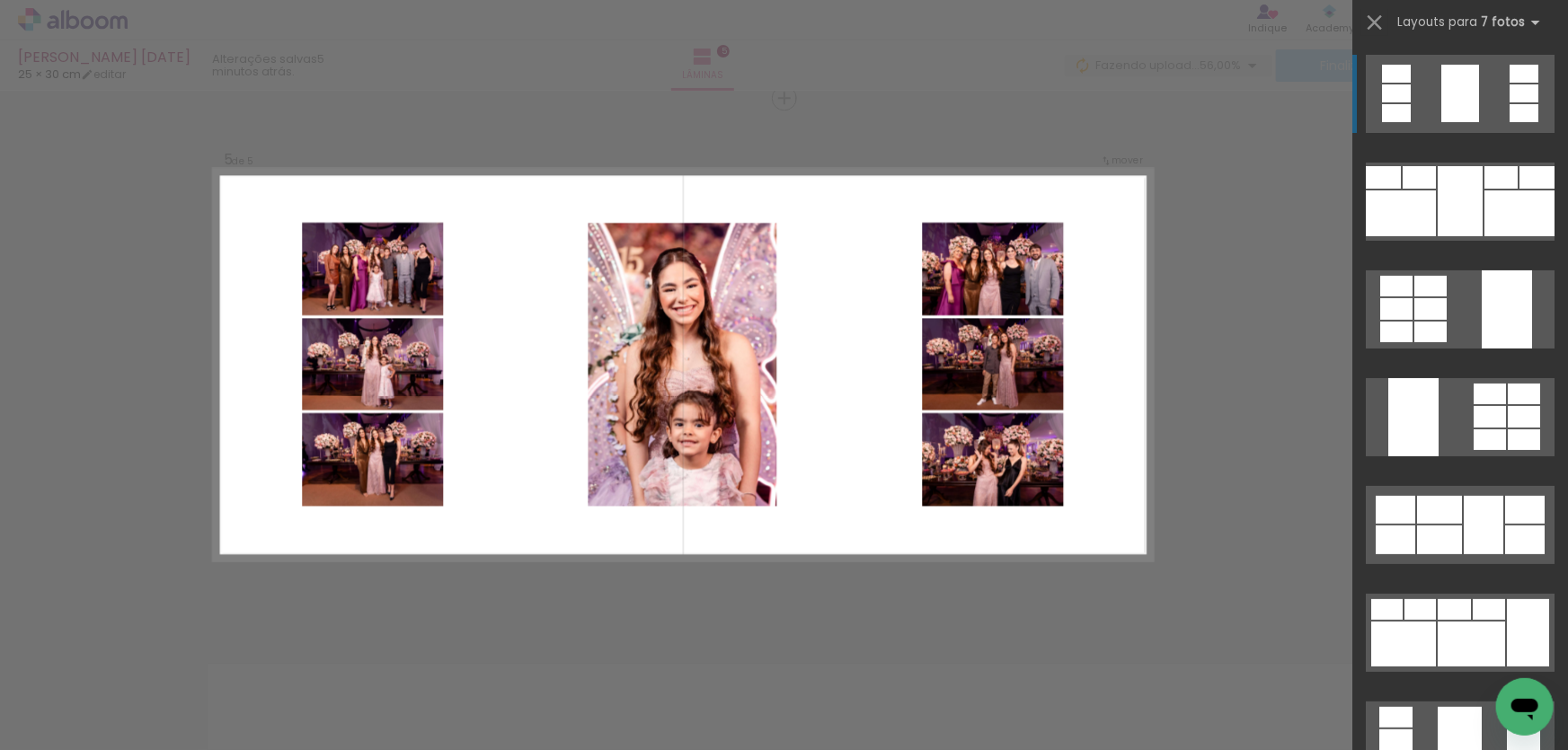
scroll to position [2157, 0]
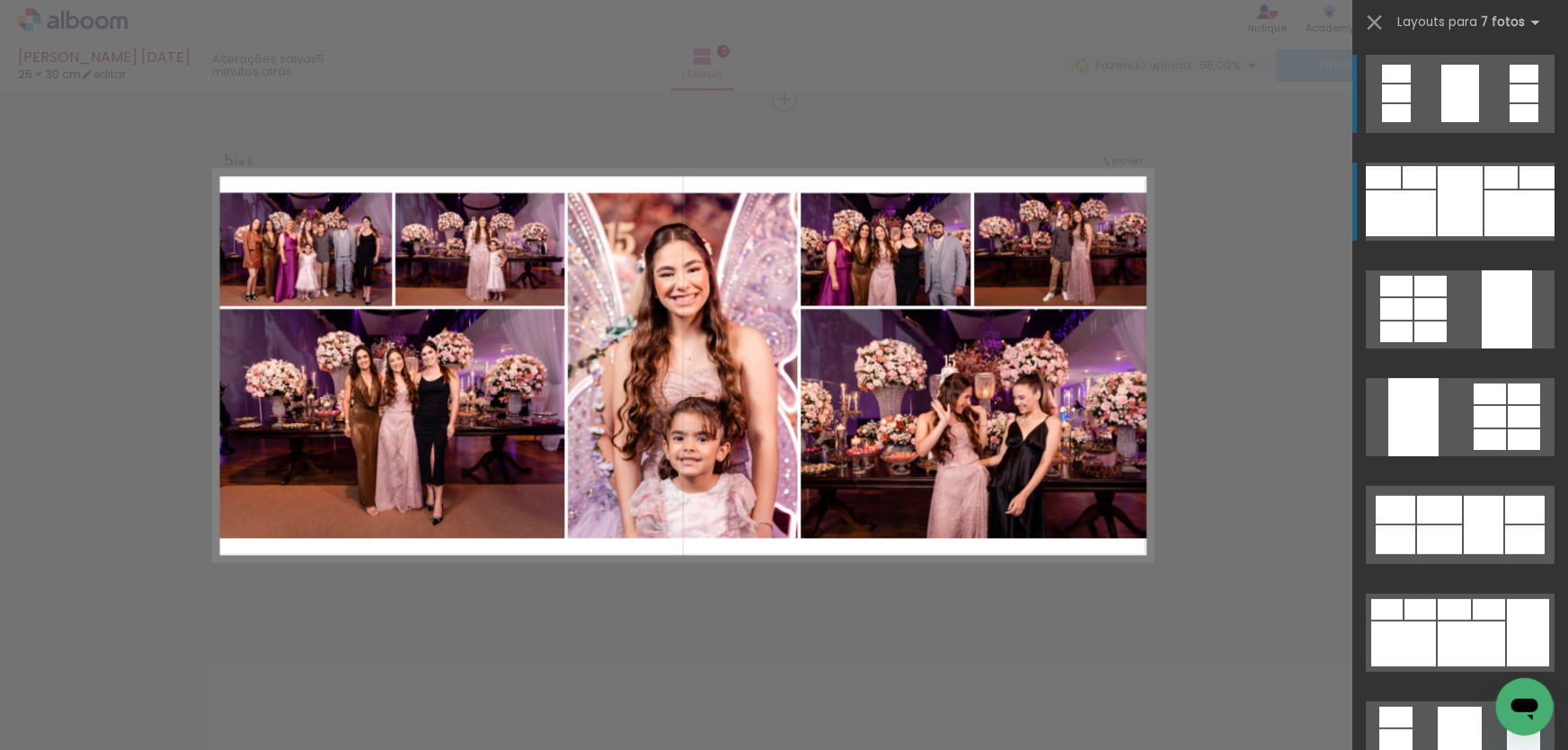
click at [1465, 122] on div at bounding box center [1460, 93] width 38 height 58
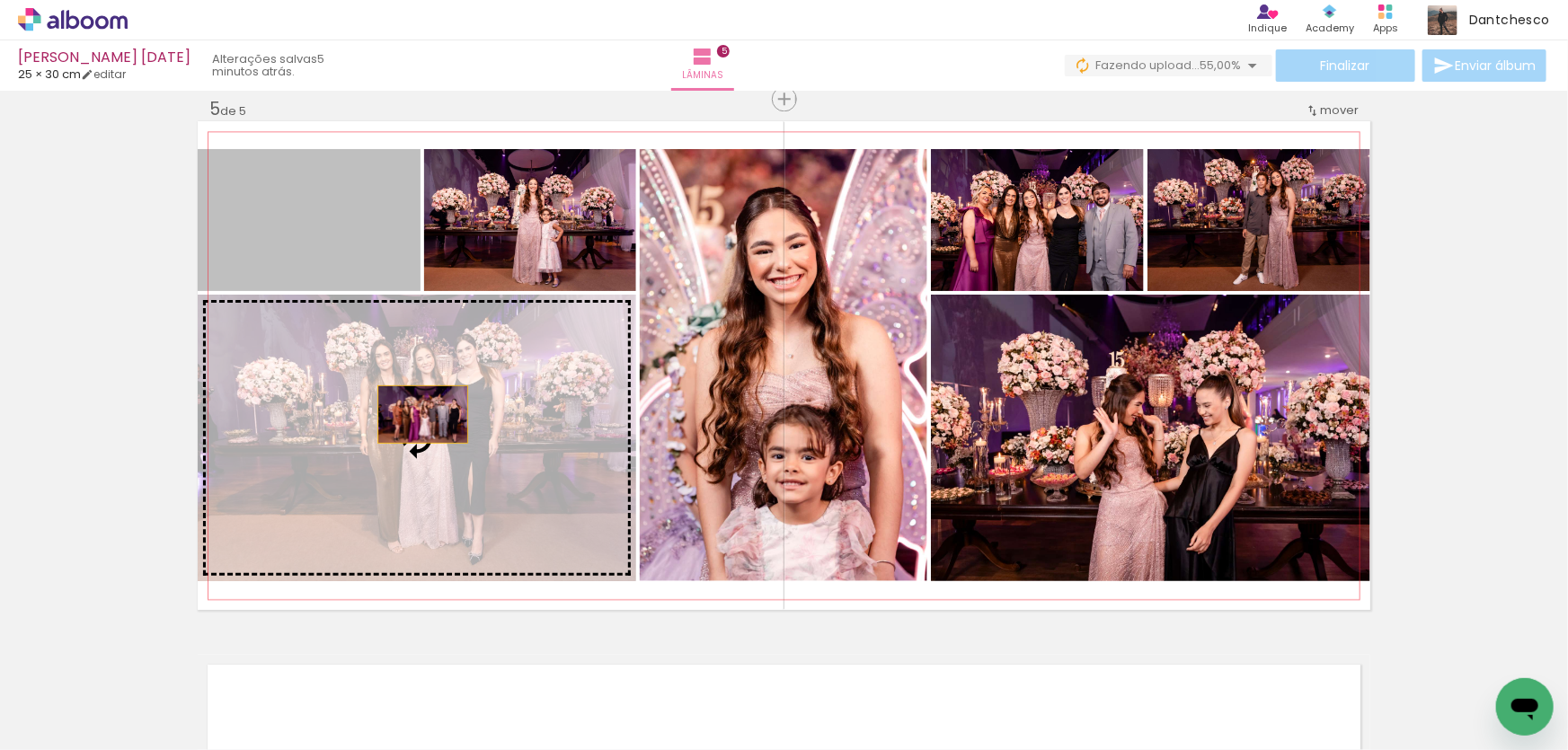
drag, startPoint x: 322, startPoint y: 223, endPoint x: 419, endPoint y: 416, distance: 216.0
click at [0, 0] on slot at bounding box center [0, 0] width 0 height 0
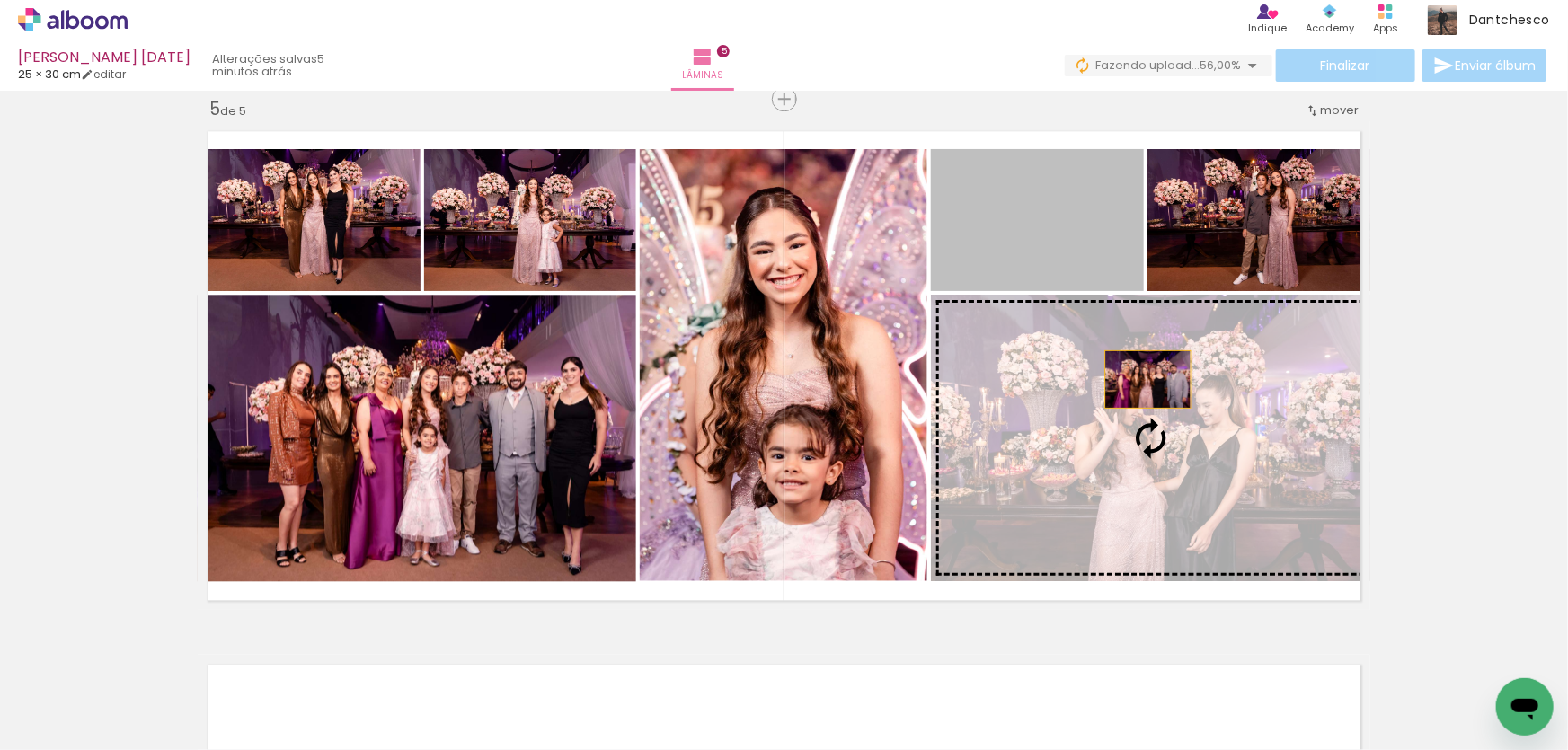
drag, startPoint x: 1040, startPoint y: 201, endPoint x: 1148, endPoint y: 395, distance: 222.0
click at [0, 0] on slot at bounding box center [0, 0] width 0 height 0
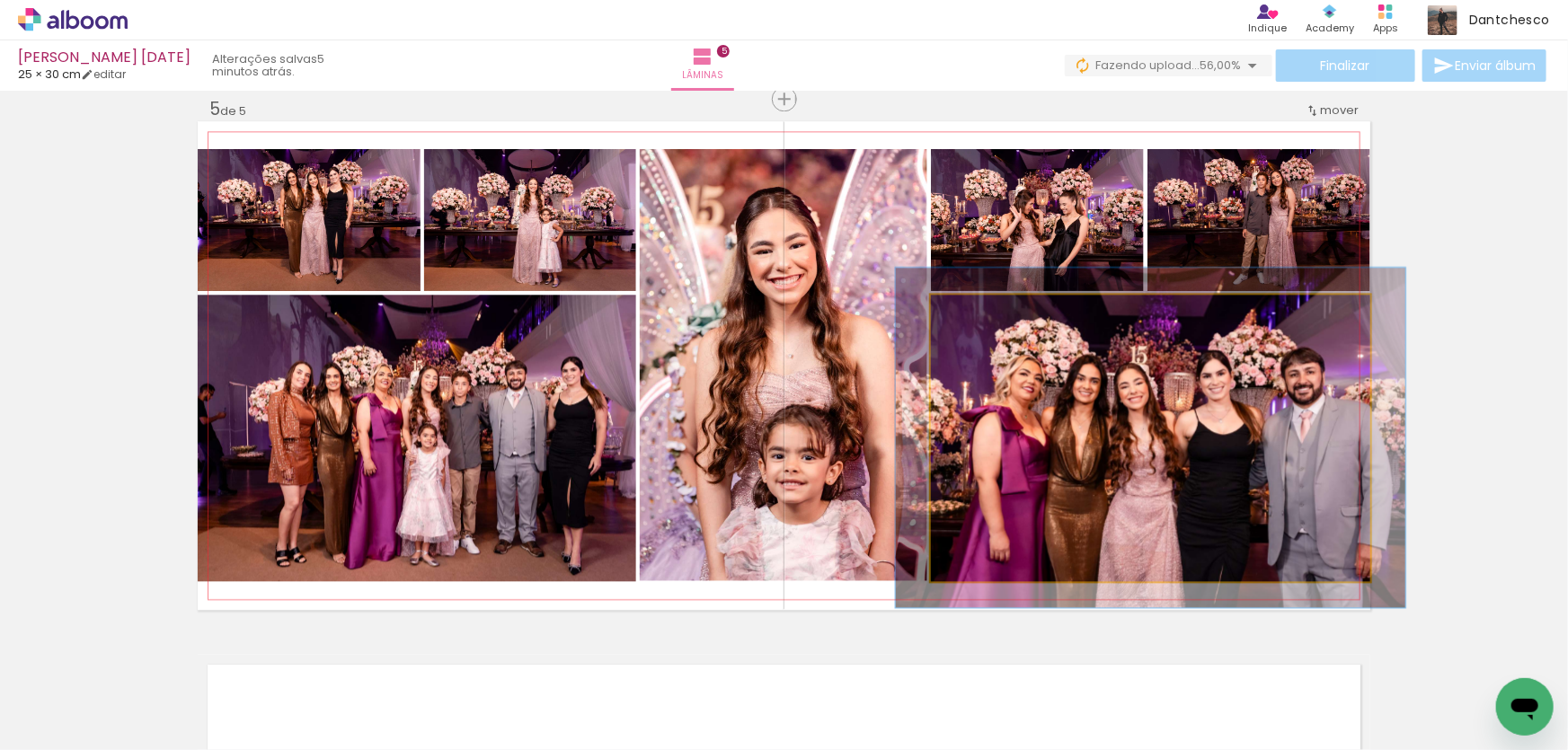
drag, startPoint x: 973, startPoint y: 312, endPoint x: 1073, endPoint y: 386, distance: 124.4
click at [983, 314] on div at bounding box center [983, 313] width 28 height 28
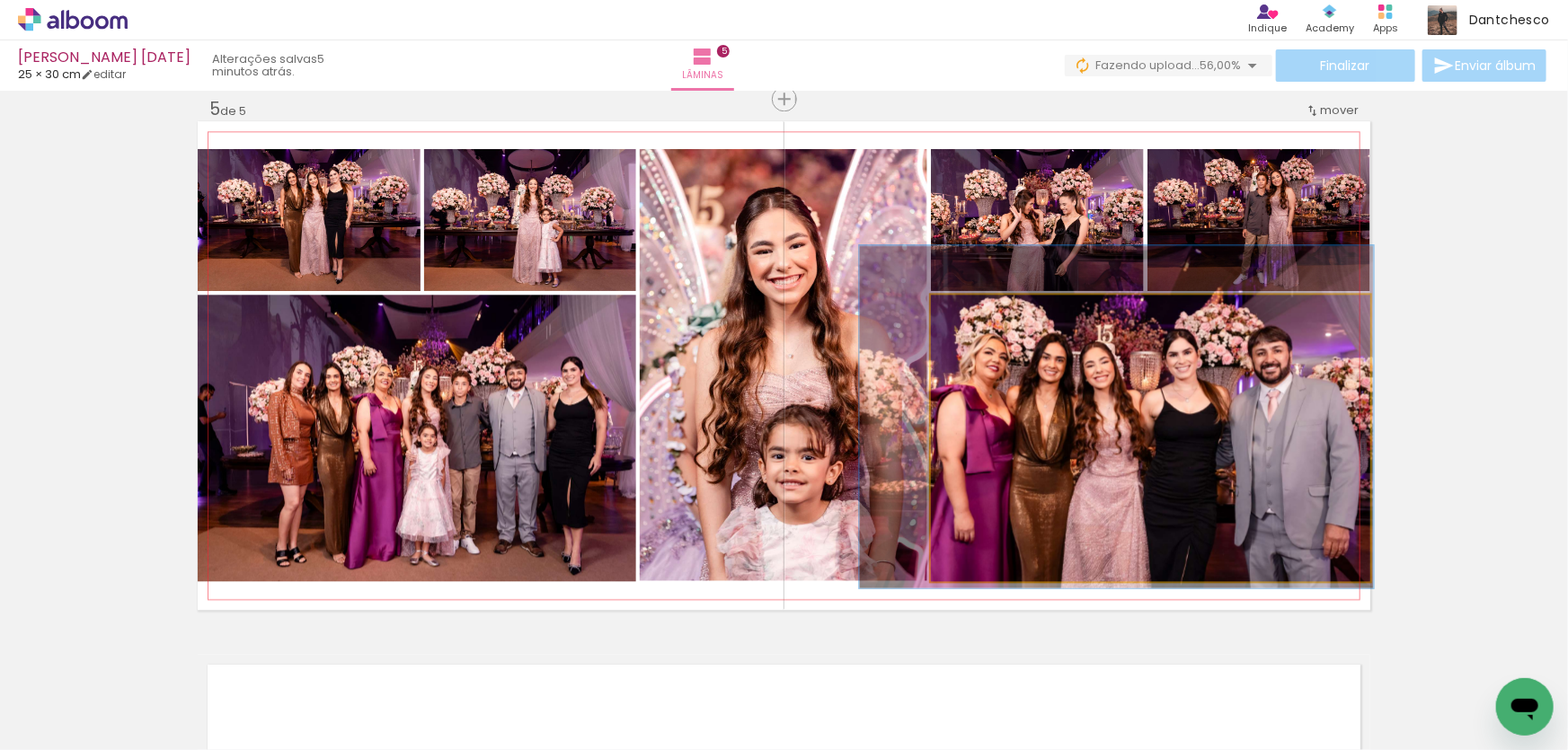
drag, startPoint x: 1155, startPoint y: 419, endPoint x: 1121, endPoint y: 399, distance: 39.4
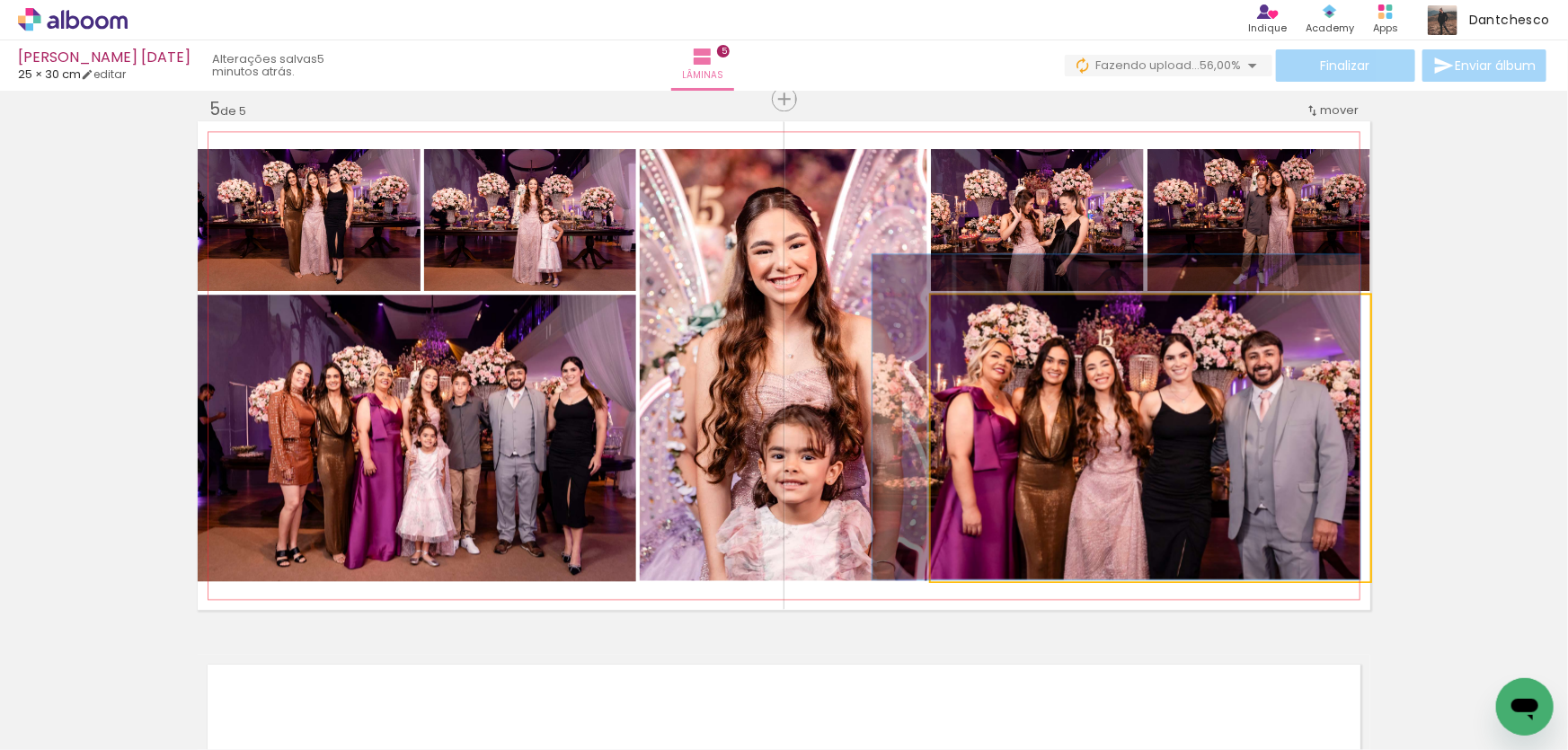
type paper-slider "111"
click at [975, 315] on div at bounding box center [982, 314] width 16 height 16
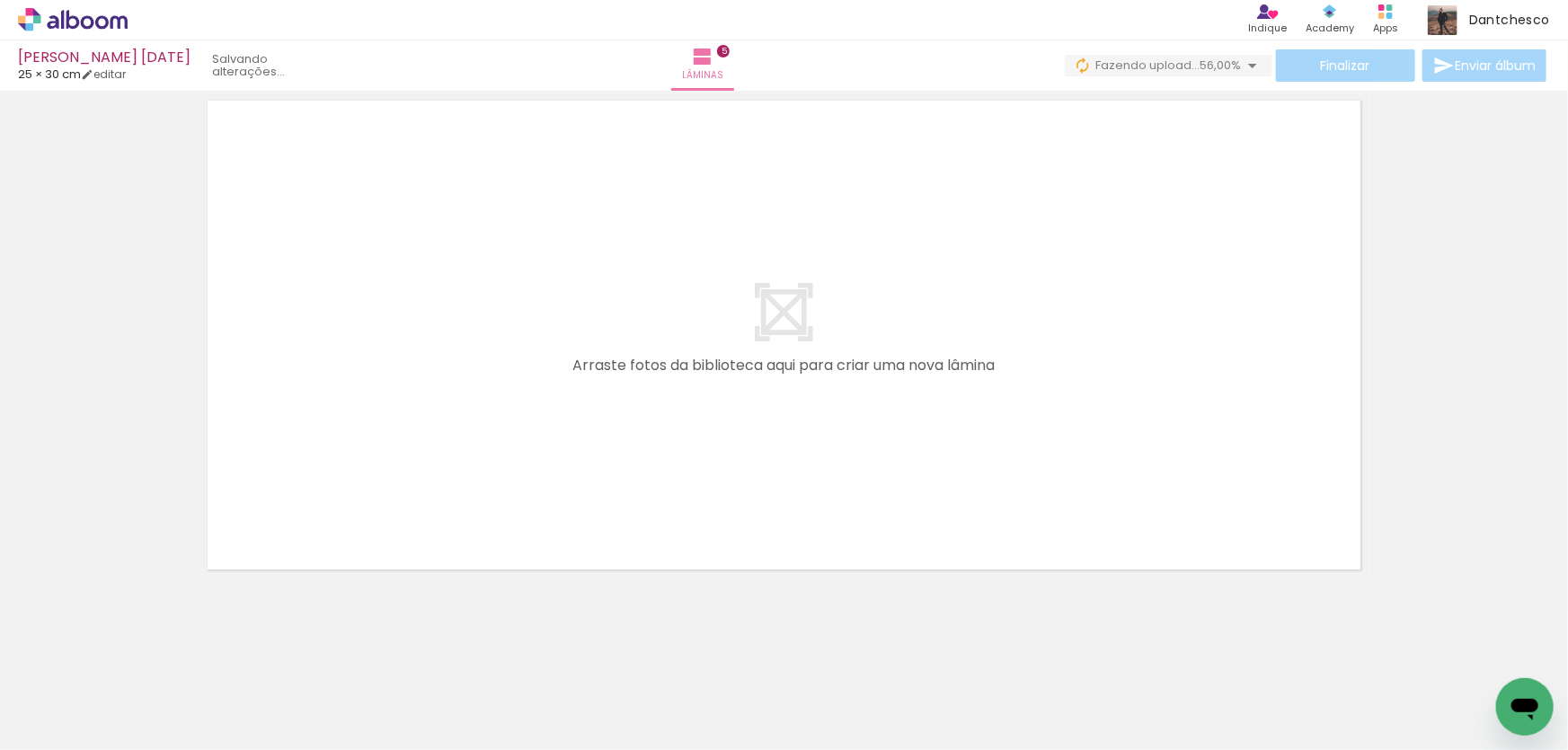
scroll to position [2724, 0]
drag, startPoint x: 656, startPoint y: 690, endPoint x: 646, endPoint y: 509, distance: 181.3
click at [646, 509] on quentale-workspace at bounding box center [784, 375] width 1568 height 750
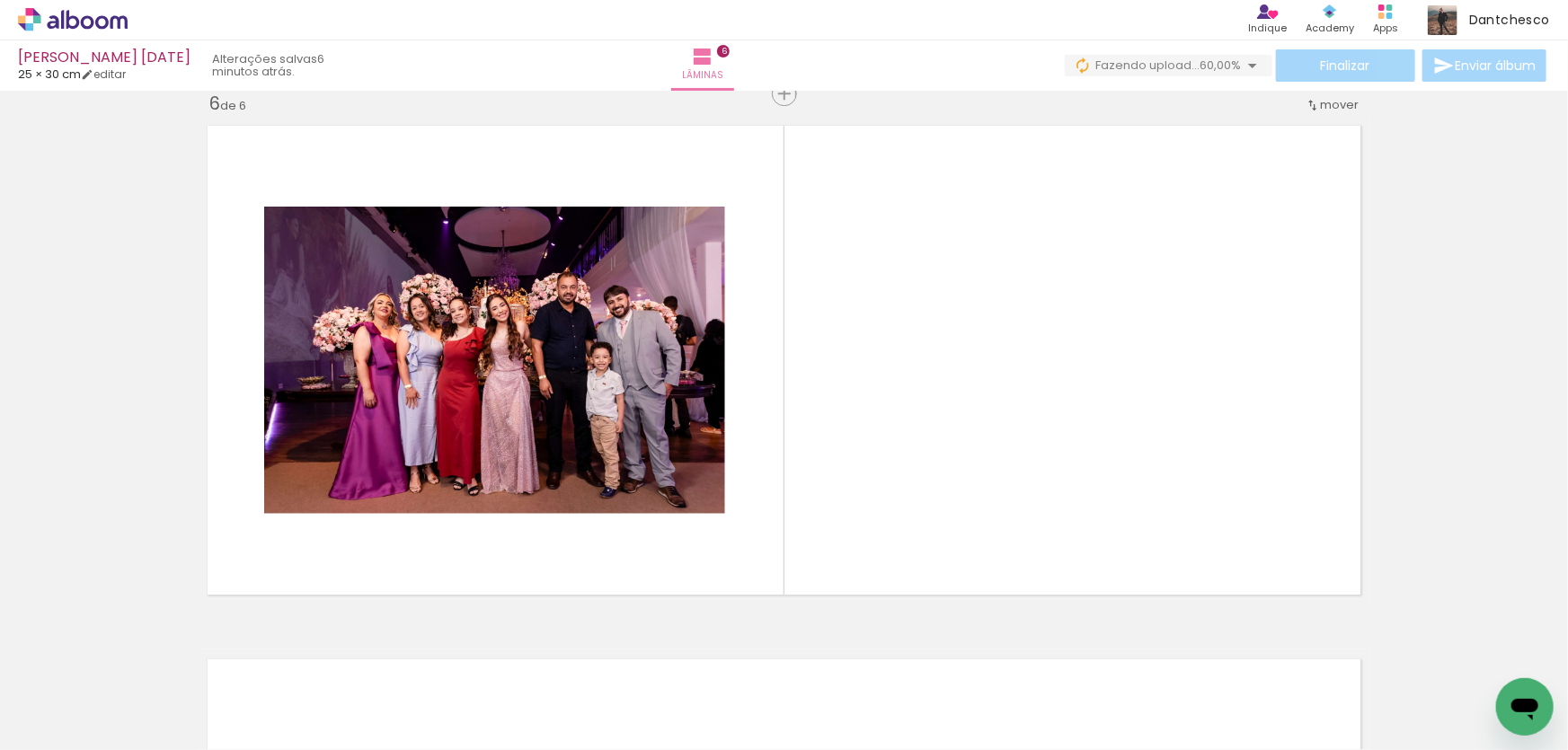
scroll to position [2691, 0]
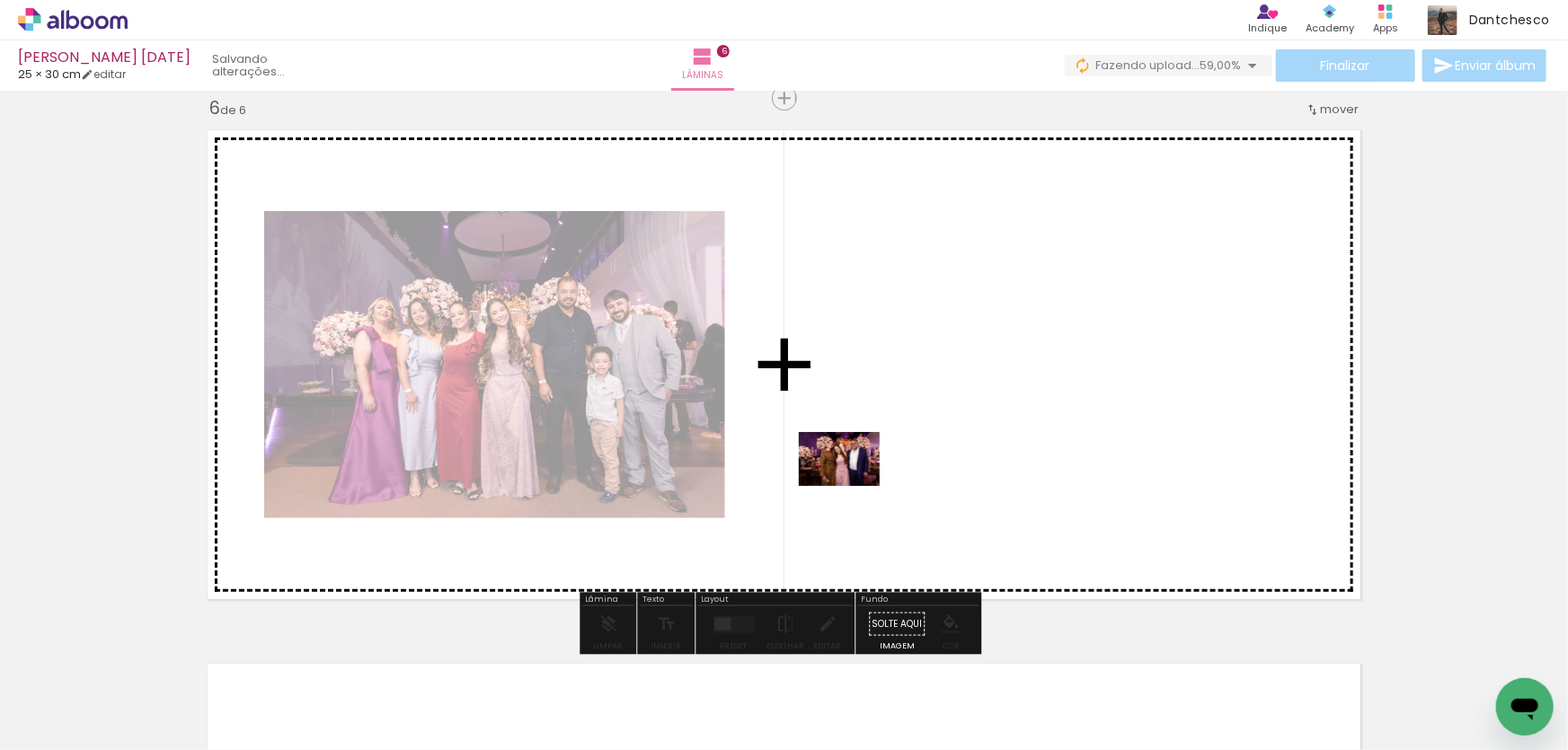
drag, startPoint x: 764, startPoint y: 701, endPoint x: 853, endPoint y: 486, distance: 232.7
click at [853, 486] on quentale-workspace at bounding box center [784, 375] width 1568 height 750
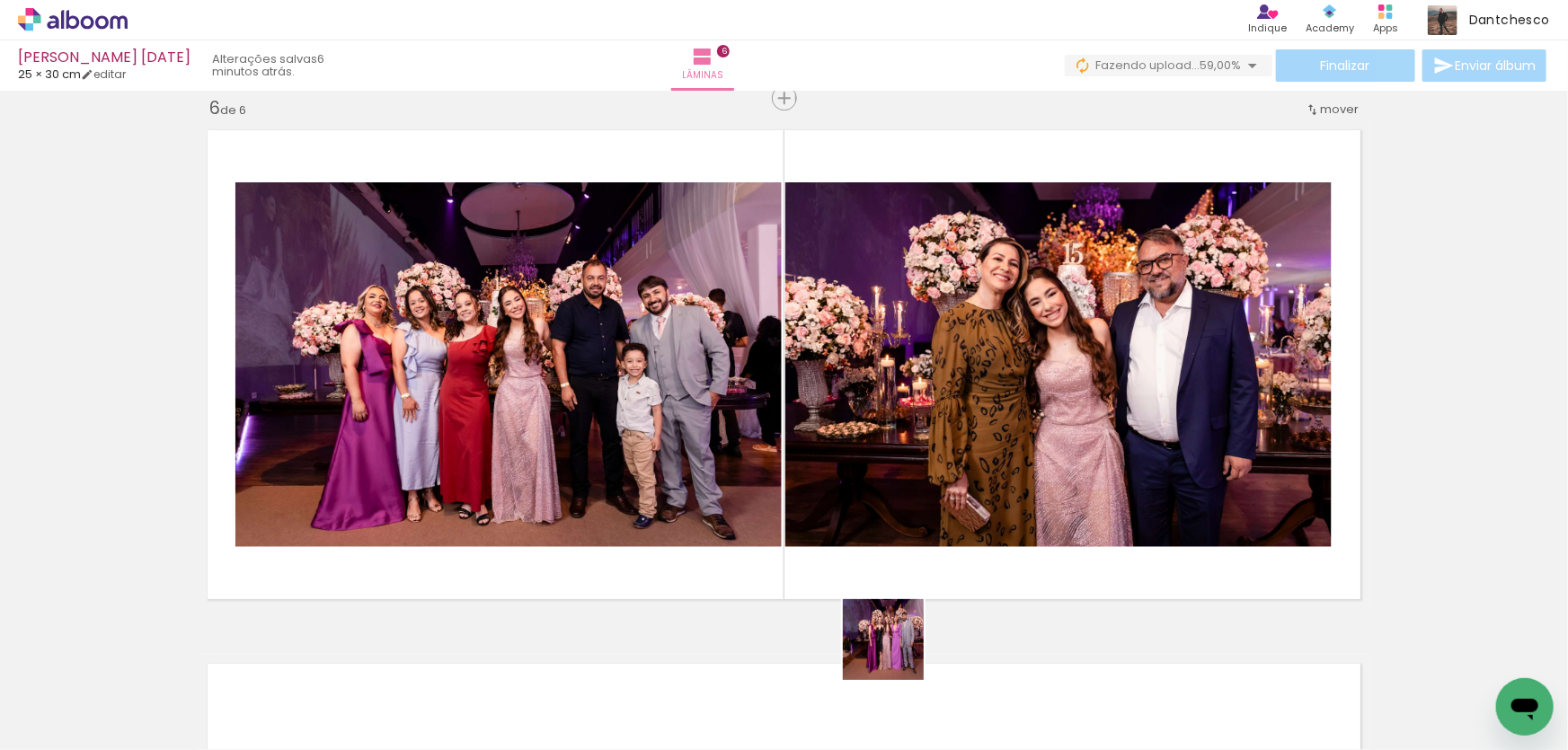
drag, startPoint x: 860, startPoint y: 705, endPoint x: 931, endPoint y: 580, distance: 143.8
click at [931, 580] on quentale-workspace at bounding box center [784, 375] width 1568 height 750
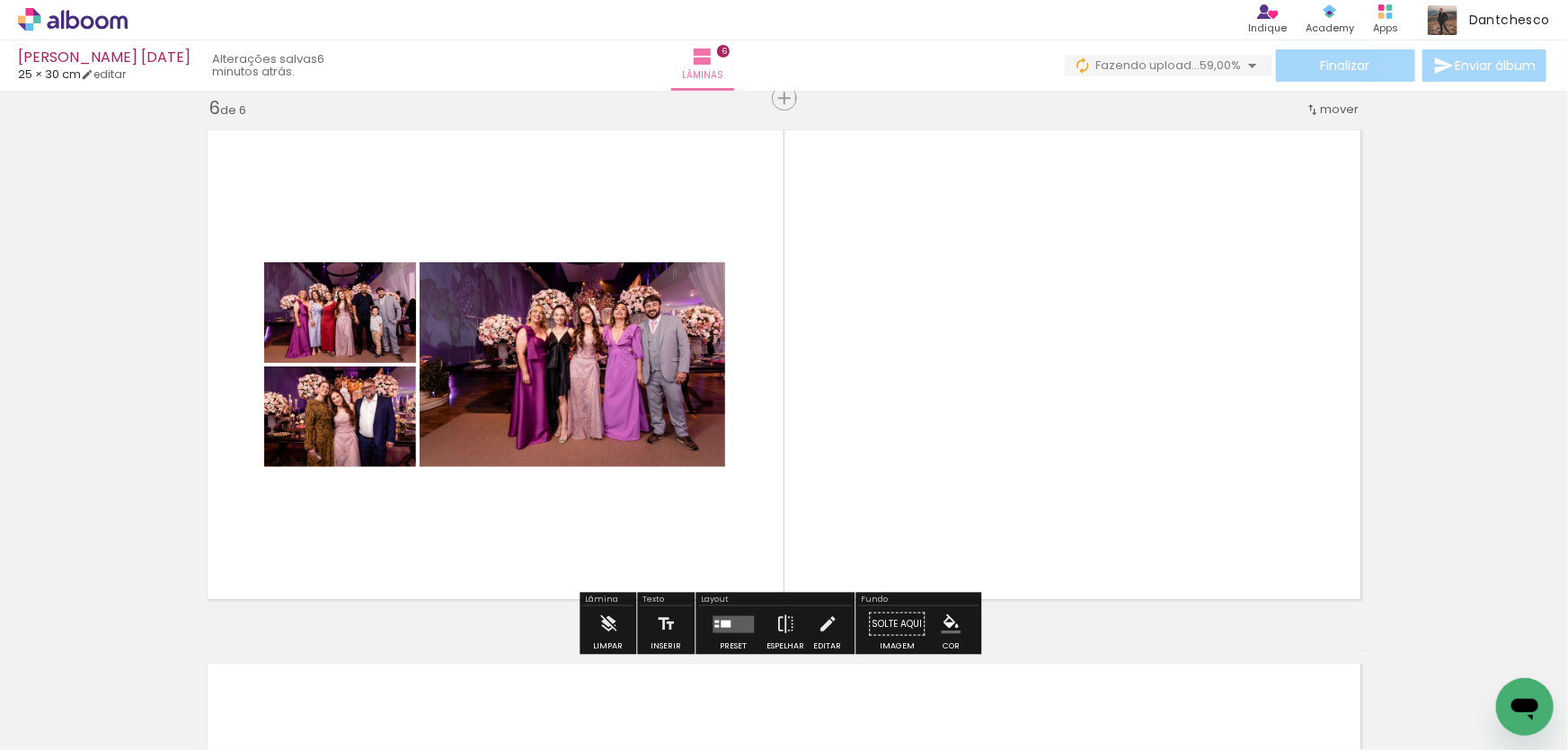
scroll to position [0, 1003]
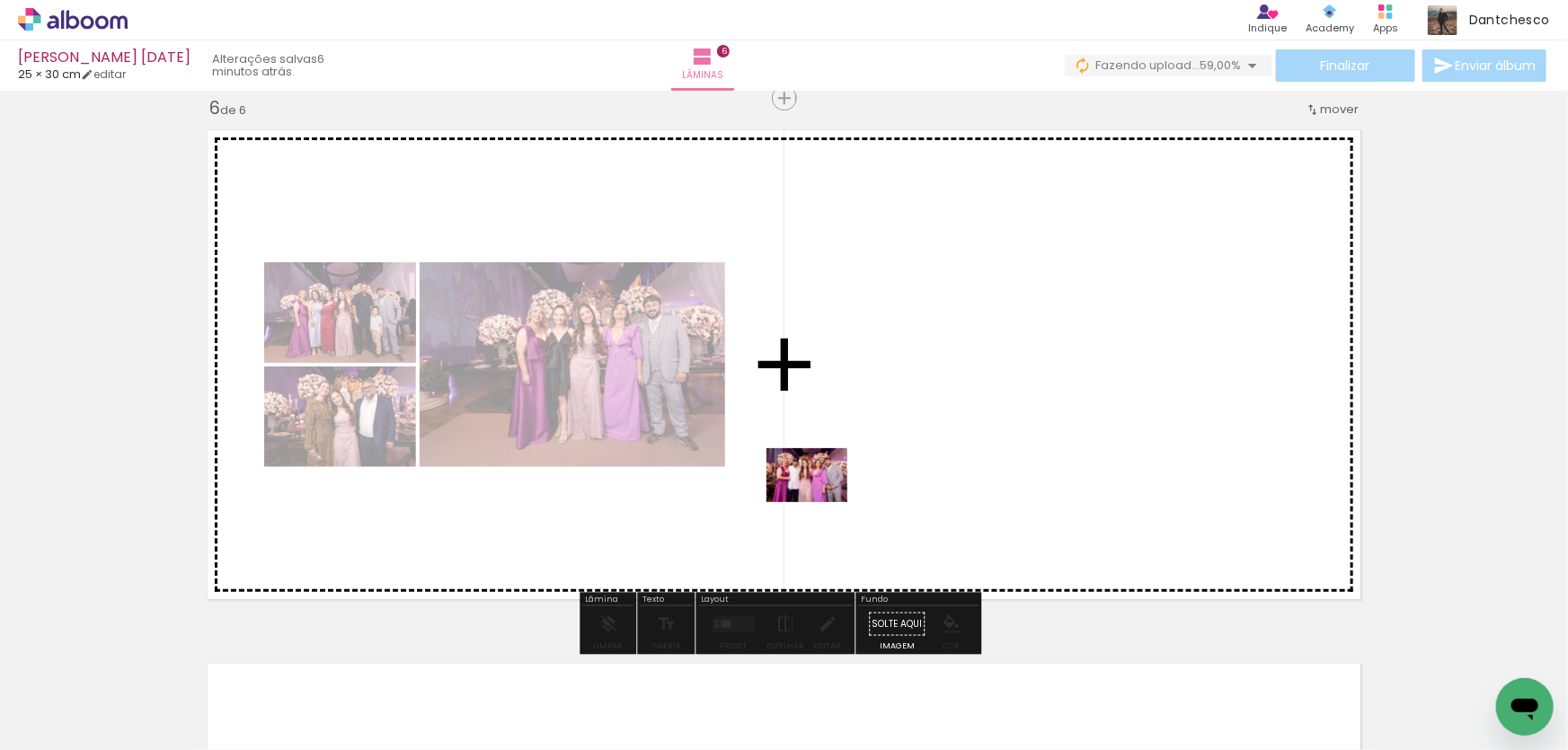
drag, startPoint x: 502, startPoint y: 704, endPoint x: 821, endPoint y: 502, distance: 377.6
click at [821, 502] on quentale-workspace at bounding box center [784, 375] width 1568 height 750
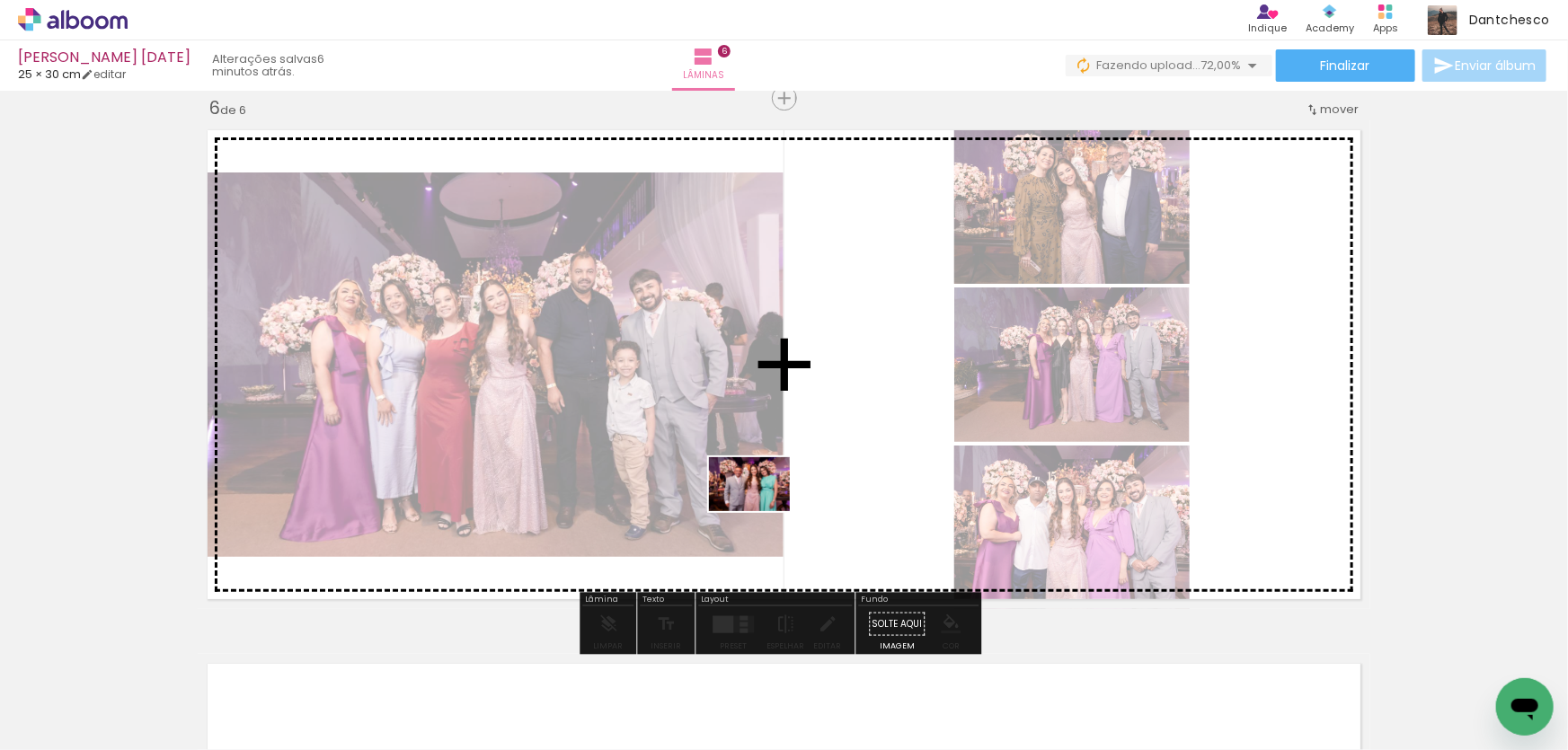
drag, startPoint x: 586, startPoint y: 700, endPoint x: 763, endPoint y: 511, distance: 258.9
click at [763, 511] on quentale-workspace at bounding box center [784, 375] width 1568 height 750
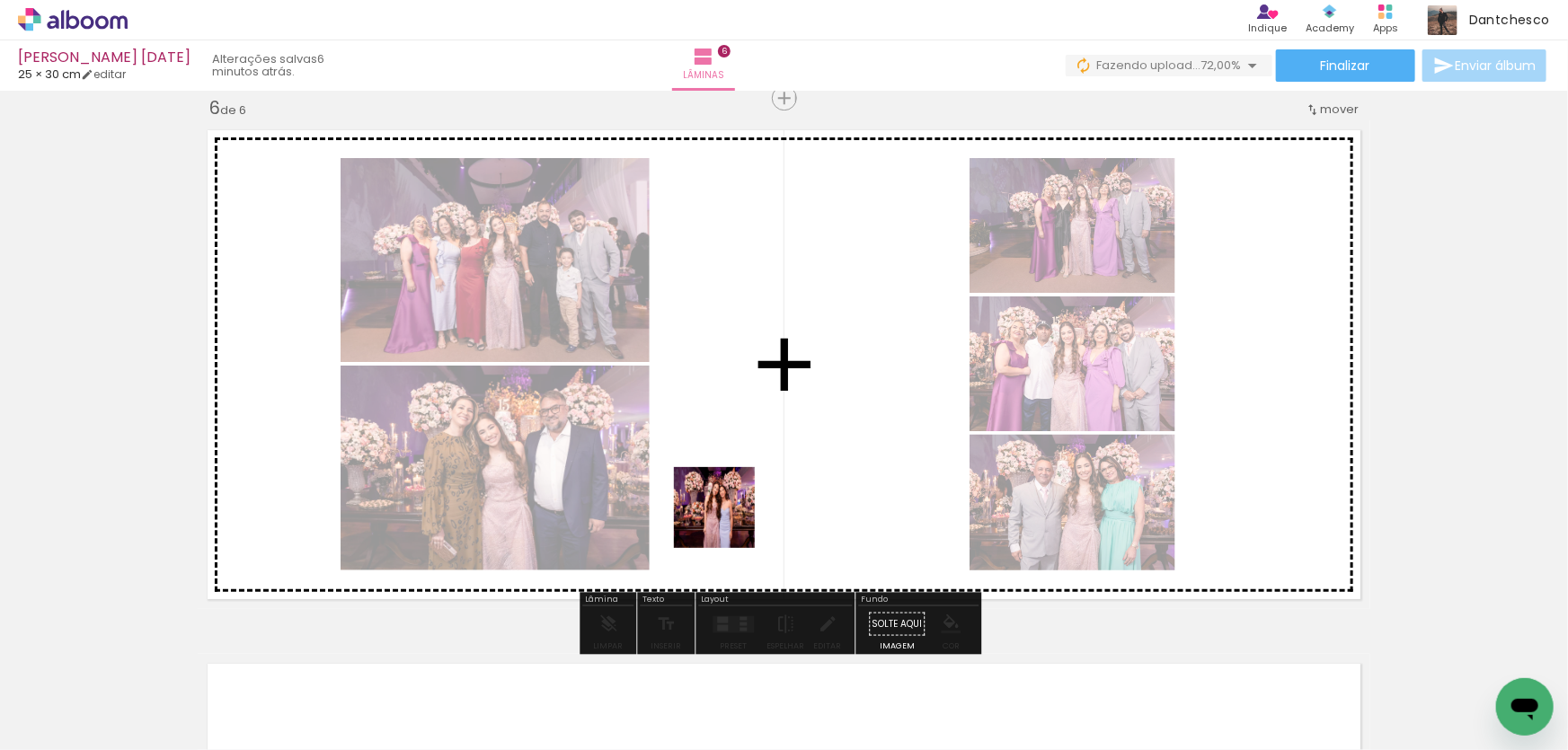
drag, startPoint x: 683, startPoint y: 701, endPoint x: 728, endPoint y: 521, distance: 185.5
click at [728, 521] on quentale-workspace at bounding box center [784, 375] width 1568 height 750
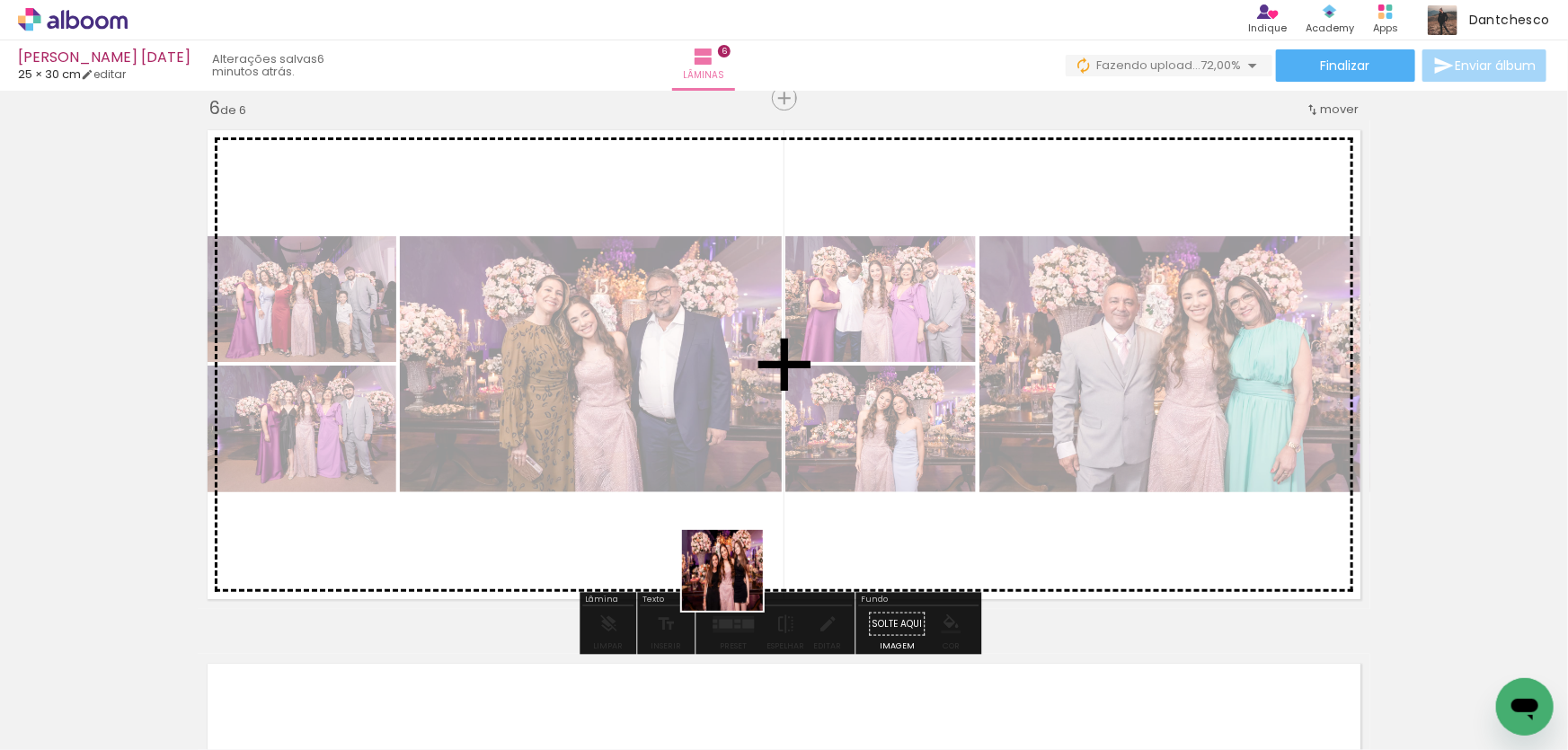
drag, startPoint x: 798, startPoint y: 701, endPoint x: 838, endPoint y: 658, distance: 58.7
click at [735, 580] on quentale-workspace at bounding box center [784, 375] width 1568 height 750
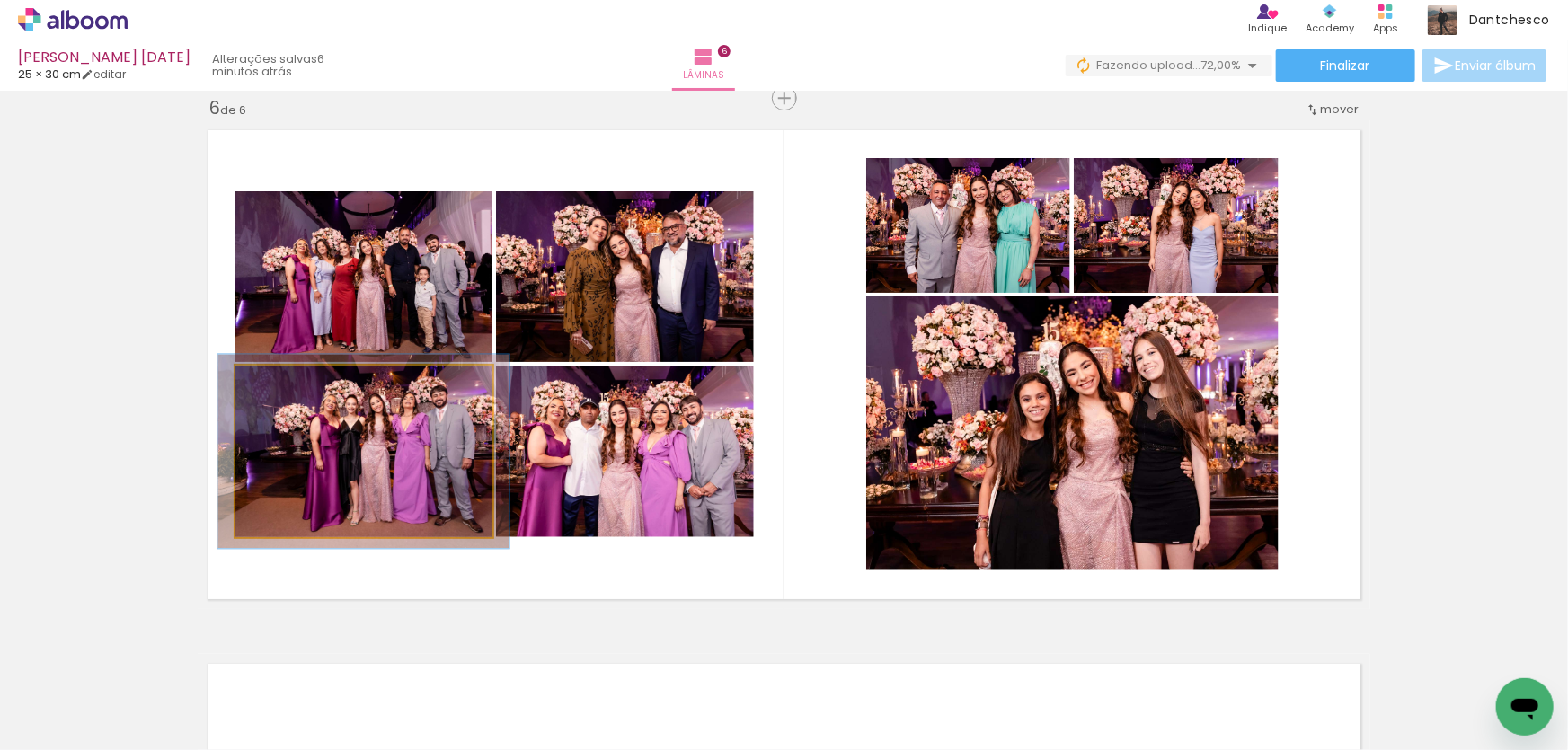
type paper-slider "113"
click at [280, 388] on div at bounding box center [286, 385] width 16 height 16
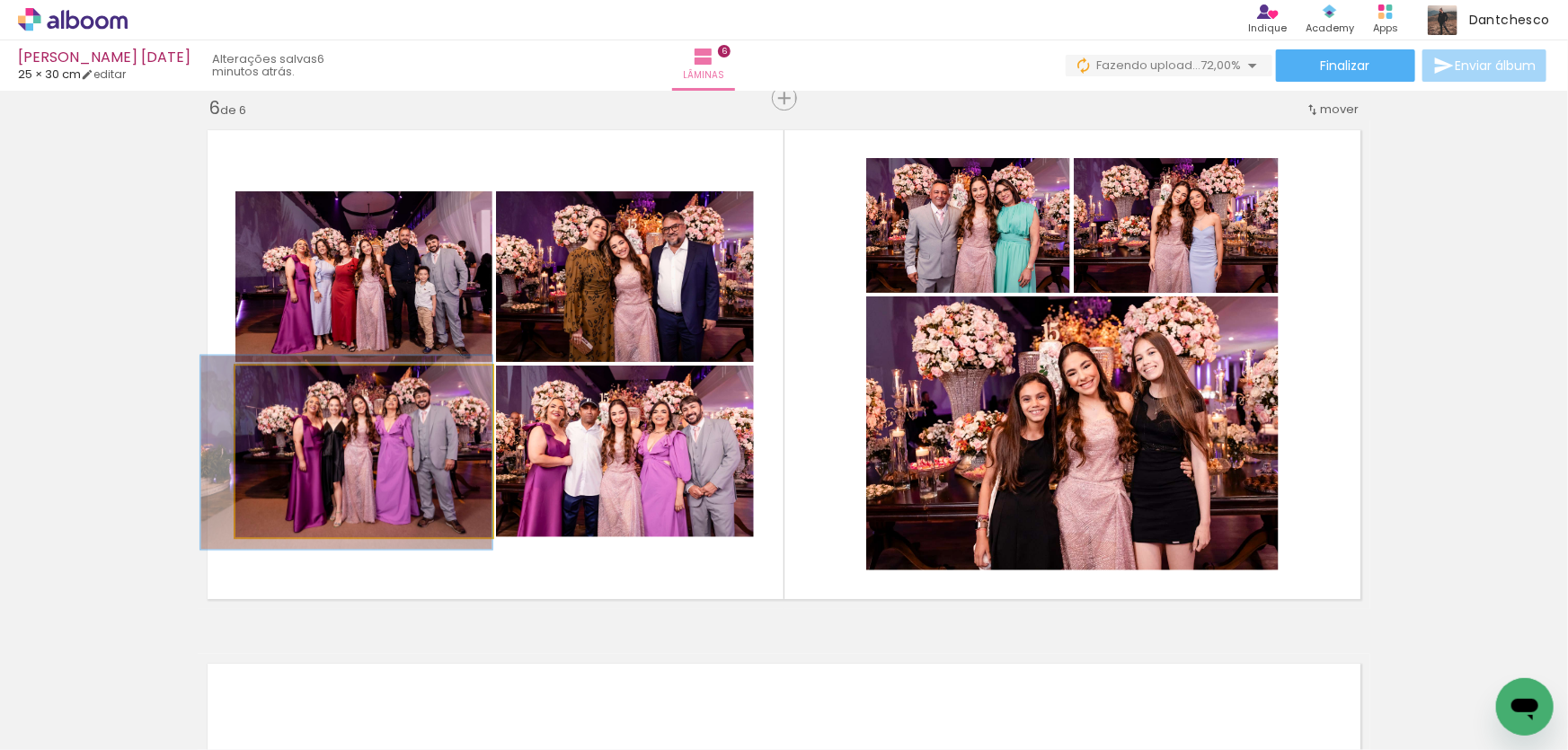
drag, startPoint x: 396, startPoint y: 451, endPoint x: 375, endPoint y: 451, distance: 21.0
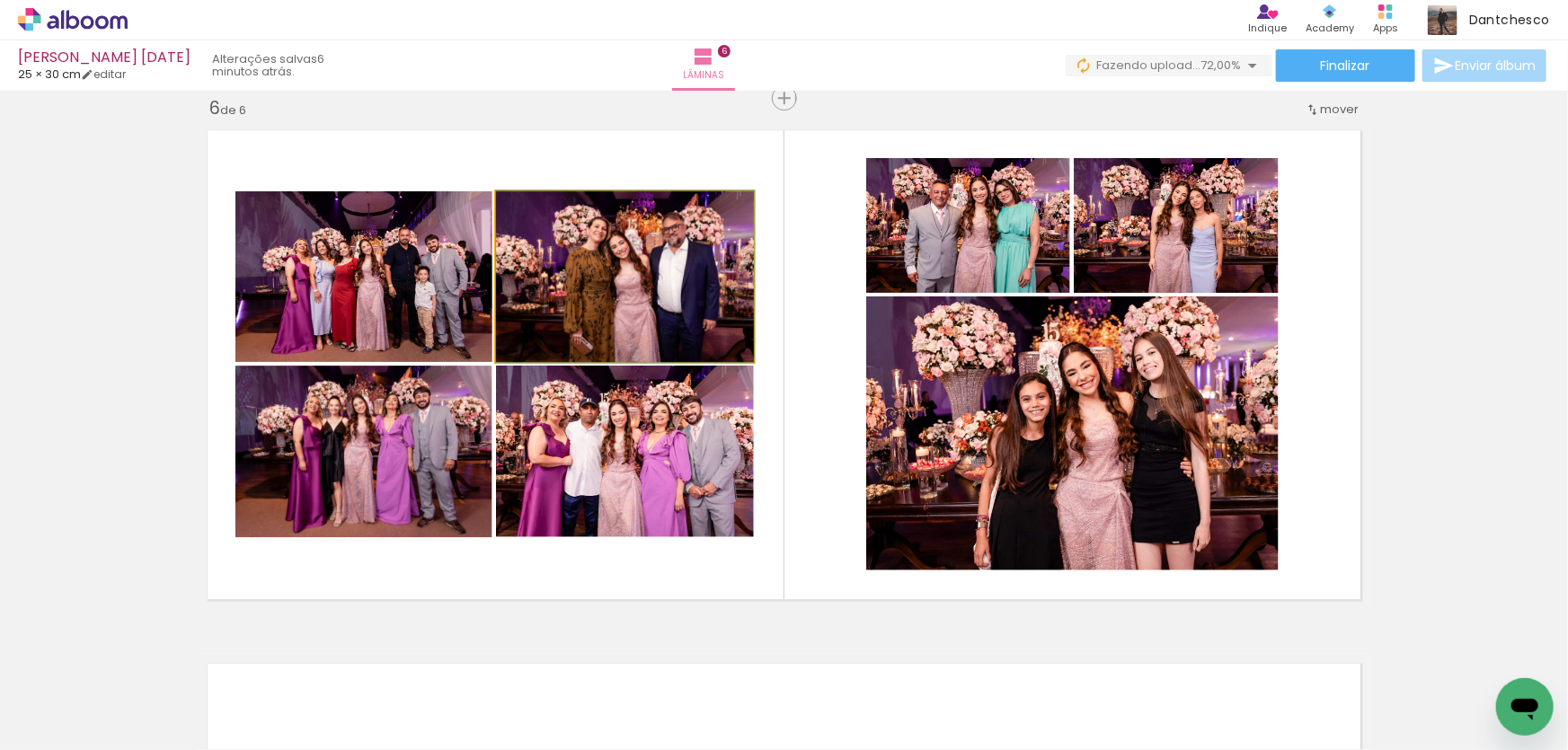
drag, startPoint x: 677, startPoint y: 280, endPoint x: 577, endPoint y: 260, distance: 102.0
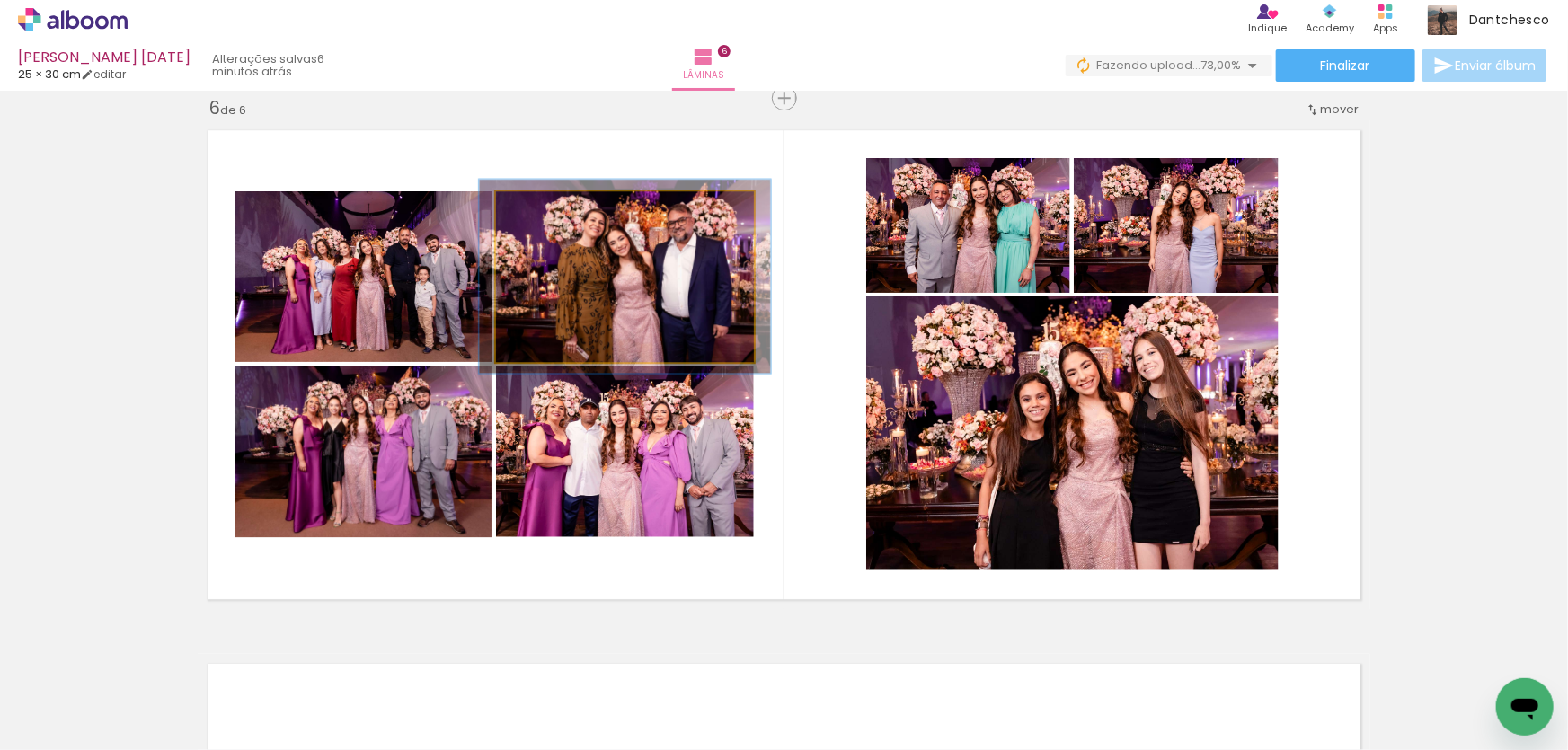
drag, startPoint x: 539, startPoint y: 215, endPoint x: 549, endPoint y: 212, distance: 10.4
type paper-slider "114"
click at [549, 212] on div at bounding box center [546, 210] width 28 height 28
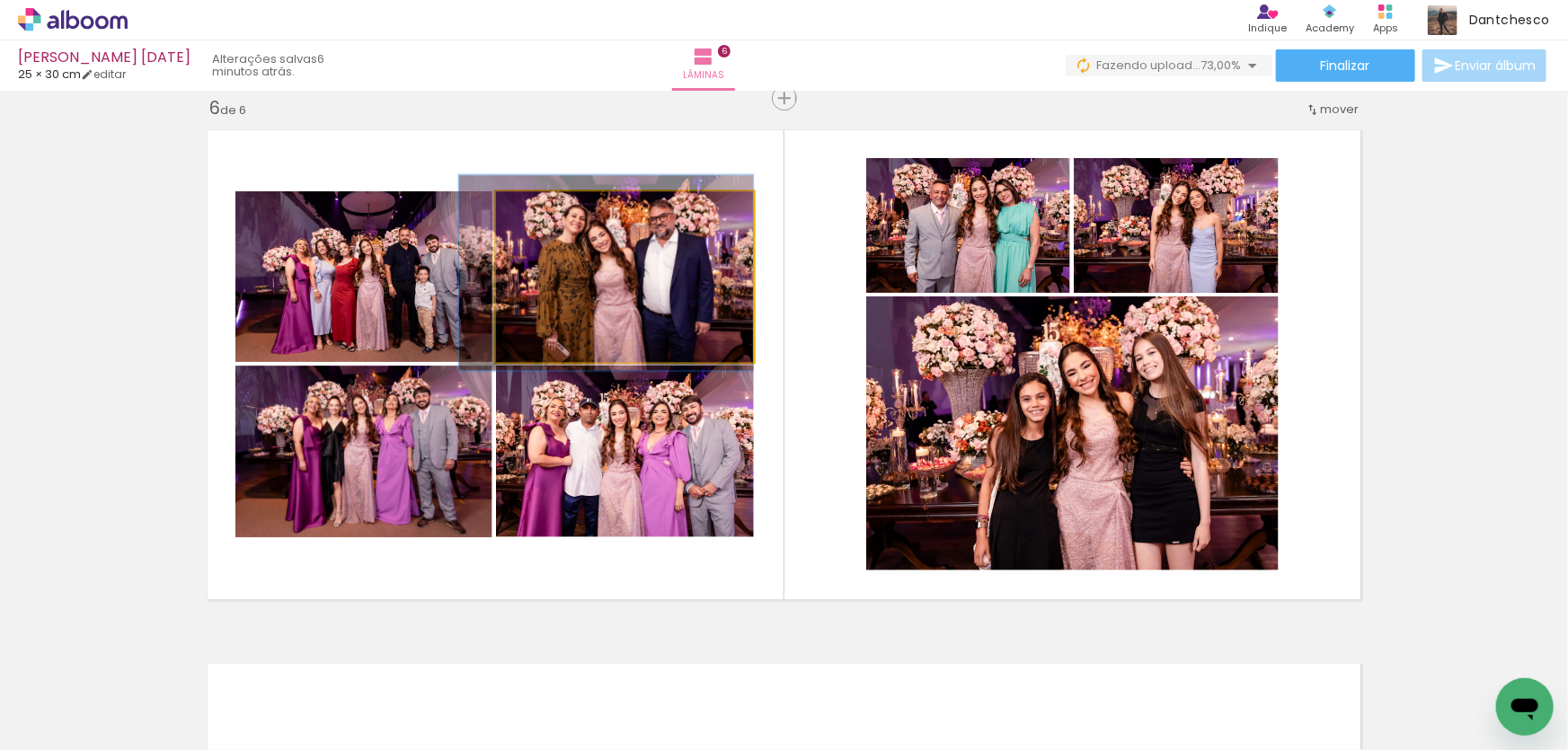
drag, startPoint x: 665, startPoint y: 275, endPoint x: 642, endPoint y: 270, distance: 23.5
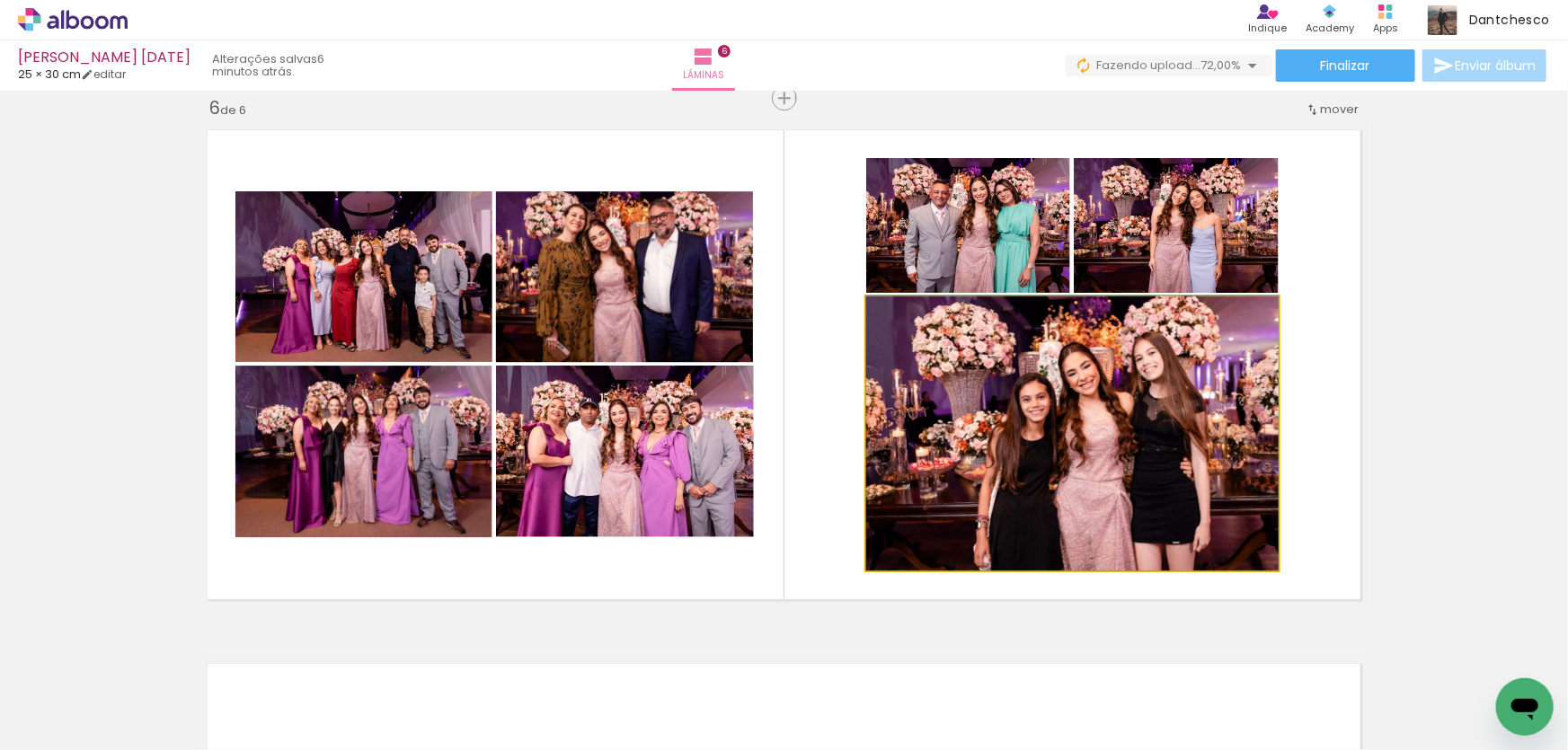
drag, startPoint x: 1104, startPoint y: 478, endPoint x: 1094, endPoint y: 470, distance: 12.8
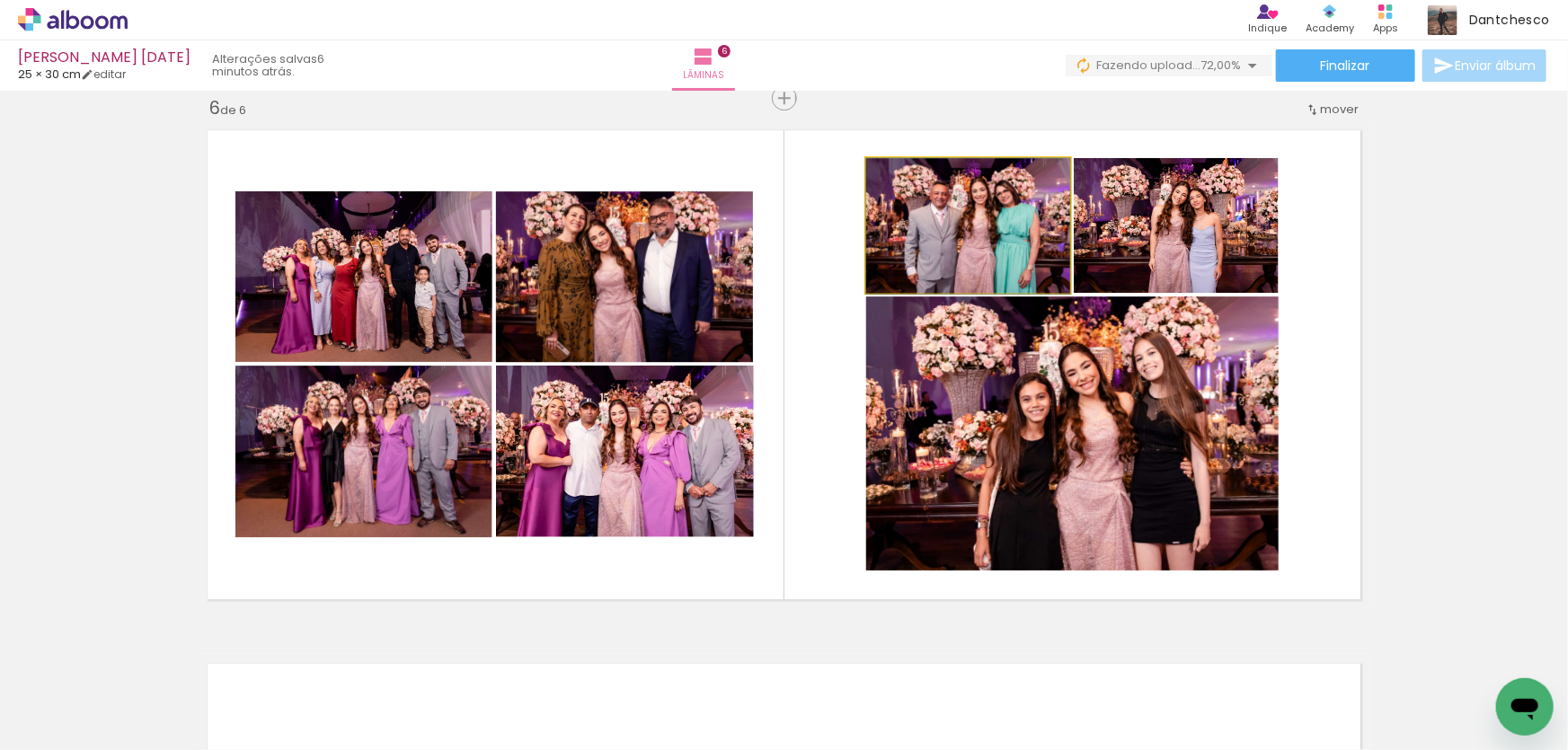
drag, startPoint x: 954, startPoint y: 212, endPoint x: 1031, endPoint y: 505, distance: 302.9
click at [0, 0] on slot at bounding box center [0, 0] width 0 height 0
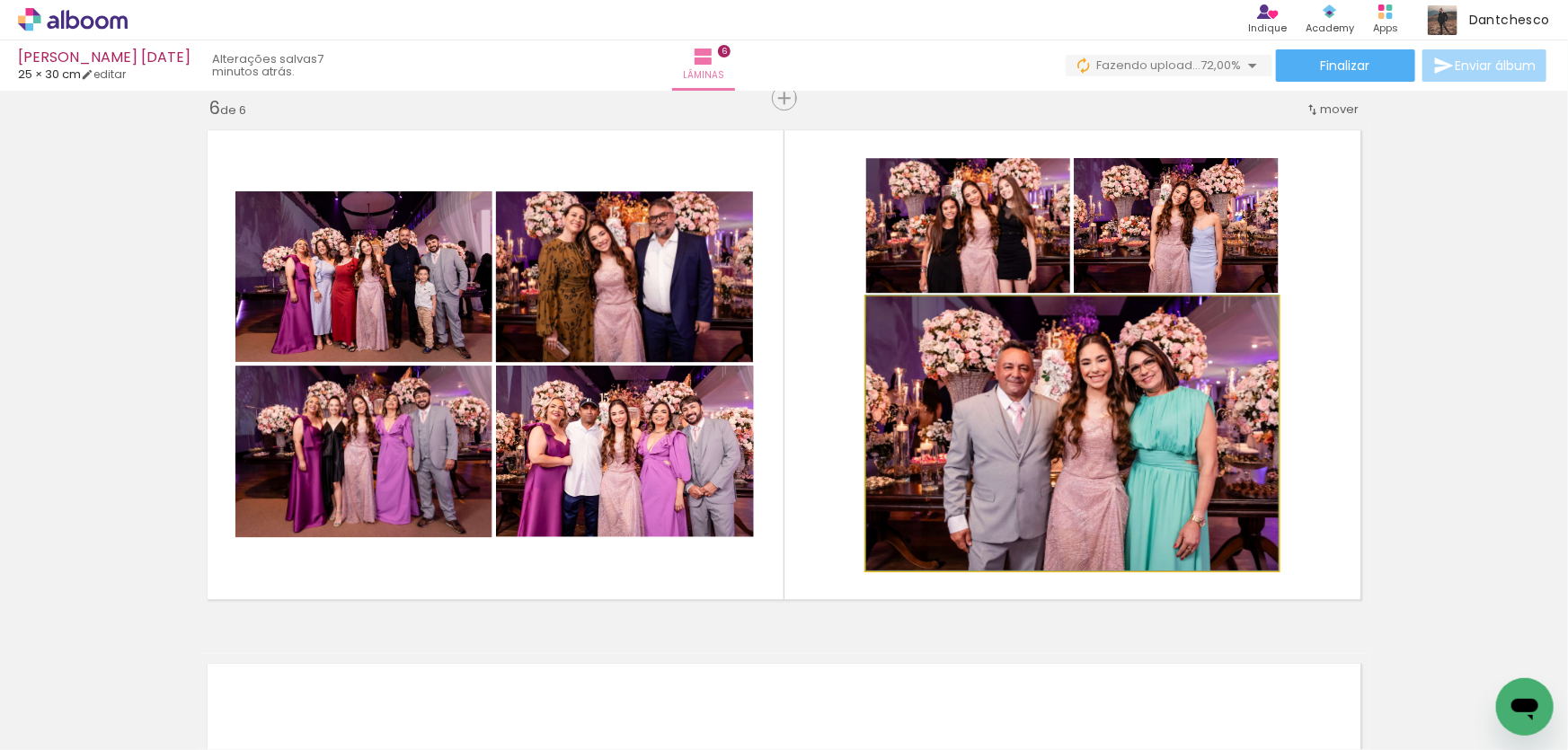
click at [909, 321] on div at bounding box center [908, 315] width 28 height 28
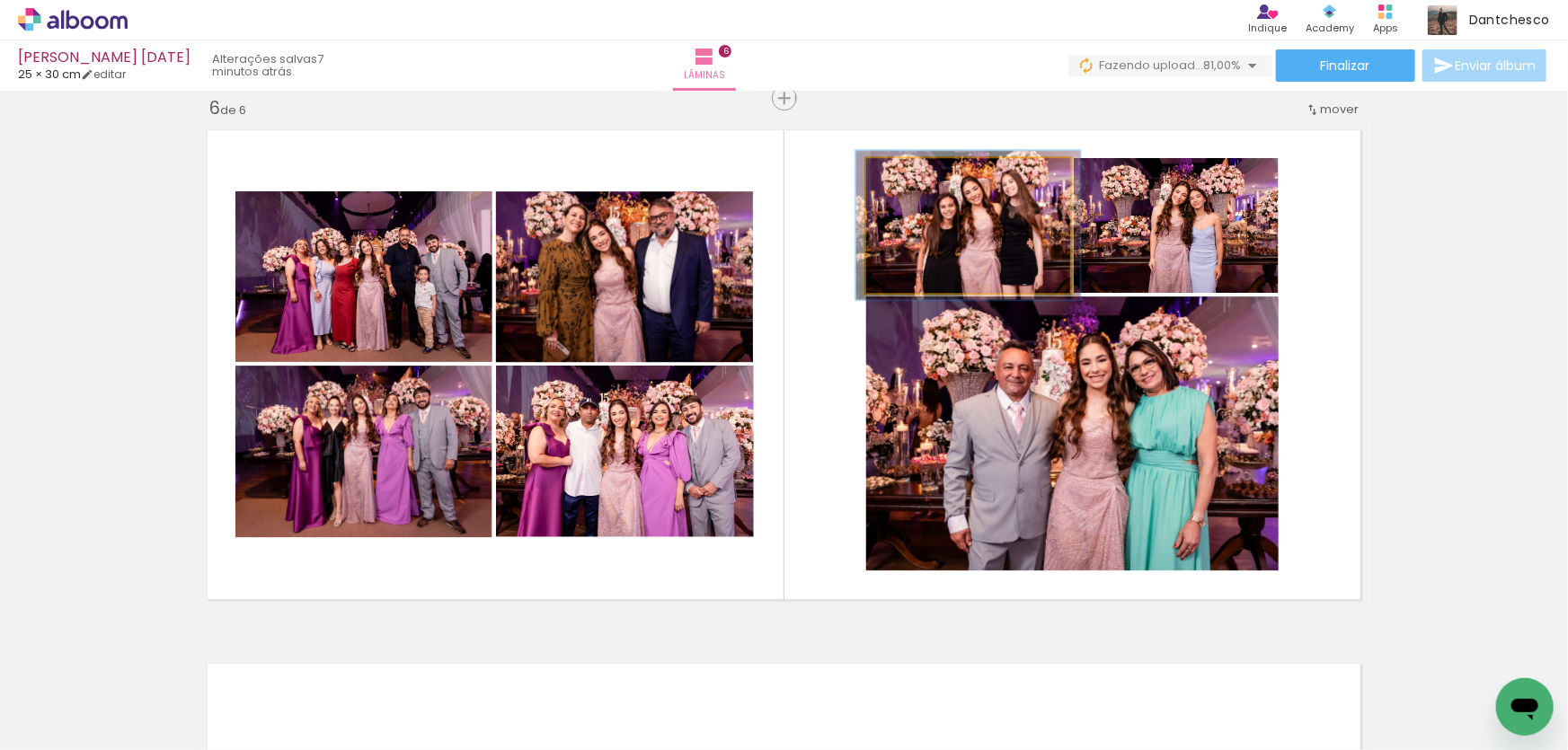
type paper-slider "110"
click at [911, 177] on div at bounding box center [915, 177] width 16 height 16
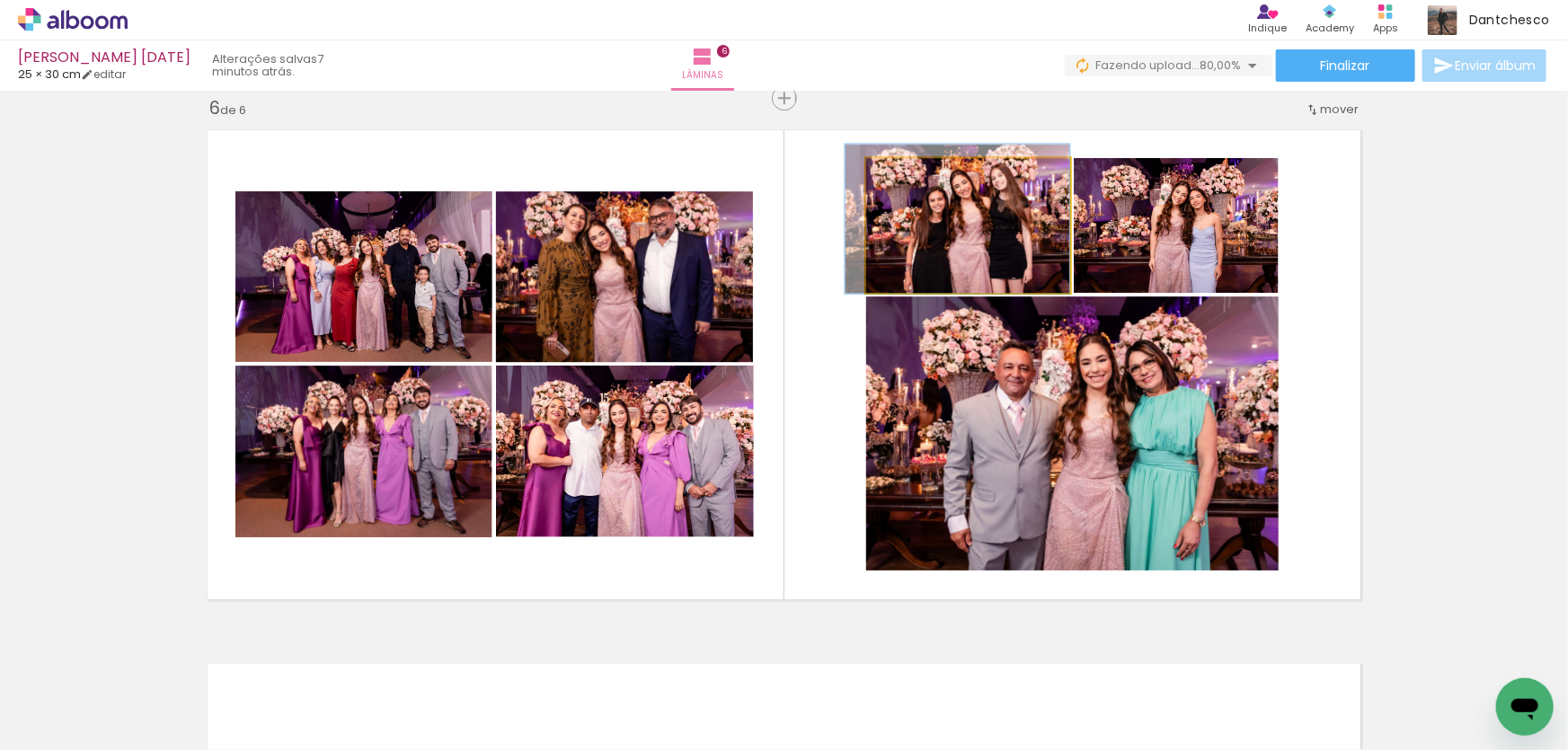
drag, startPoint x: 975, startPoint y: 234, endPoint x: 963, endPoint y: 227, distance: 13.9
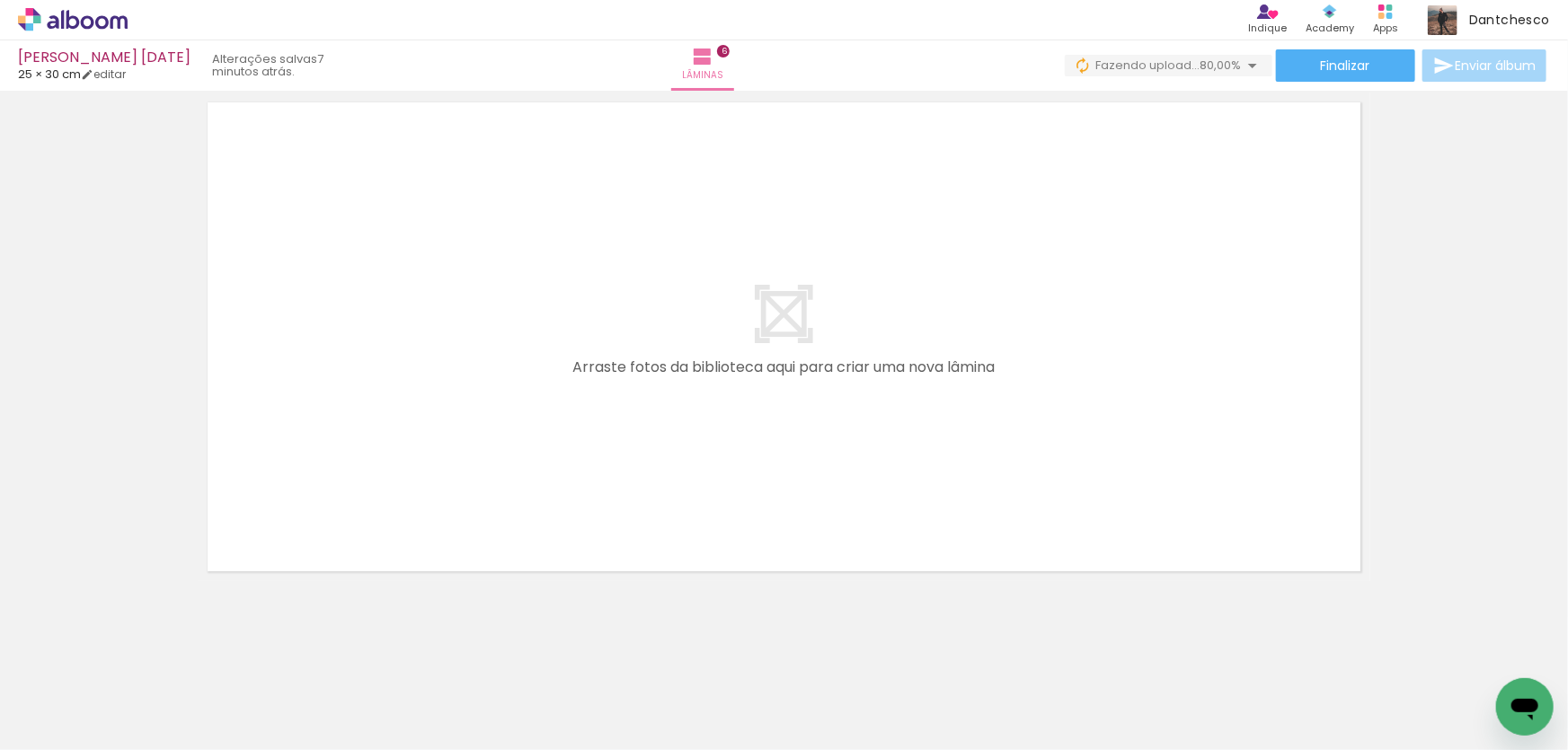
scroll to position [3258, 0]
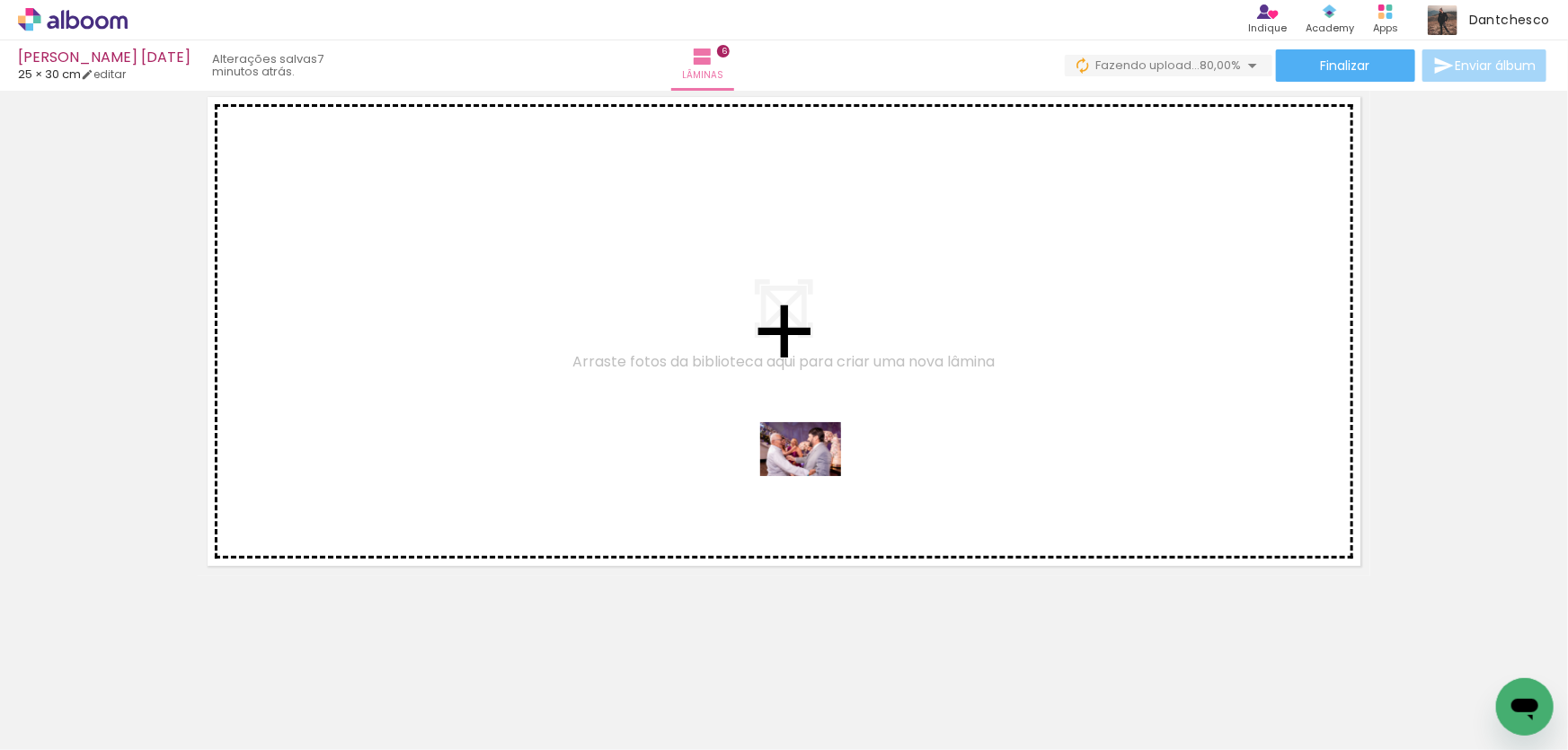
drag, startPoint x: 883, startPoint y: 701, endPoint x: 814, endPoint y: 476, distance: 235.3
click at [814, 476] on quentale-workspace at bounding box center [784, 375] width 1568 height 750
